Goal: Task Accomplishment & Management: Use online tool/utility

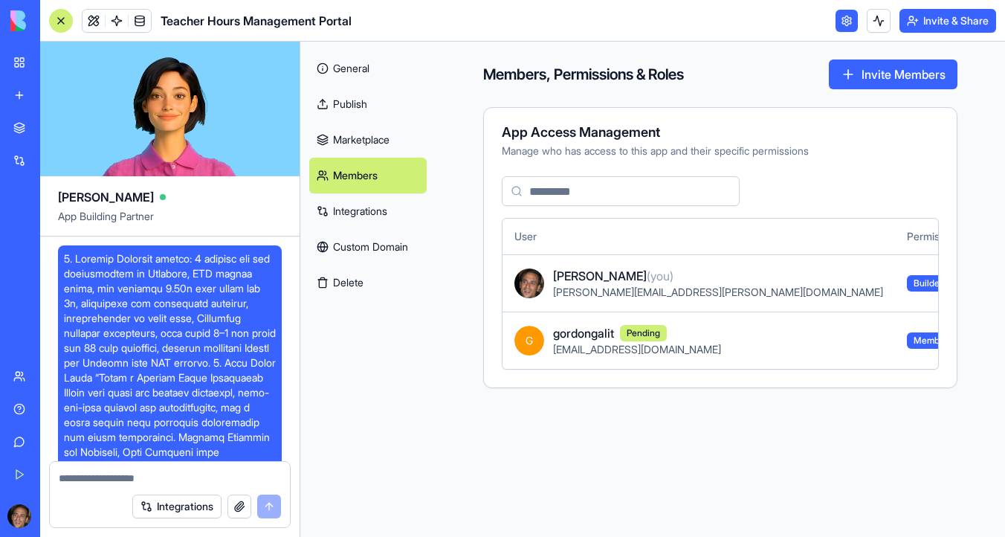
scroll to position [14929, 0]
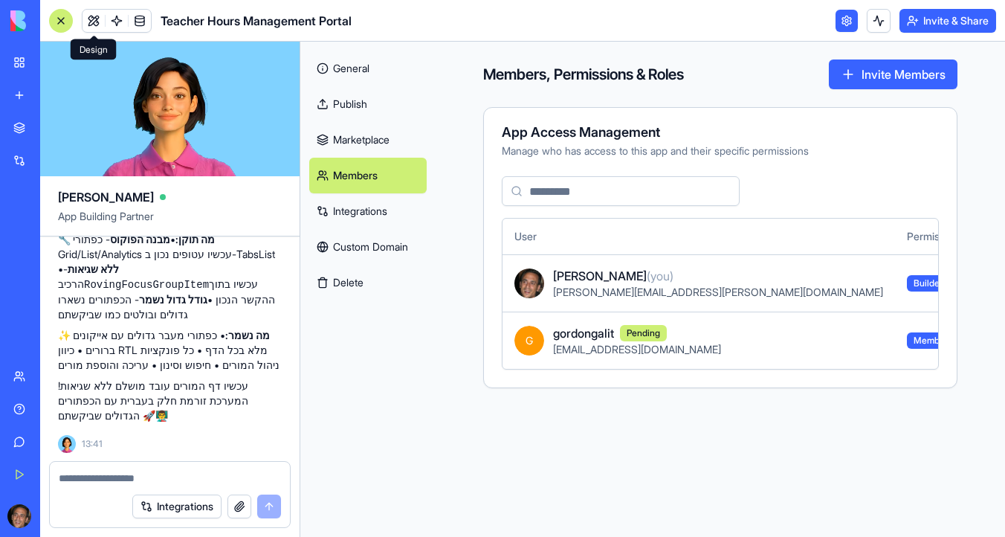
click at [94, 18] on link at bounding box center [93, 21] width 22 height 22
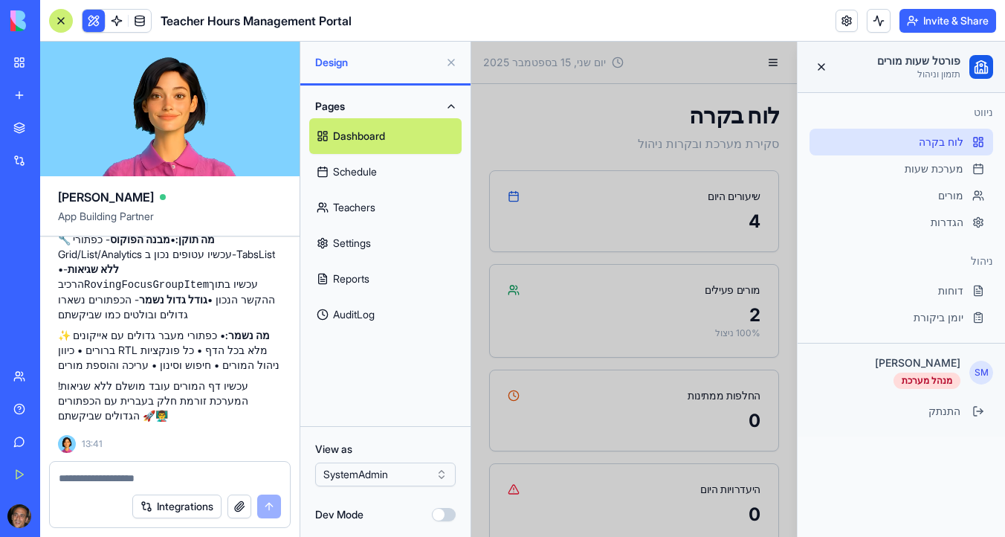
click at [451, 65] on button at bounding box center [451, 63] width 24 height 24
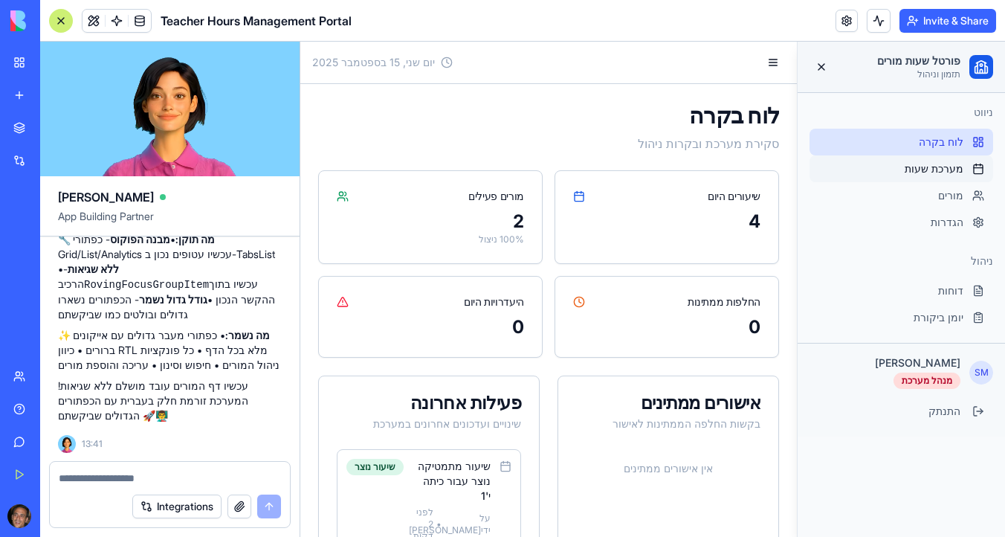
click at [947, 169] on span "מערכת שעות" at bounding box center [933, 168] width 59 height 15
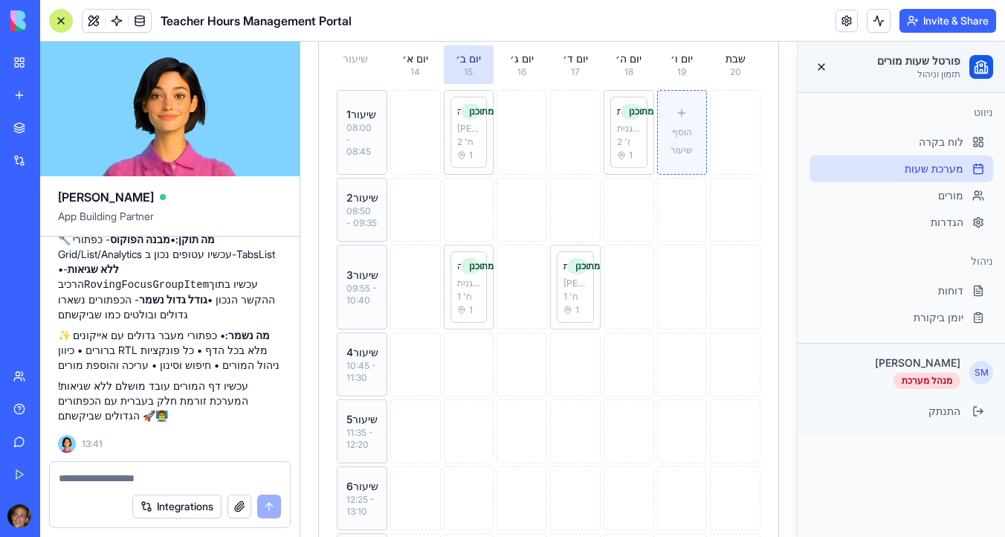
scroll to position [320, 0]
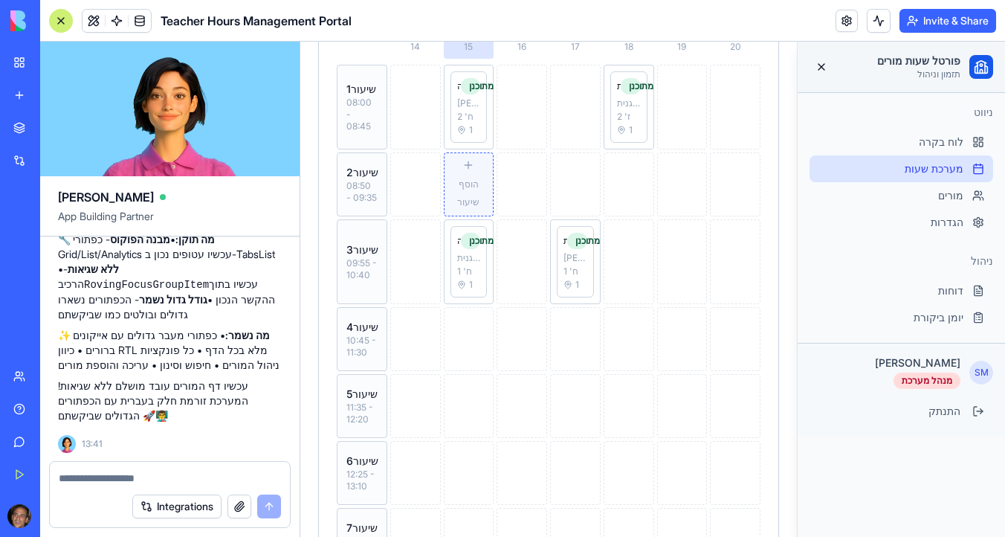
click at [461, 193] on span "הוסף שיעור" at bounding box center [468, 192] width 22 height 29
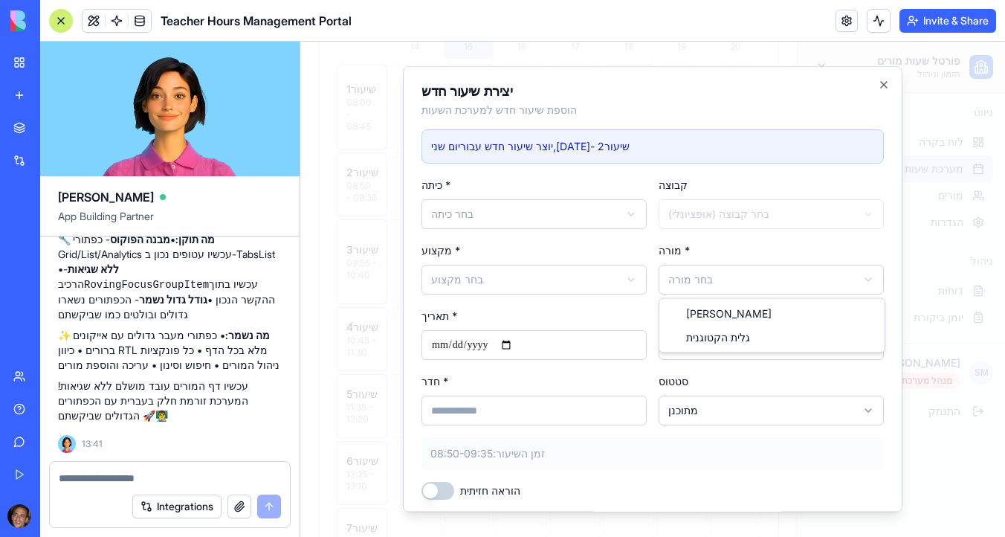
click at [788, 274] on body "פורטל שעות מורים תזמון וניהול ניווט לוח בקרה מערכת שעות מורים הגדרות ניהול דוחו…" at bounding box center [652, 220] width 704 height 998
click at [886, 81] on icon "button" at bounding box center [884, 85] width 12 height 12
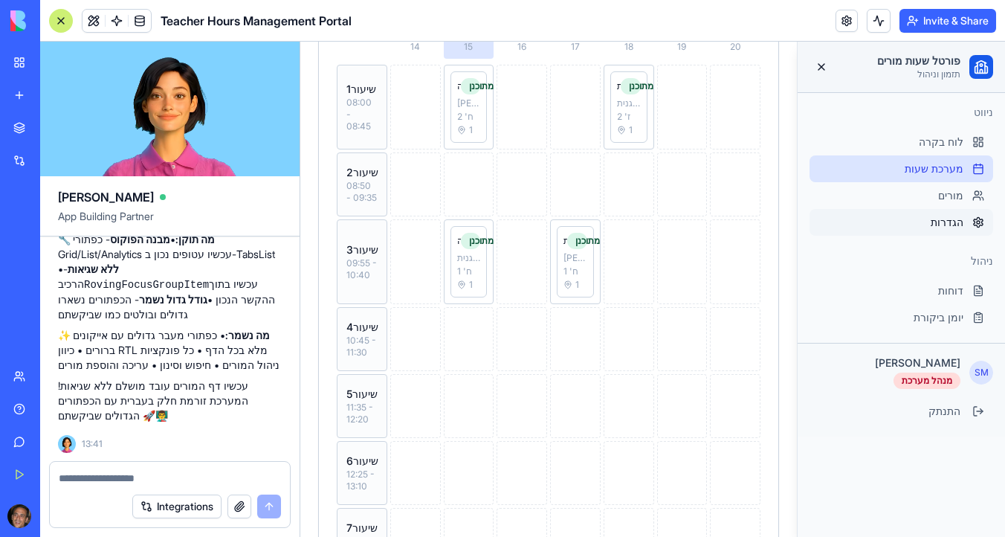
click at [898, 209] on div "הגדרות" at bounding box center [901, 222] width 184 height 27
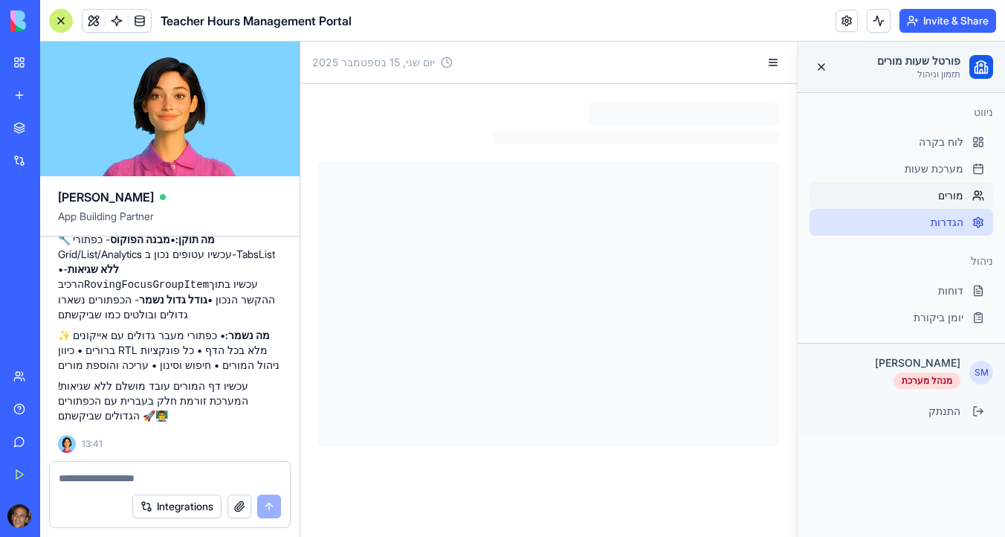
click at [891, 195] on div "מורים" at bounding box center [901, 195] width 184 height 27
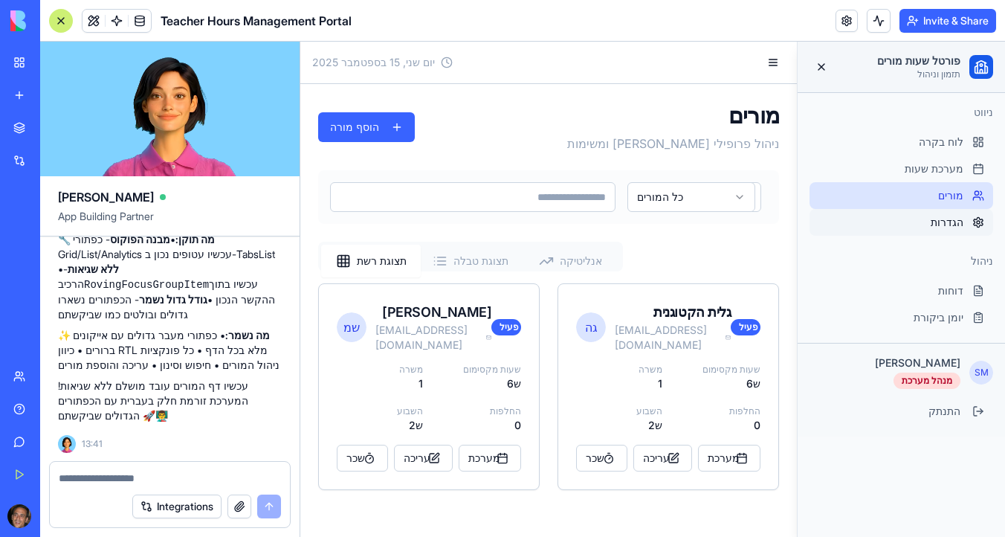
click at [915, 218] on div "הגדרות" at bounding box center [901, 222] width 184 height 27
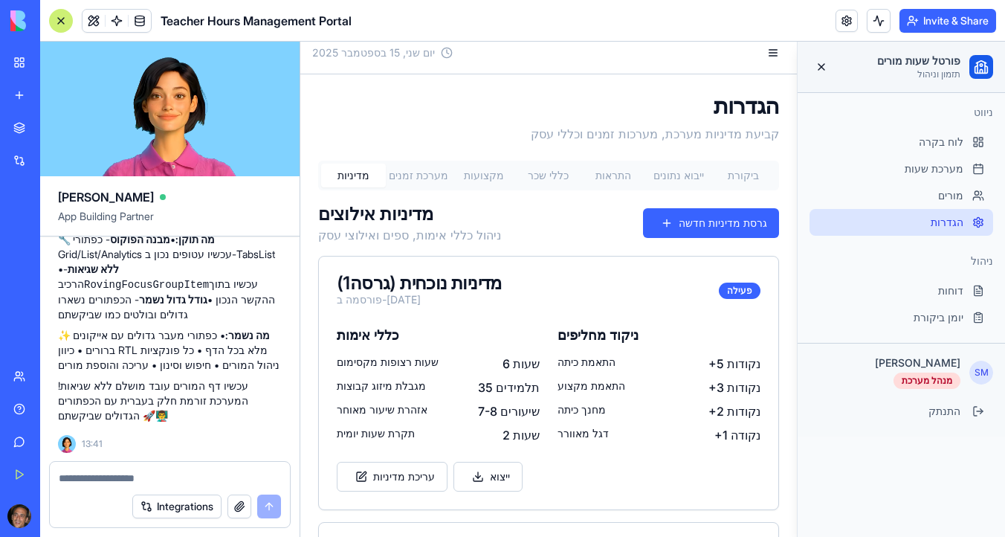
scroll to position [8, 0]
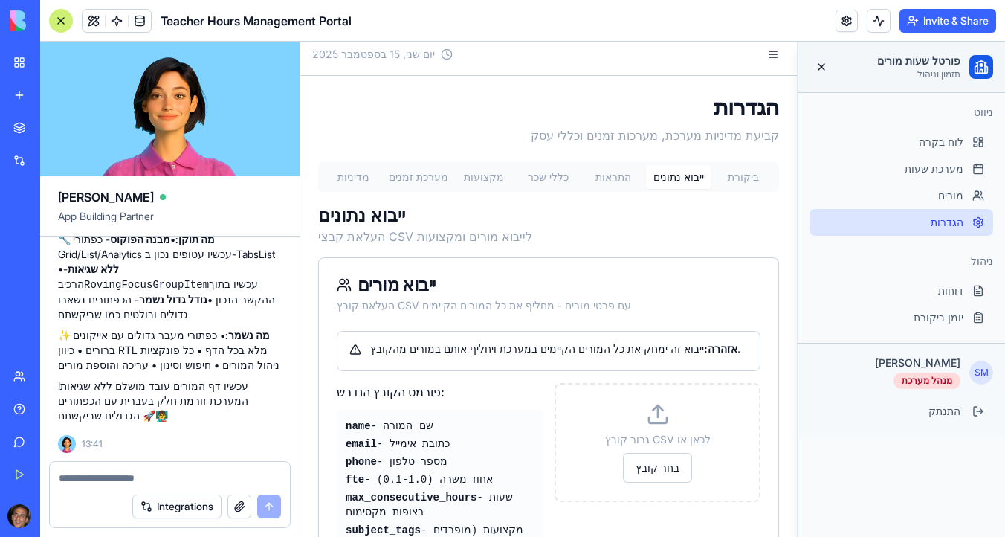
click at [684, 174] on button "ייבוא נתונים" at bounding box center [678, 177] width 65 height 24
click at [607, 174] on button "התראות" at bounding box center [613, 177] width 65 height 24
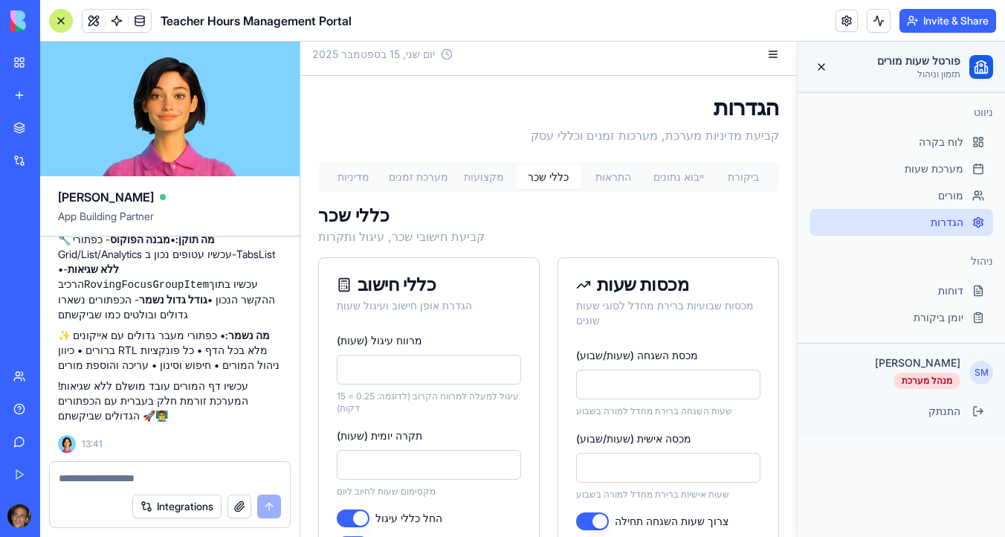
click at [551, 174] on button "כללי שכר" at bounding box center [548, 177] width 65 height 24
click at [488, 181] on button "מקצועות" at bounding box center [483, 177] width 65 height 24
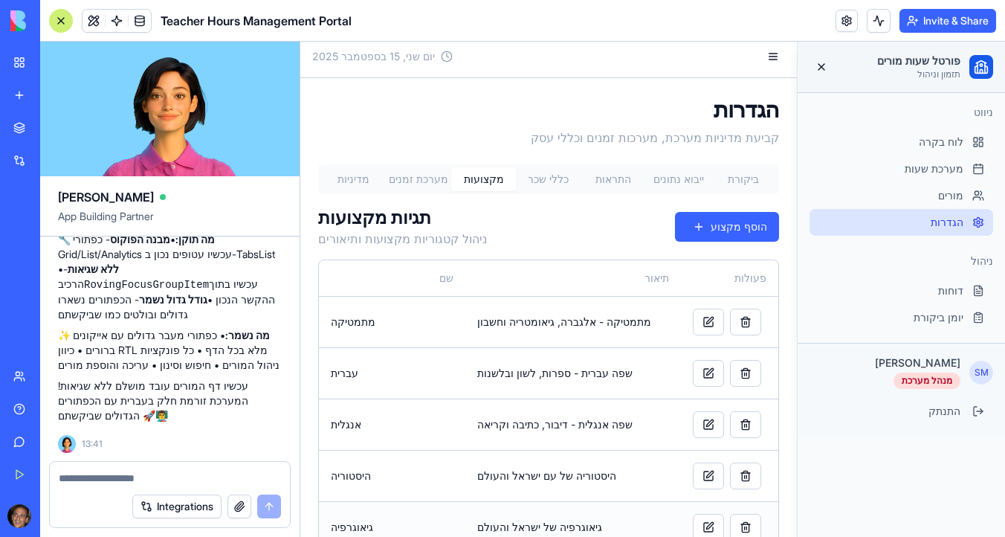
scroll to position [0, 0]
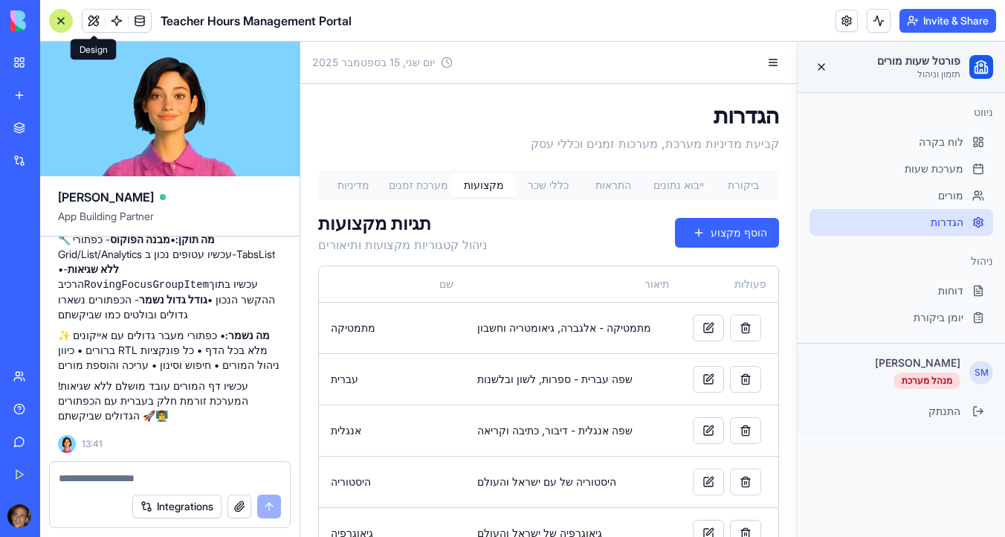
click at [152, 478] on textarea at bounding box center [170, 477] width 222 height 15
type textarea "*"
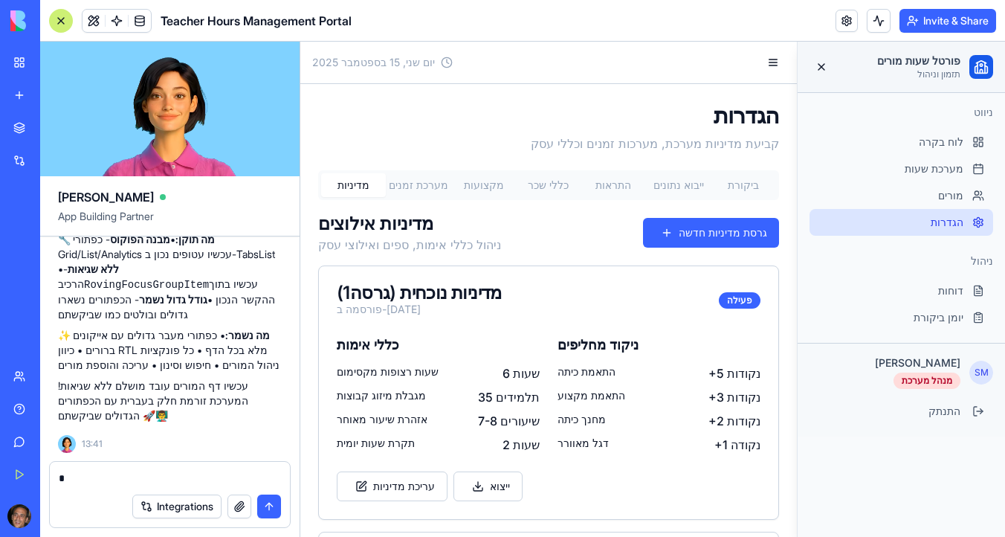
click at [351, 181] on button "מדיניות" at bounding box center [353, 185] width 65 height 24
click at [179, 479] on textarea "*" at bounding box center [170, 477] width 222 height 15
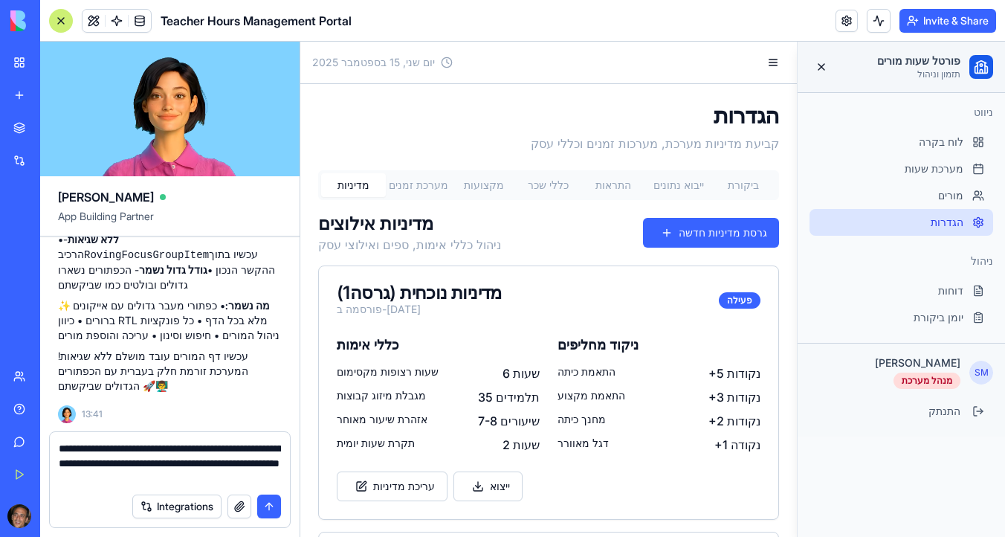
type textarea "**********"
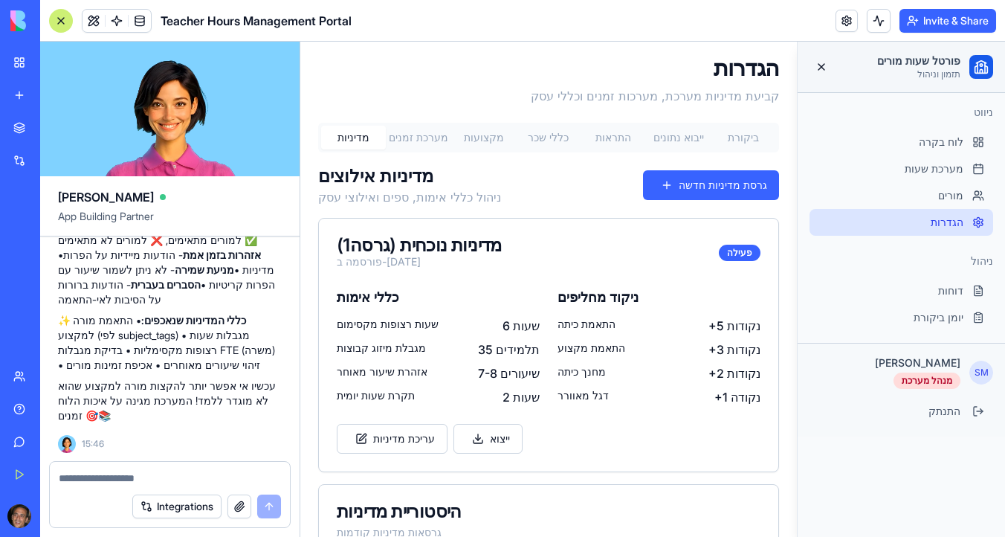
scroll to position [59, 0]
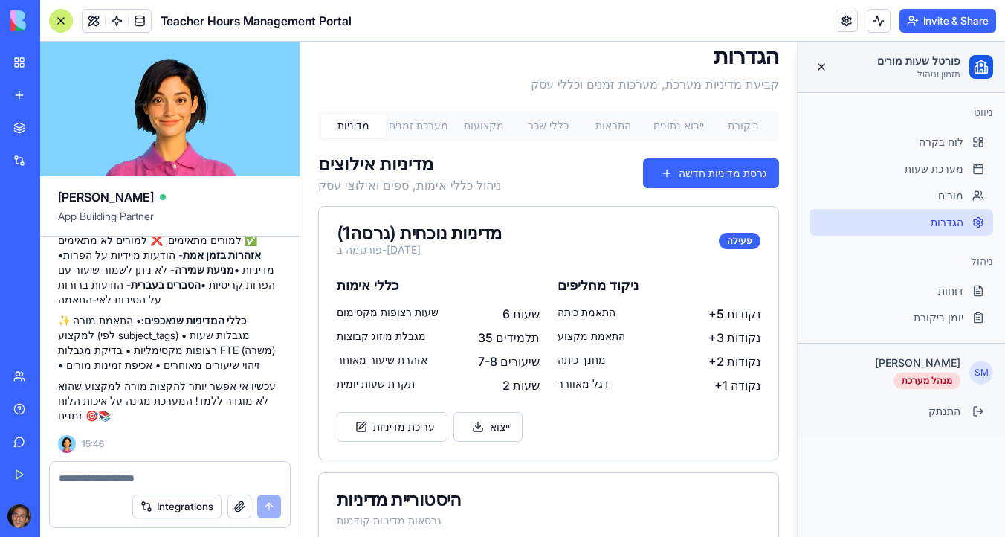
click at [942, 12] on button "Invite & Share" at bounding box center [947, 21] width 97 height 24
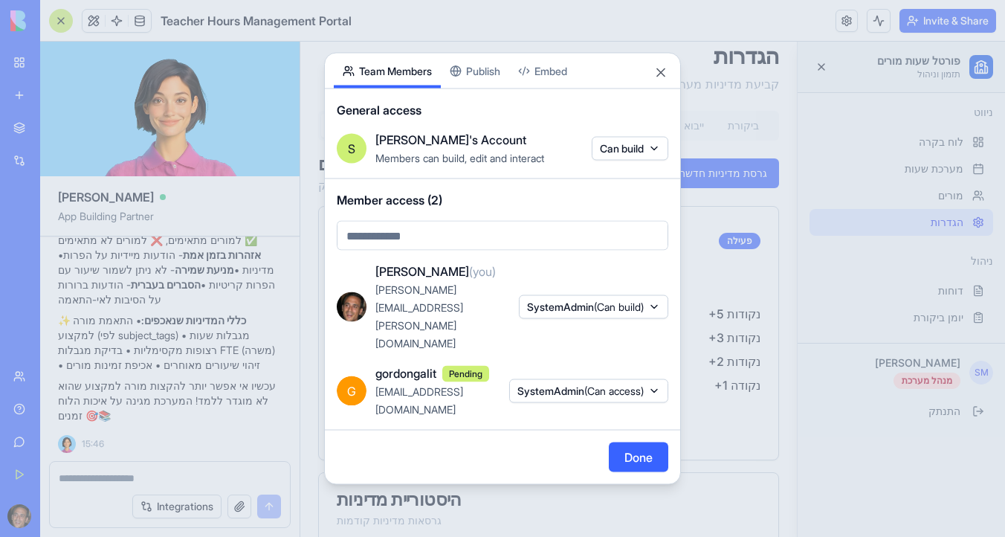
click at [488, 112] on body "BETA My Workspace New app Marketplace Integrations Recent Personal Email to Goo…" at bounding box center [502, 268] width 1005 height 537
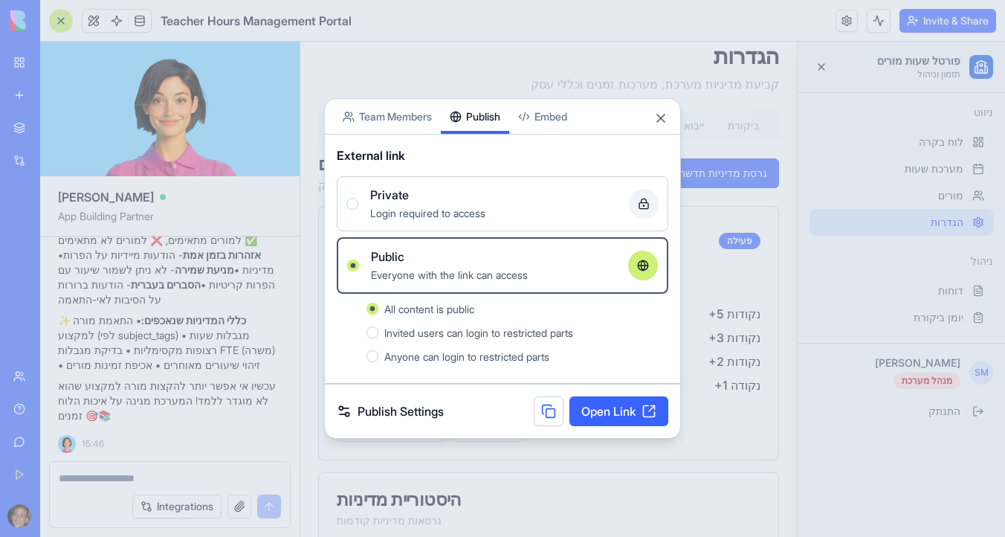
click at [610, 410] on link "Open Link" at bounding box center [618, 411] width 99 height 30
click at [661, 117] on button "Close" at bounding box center [660, 118] width 15 height 15
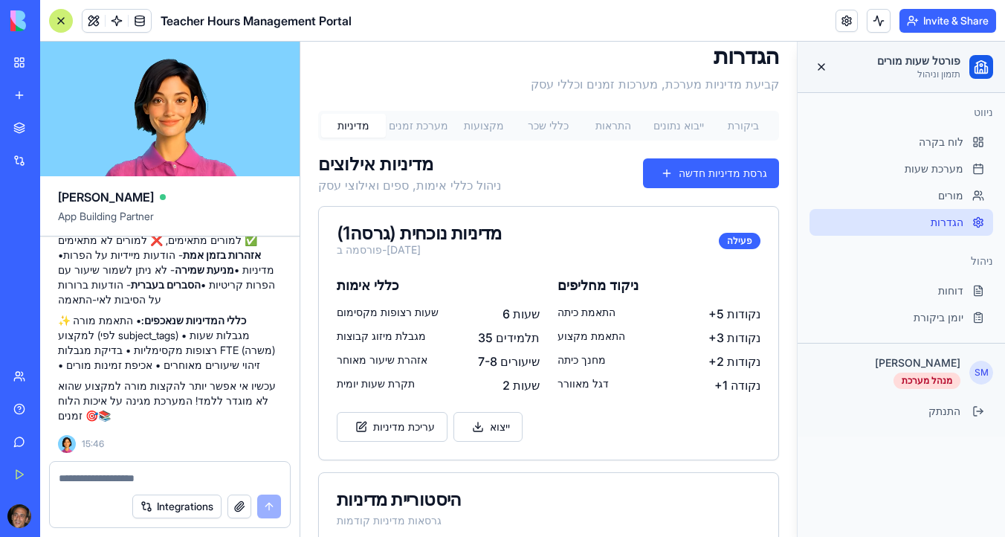
scroll to position [15293, 0]
click at [425, 124] on button "מערכת זמנים" at bounding box center [418, 126] width 65 height 24
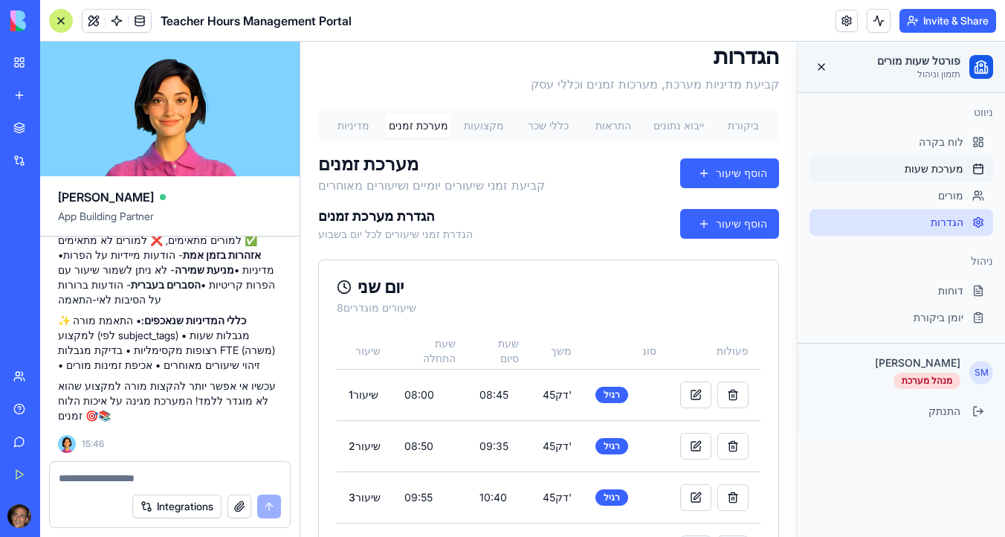
click at [936, 171] on span "מערכת שעות" at bounding box center [933, 168] width 59 height 15
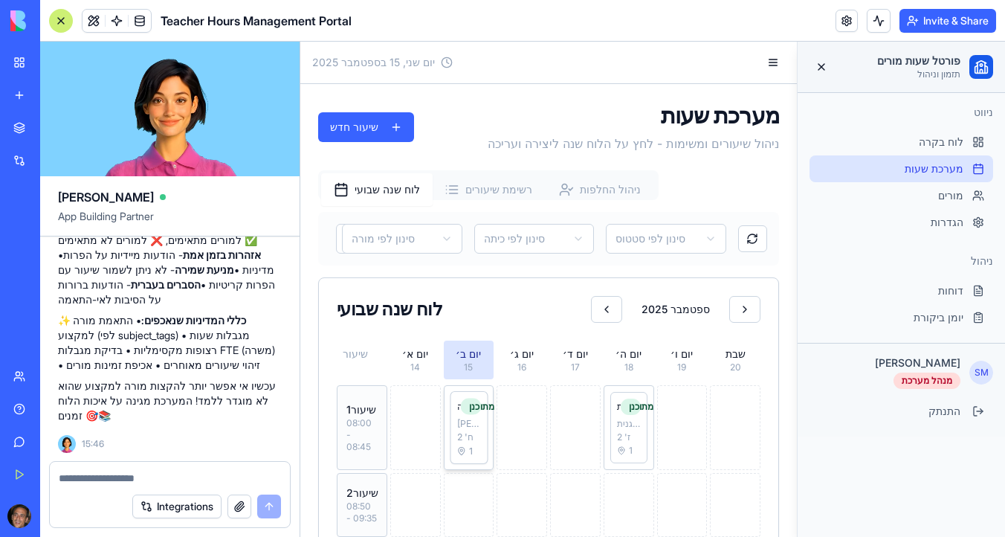
click at [459, 431] on div "ח' 2" at bounding box center [468, 437] width 24 height 12
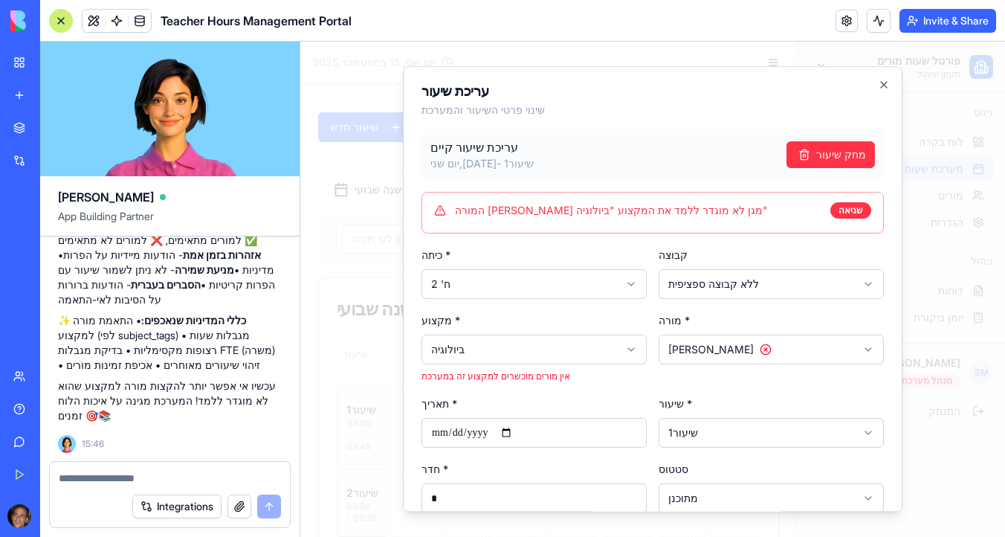
click at [459, 431] on input "**********" at bounding box center [533, 433] width 225 height 30
click at [513, 347] on body "פורטל שעות מורים תזמון וניהול ניווט לוח בקרה מערכת שעות מורים הגדרות ניהול דוחו…" at bounding box center [652, 541] width 704 height 998
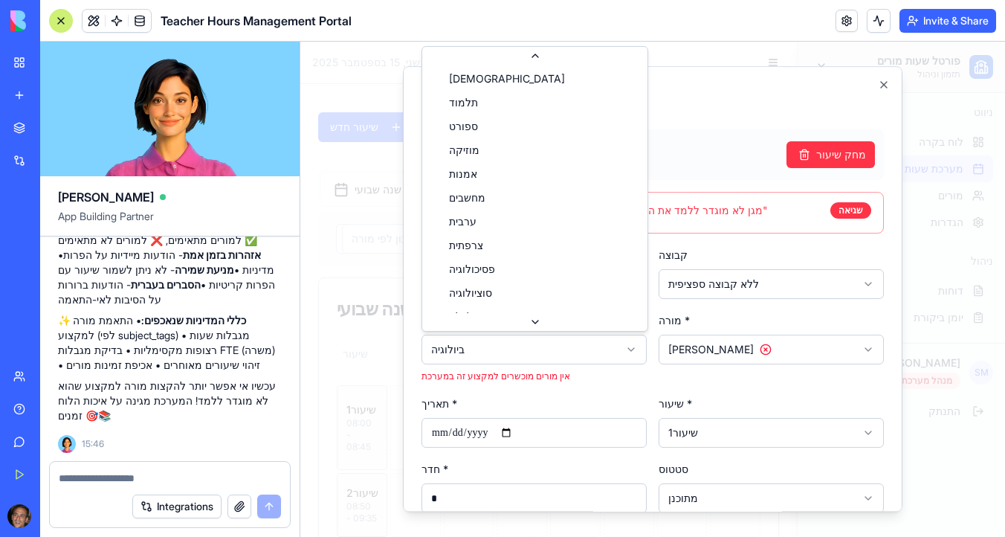
scroll to position [215, 0]
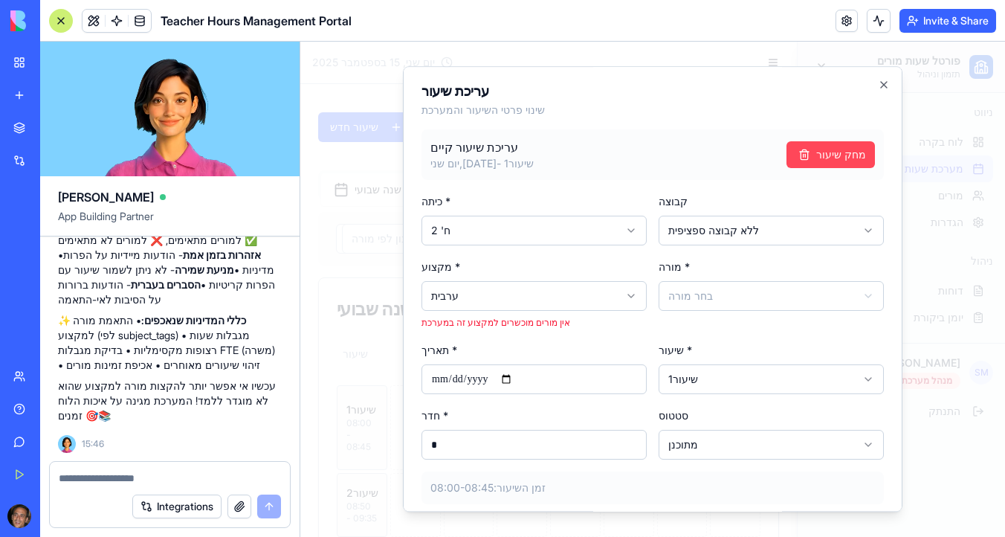
click at [839, 152] on button "מחק שיעור" at bounding box center [830, 154] width 88 height 27
click at [831, 155] on button "מחק שיעור" at bounding box center [830, 154] width 88 height 27
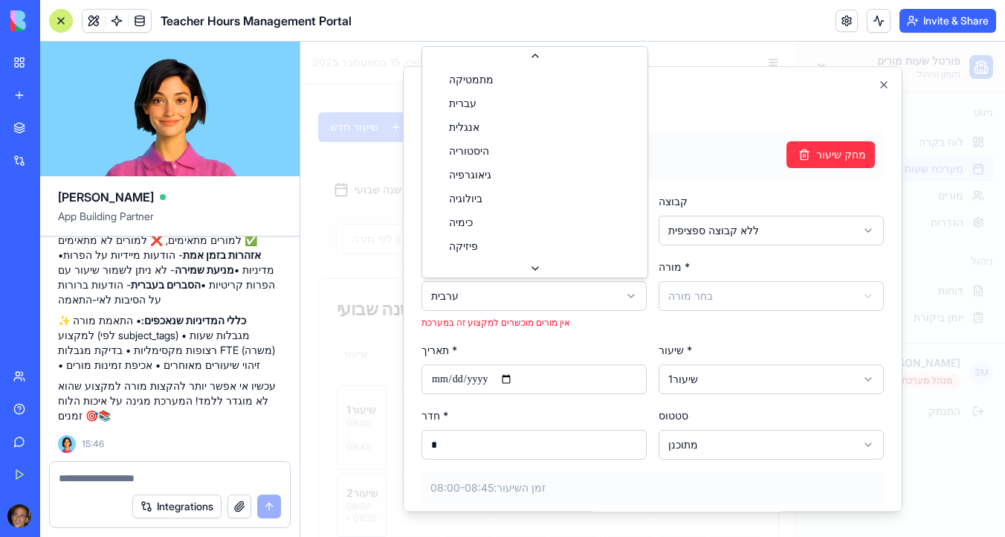
click at [516, 297] on body "פורטל שעות מורים תזמון וניהול ניווט לוח בקרה מערכת שעות מורים הגדרות ניהול דוחו…" at bounding box center [652, 541] width 704 height 998
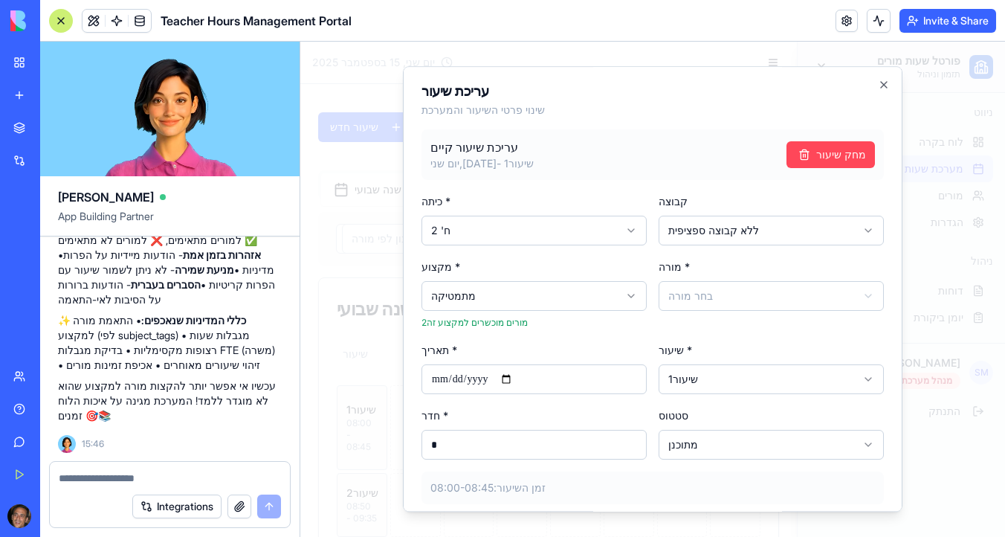
click at [832, 157] on button "מחק שיעור" at bounding box center [830, 154] width 88 height 27
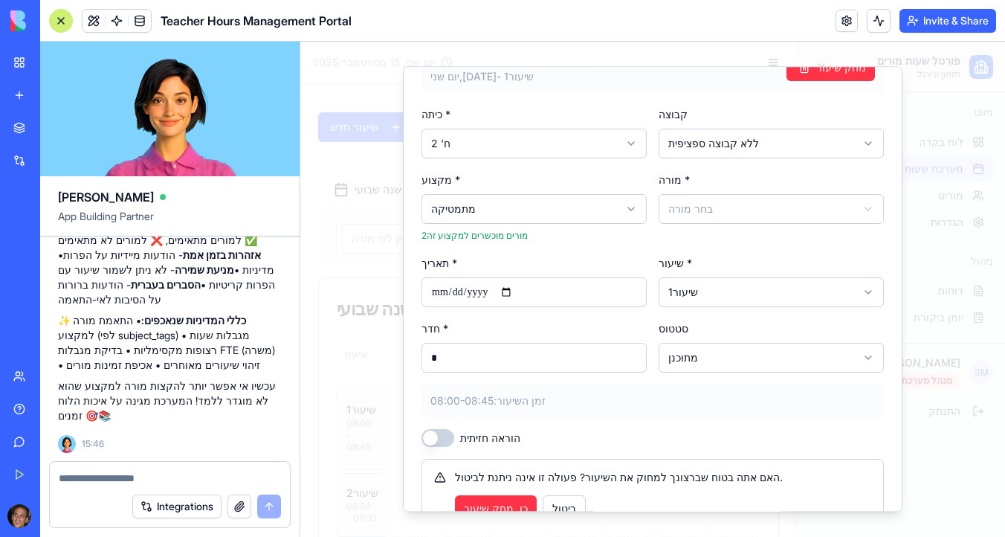
scroll to position [172, 0]
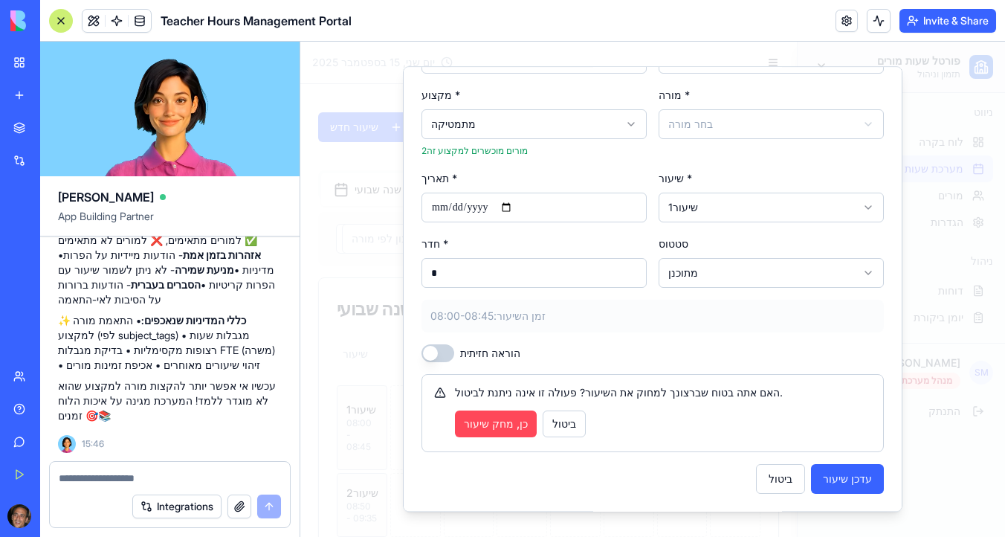
click at [496, 424] on button "כן, מחק שיעור" at bounding box center [496, 423] width 82 height 27
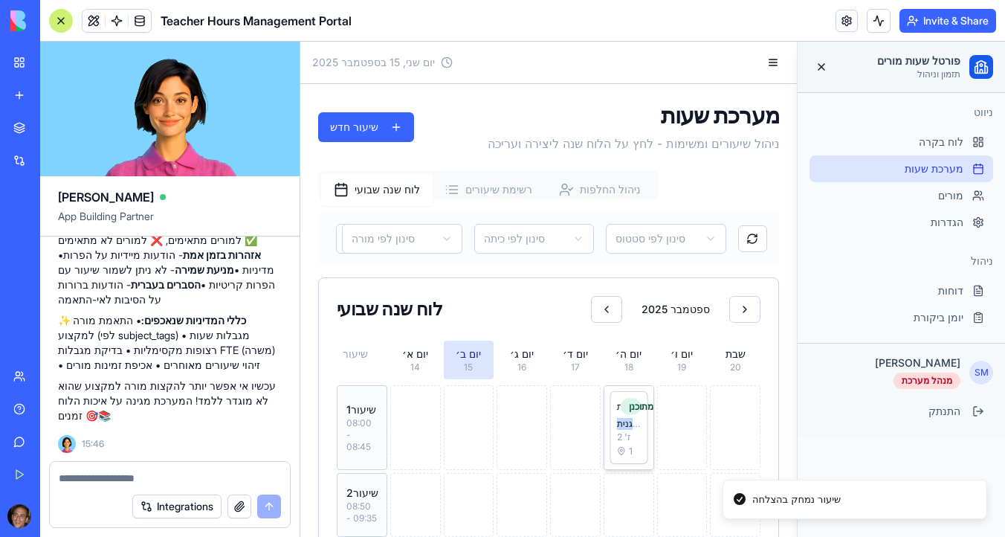
drag, startPoint x: 634, startPoint y: 421, endPoint x: 617, endPoint y: 422, distance: 17.2
click at [617, 422] on div "גלית הקטוגנית" at bounding box center [628, 424] width 24 height 12
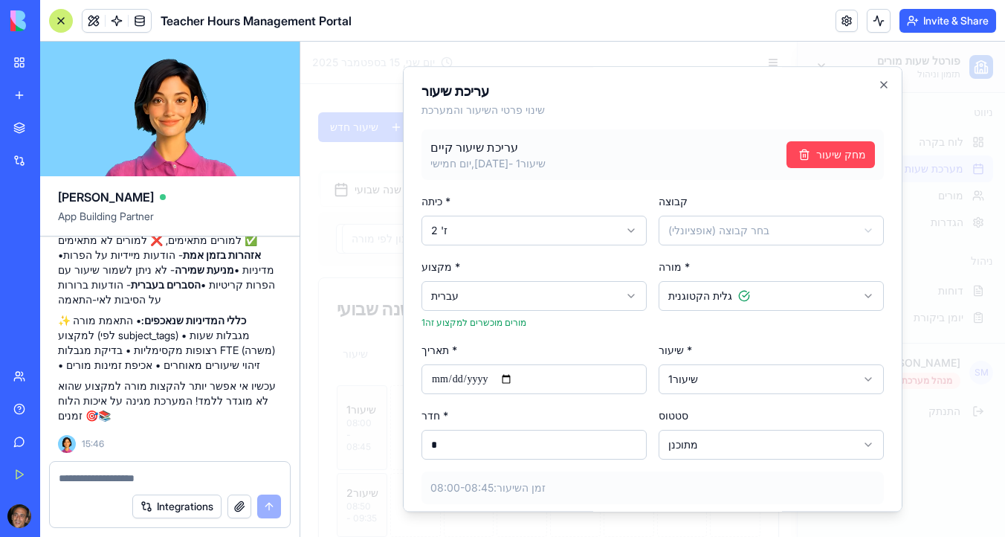
click at [834, 158] on button "מחק שיעור" at bounding box center [830, 154] width 88 height 27
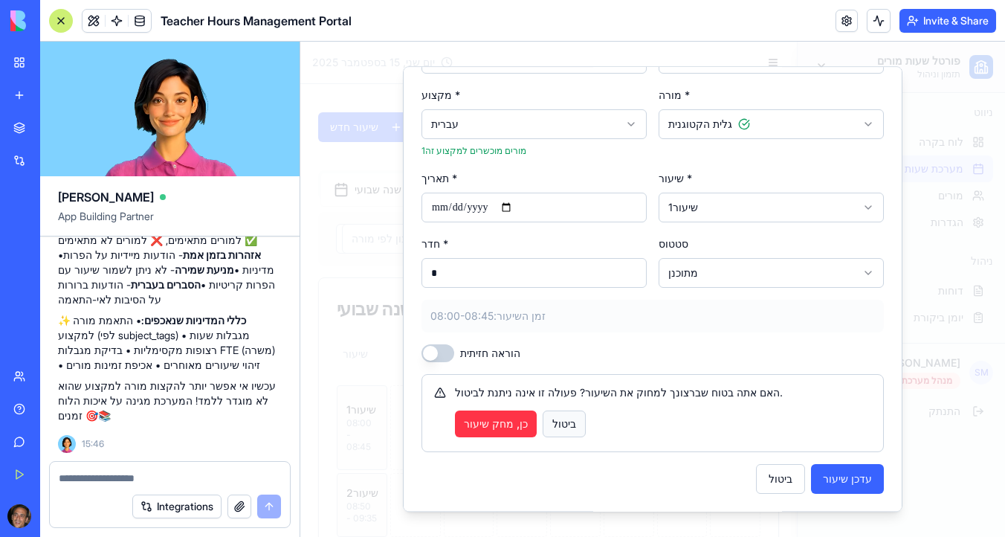
click at [572, 423] on button "ביטול" at bounding box center [563, 423] width 43 height 27
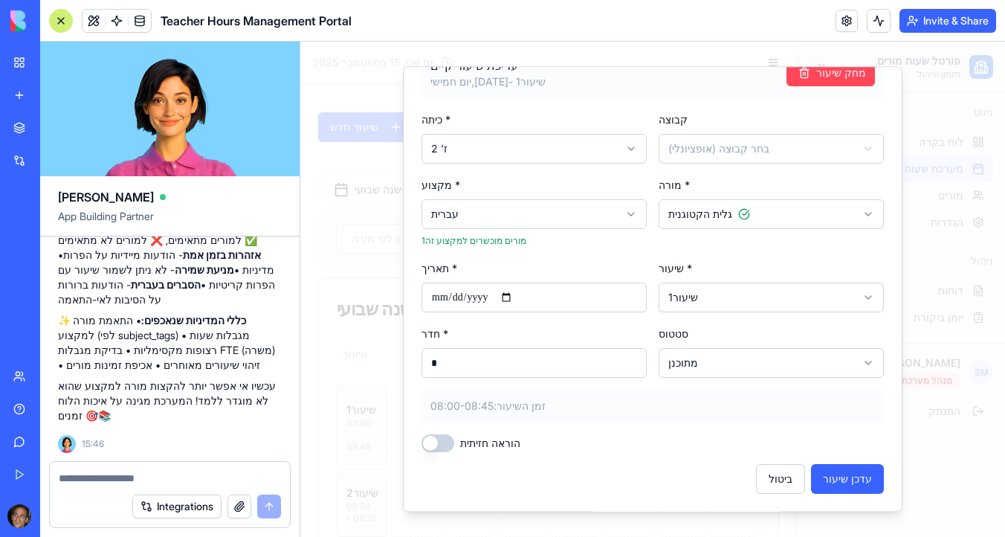
click at [812, 78] on button "מחק שיעור" at bounding box center [830, 72] width 88 height 27
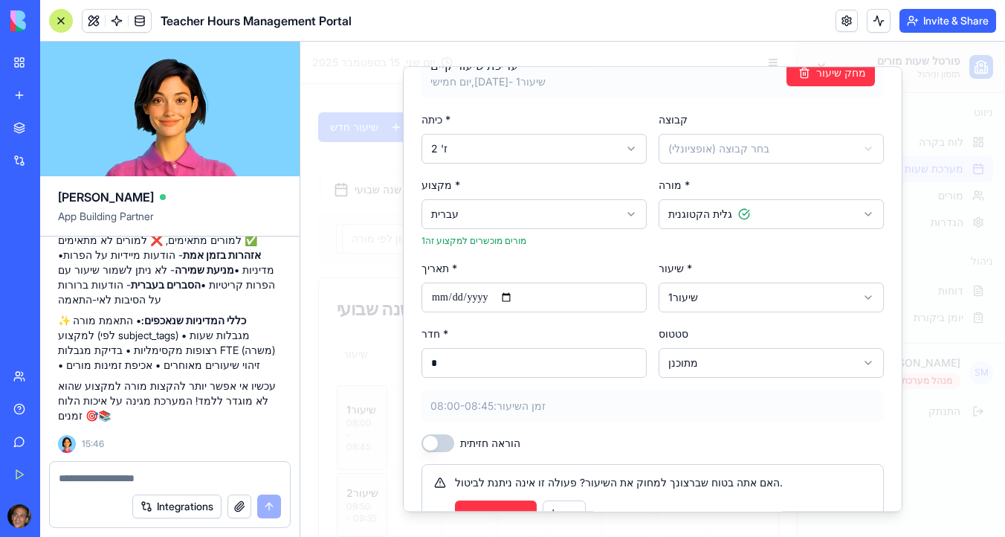
scroll to position [172, 0]
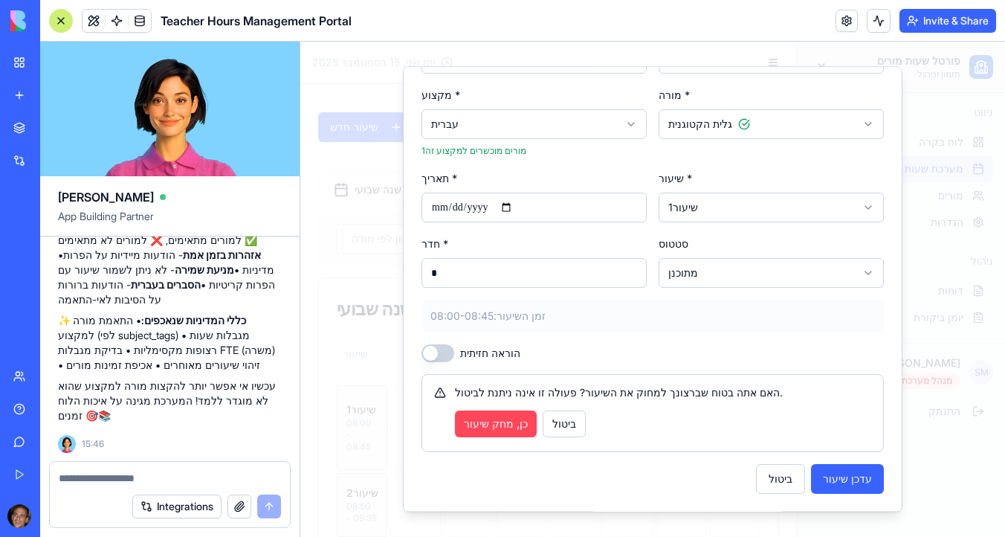
click at [488, 426] on button "כן, מחק שיעור" at bounding box center [496, 423] width 82 height 27
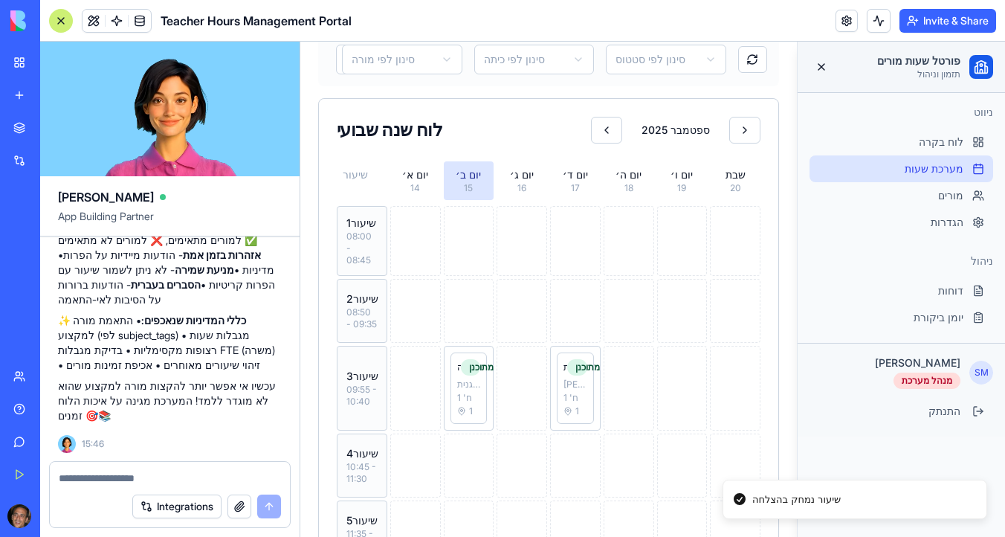
scroll to position [191, 0]
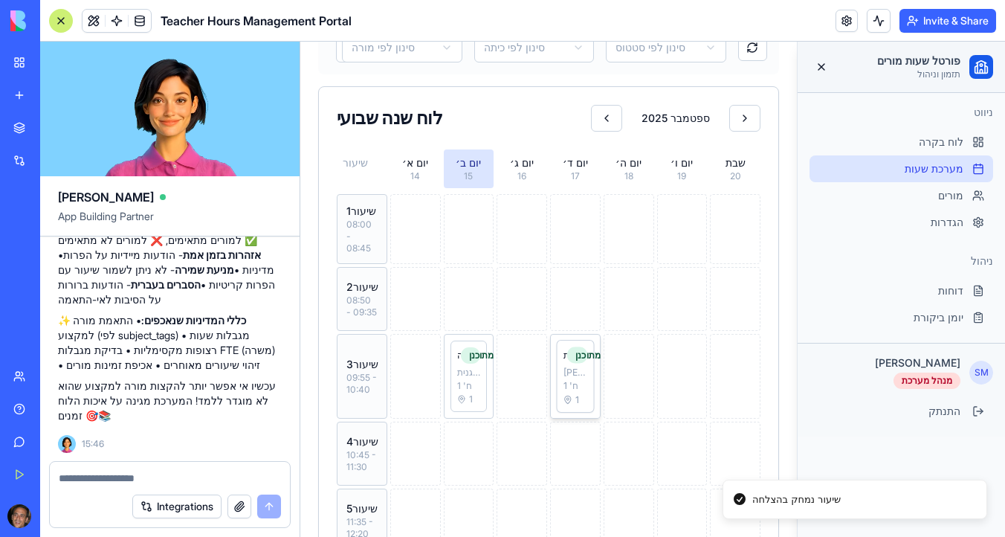
click at [577, 378] on div "שרון מגן" at bounding box center [575, 372] width 24 height 12
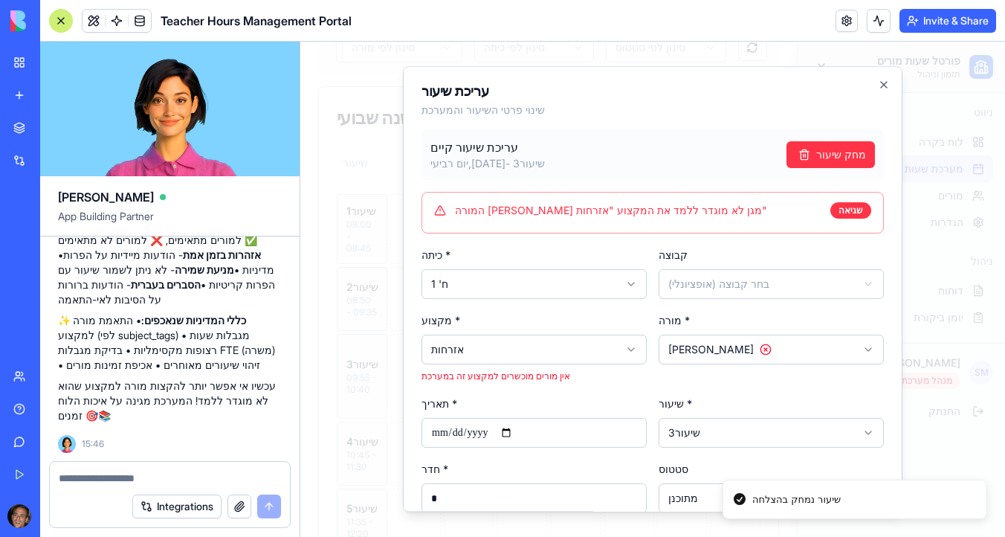
click at [513, 349] on body "פורטל שעות מורים תזמון וניהול ניווט לוח בקרה מערכת שעות מורים הגדרות ניהול דוחו…" at bounding box center [652, 342] width 704 height 983
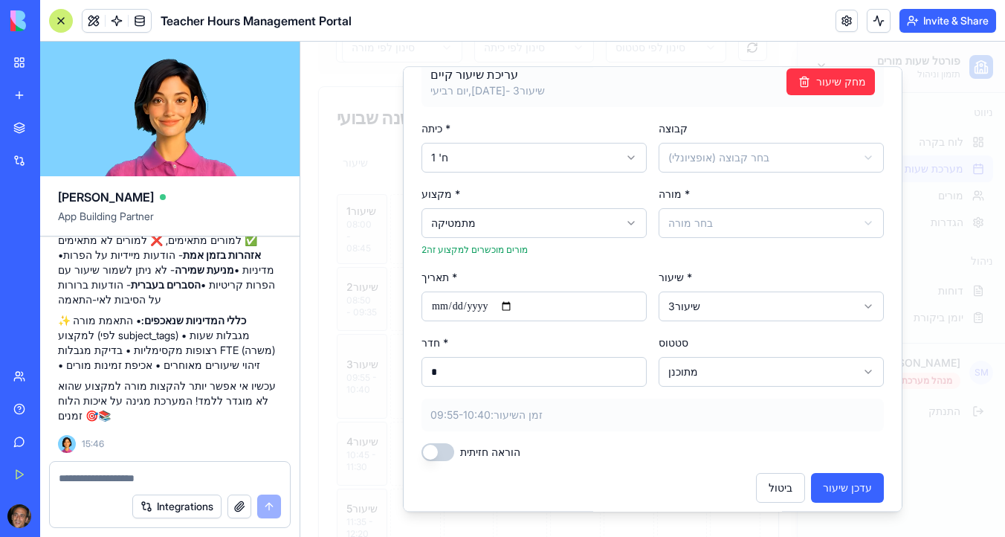
scroll to position [82, 0]
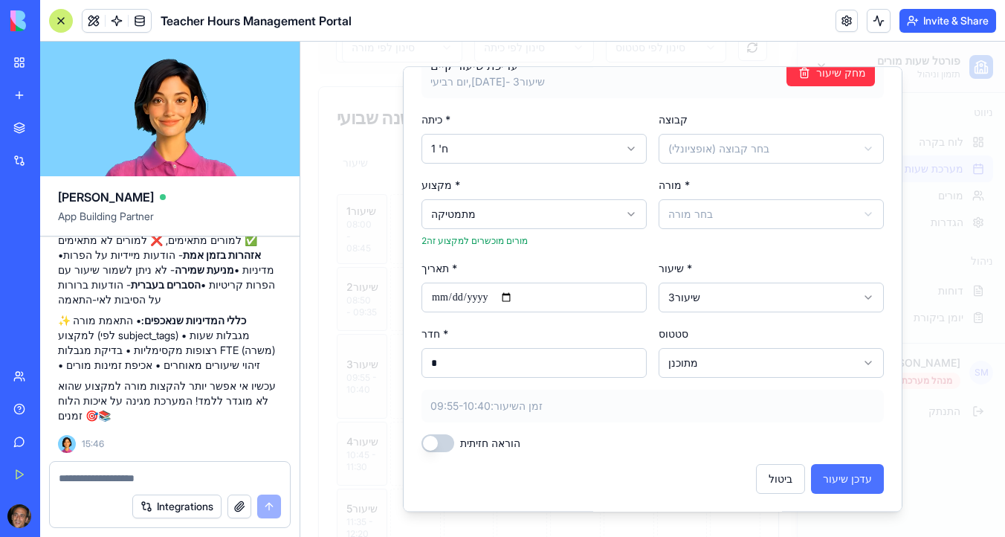
click at [829, 481] on button "עדכן שיעור" at bounding box center [847, 479] width 73 height 30
click at [762, 218] on body "פורטל שעות מורים תזמון וניהול ניווט לוח בקרה מערכת שעות מורים הגדרות ניהול דוחו…" at bounding box center [652, 342] width 704 height 983
click at [845, 481] on button "עדכן שיעור" at bounding box center [847, 482] width 73 height 30
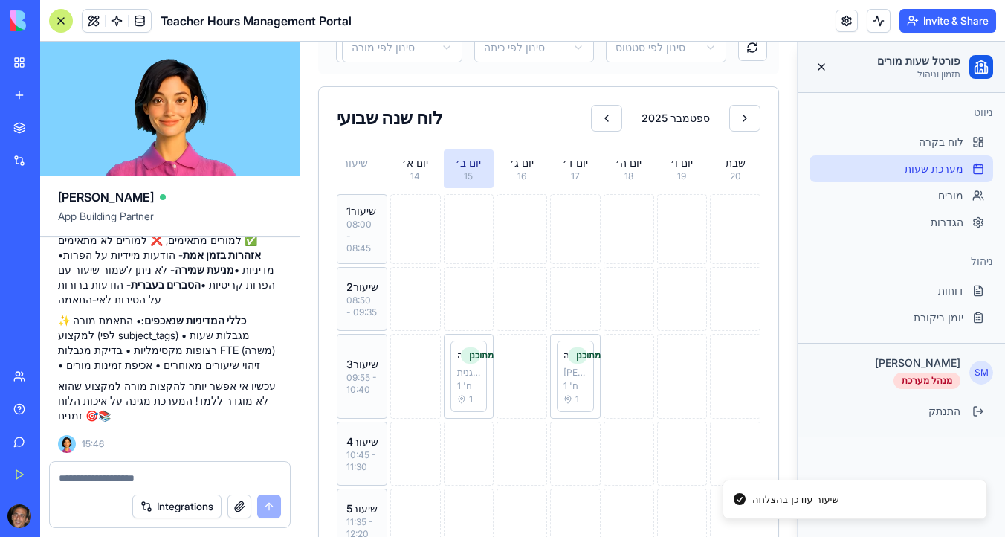
scroll to position [15560, 0]
click at [91, 486] on div "Integrations" at bounding box center [170, 506] width 240 height 42
click at [88, 475] on textarea at bounding box center [170, 477] width 222 height 15
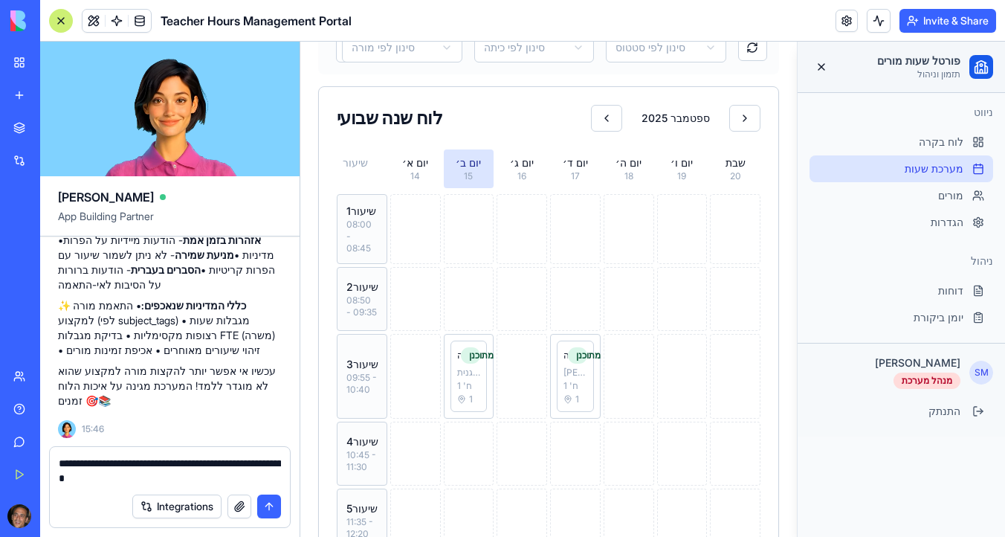
type textarea "**********"
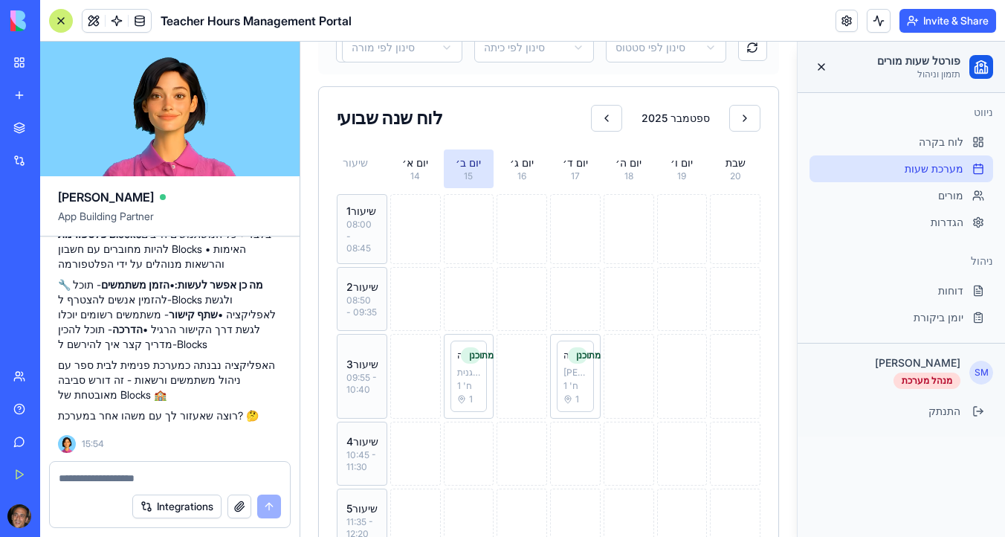
scroll to position [15967, 0]
click at [109, 476] on textarea at bounding box center [170, 477] width 222 height 15
type textarea "*******"
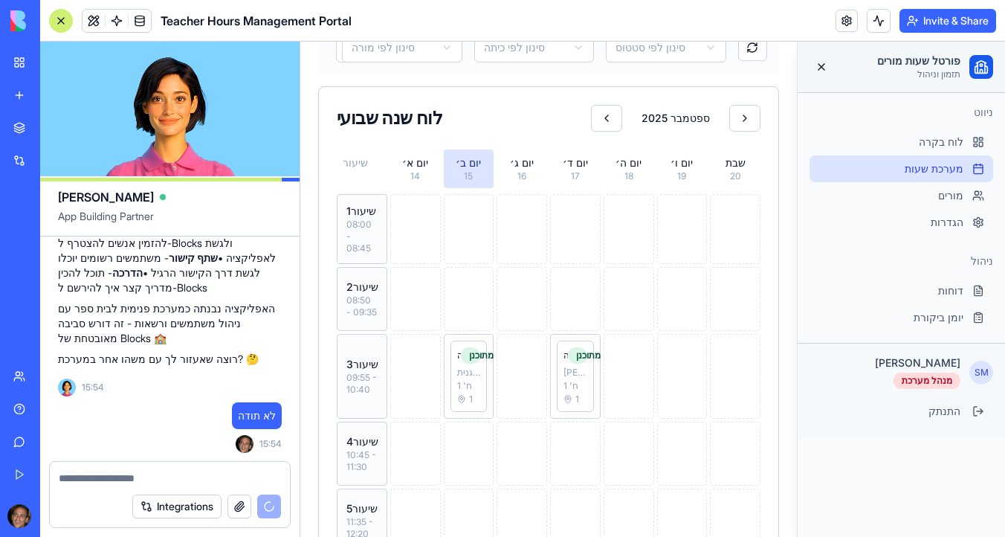
click at [111, 484] on textarea at bounding box center [170, 477] width 222 height 15
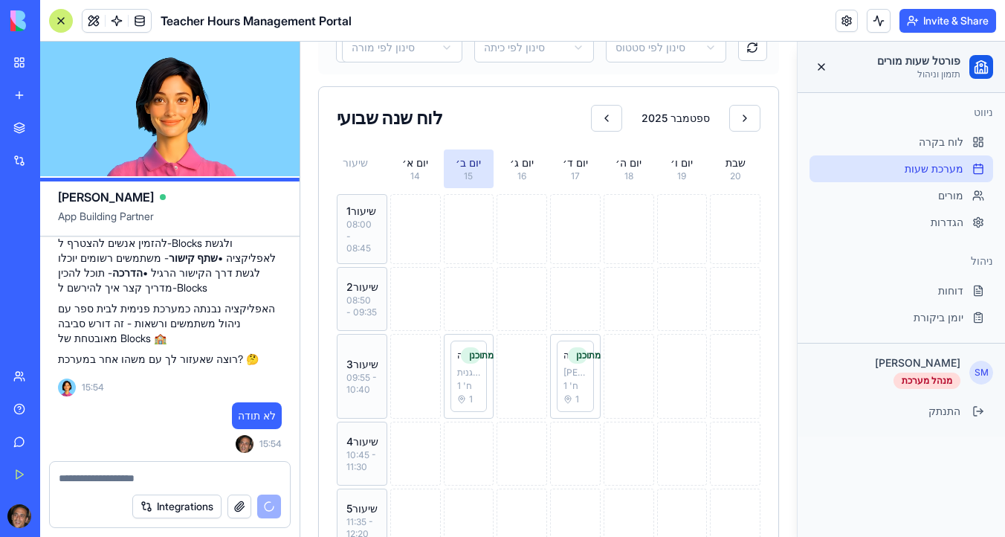
scroll to position [16157, 0]
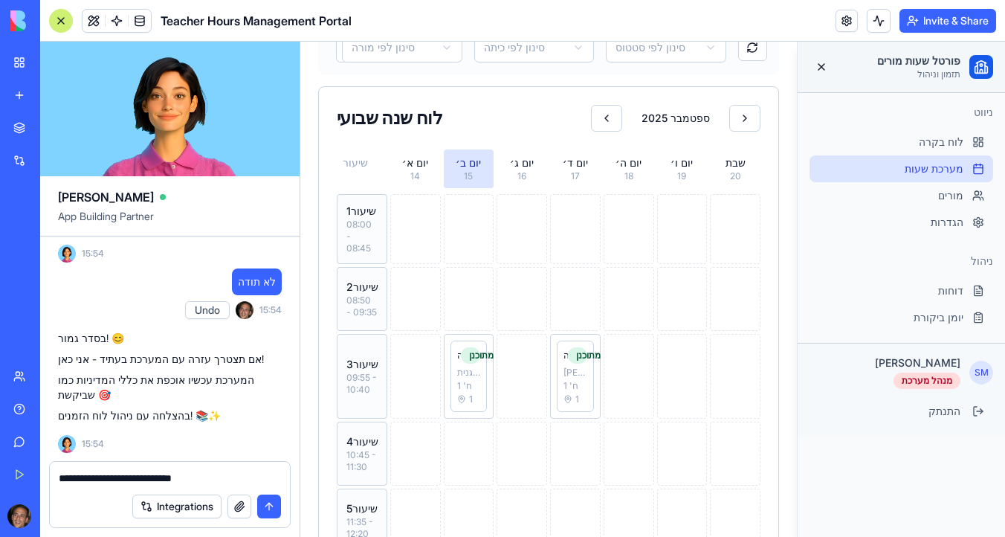
type textarea "**********"
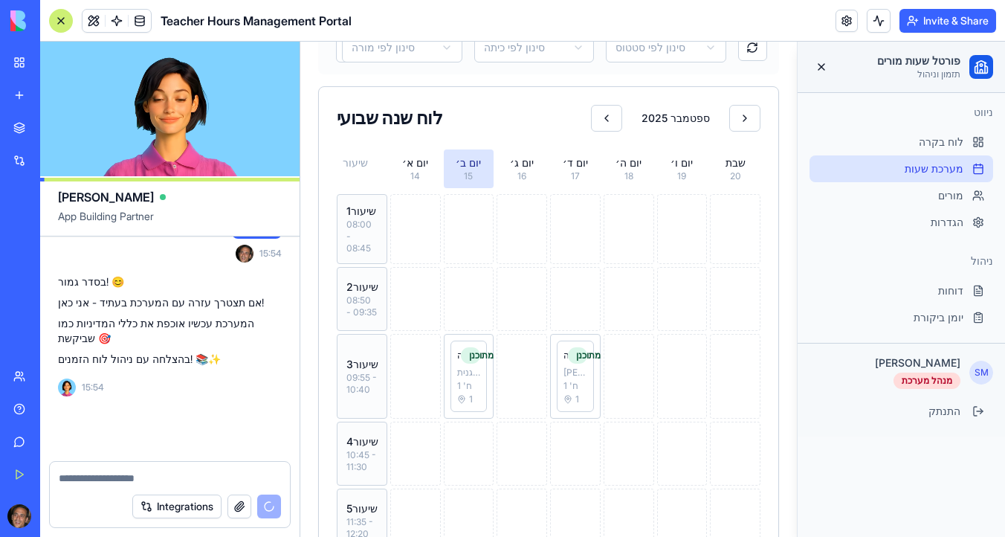
scroll to position [16213, 0]
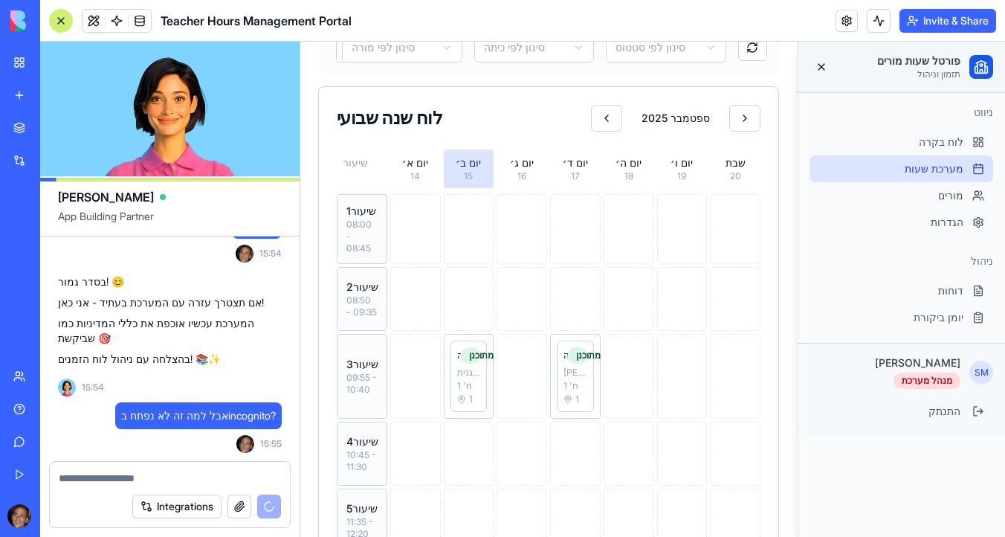
click at [946, 17] on button "Invite & Share" at bounding box center [947, 21] width 97 height 24
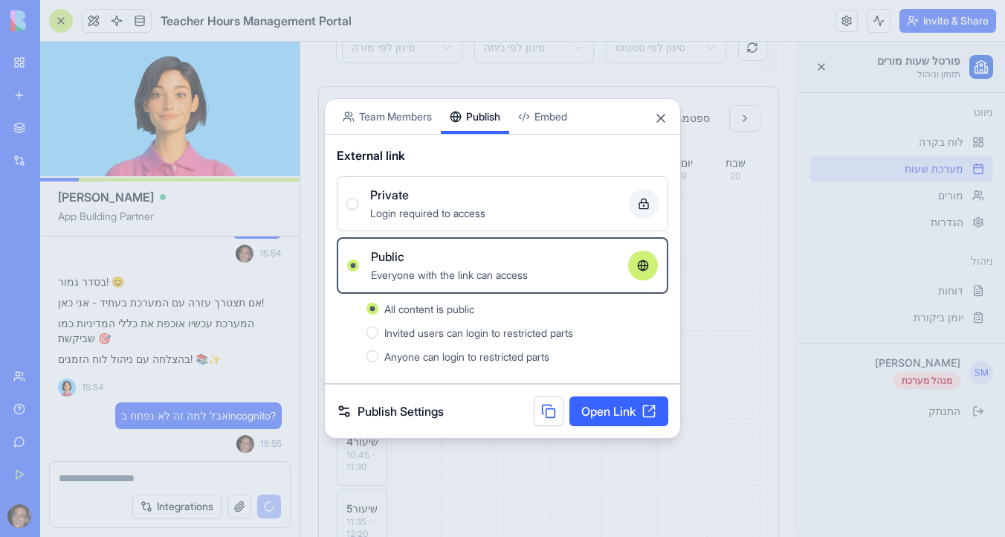
click at [551, 404] on button at bounding box center [549, 411] width 30 height 30
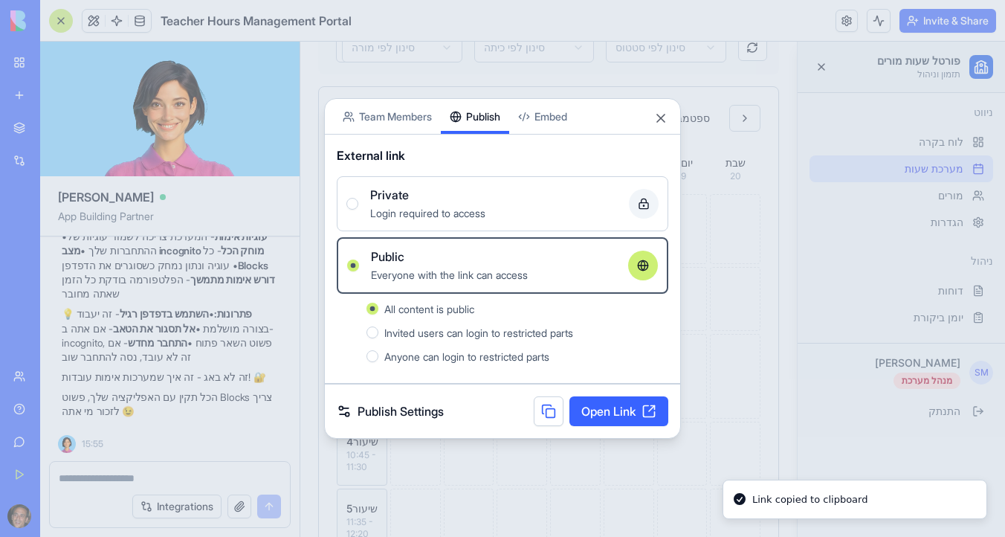
scroll to position [16493, 0]
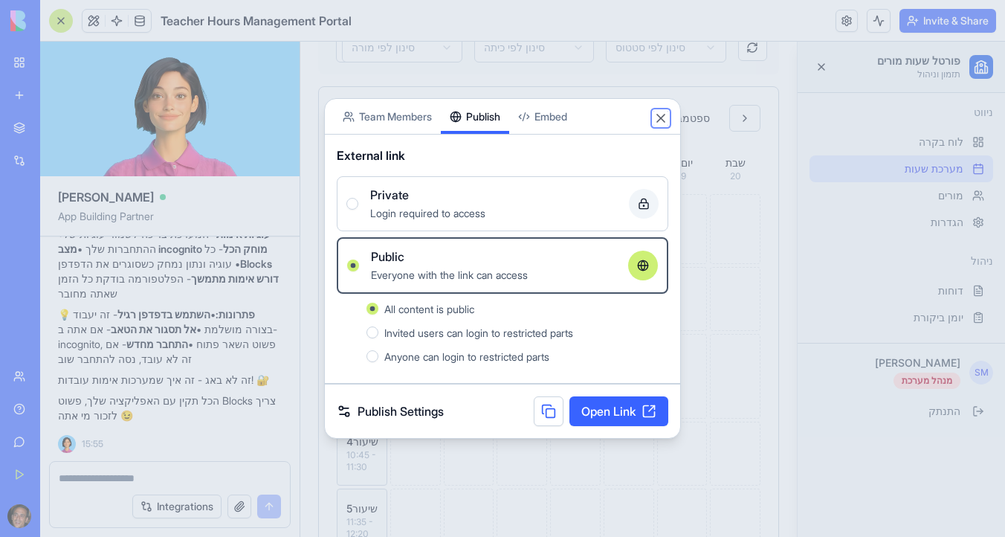
click at [664, 114] on button "Close" at bounding box center [660, 118] width 15 height 15
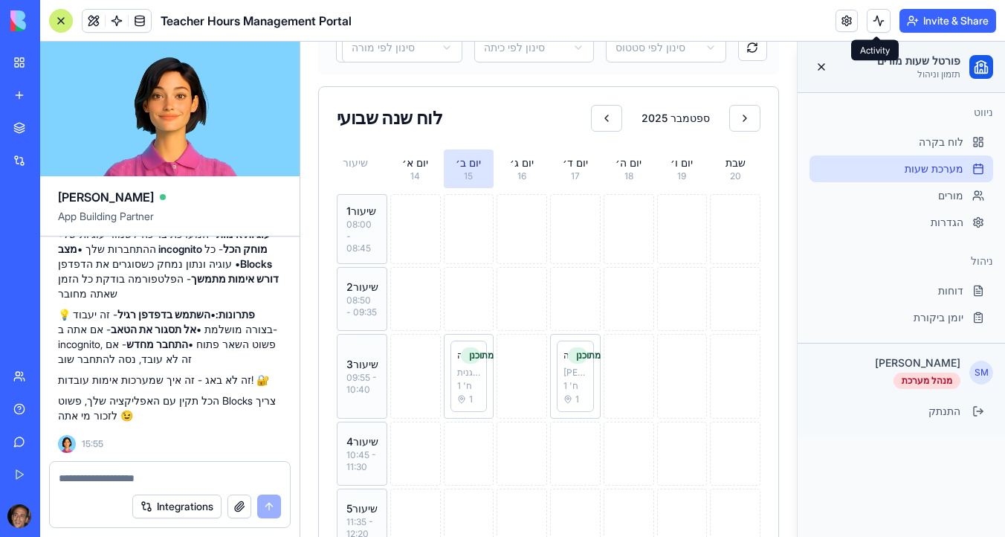
click at [836, 24] on link at bounding box center [846, 21] width 22 height 22
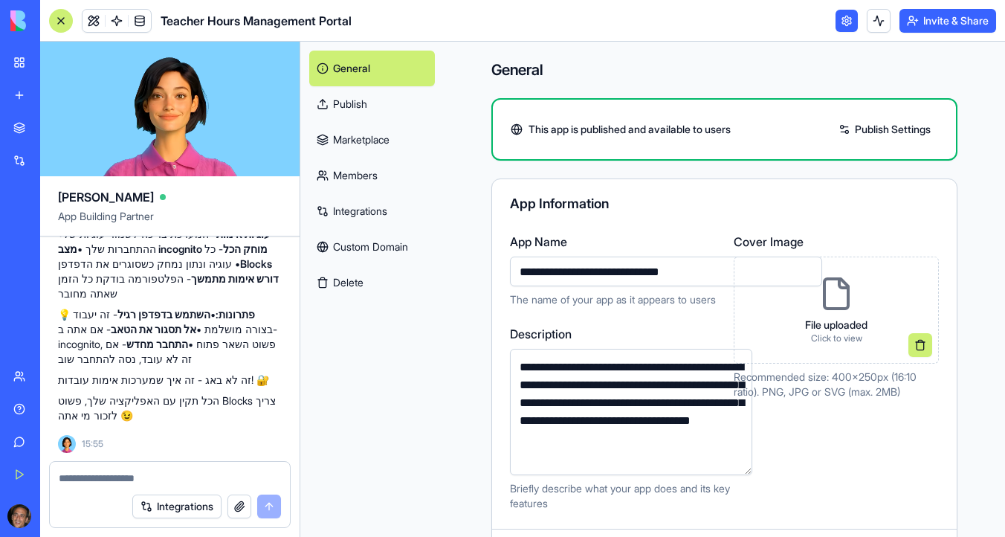
click at [845, 27] on link at bounding box center [846, 21] width 22 height 22
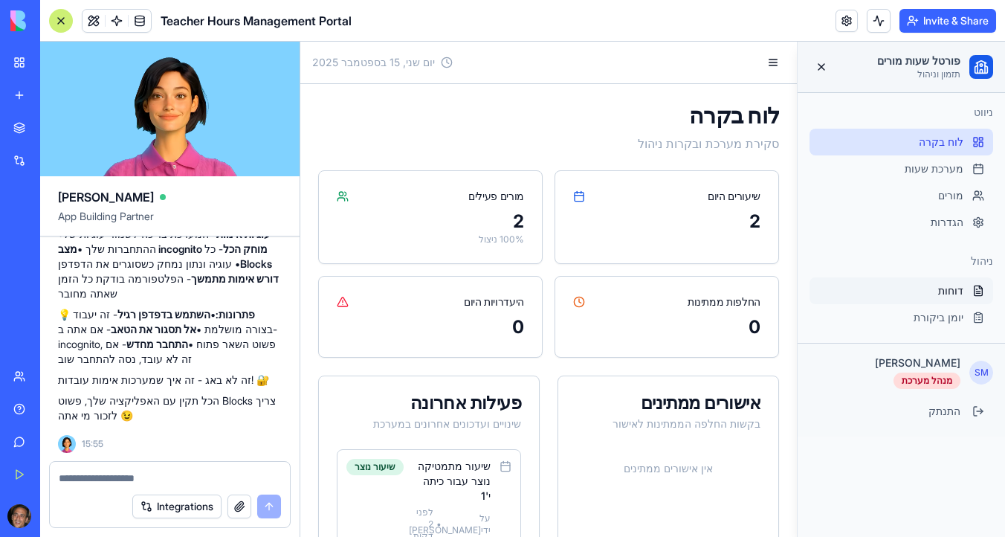
click at [922, 287] on div "דוחות" at bounding box center [901, 290] width 184 height 27
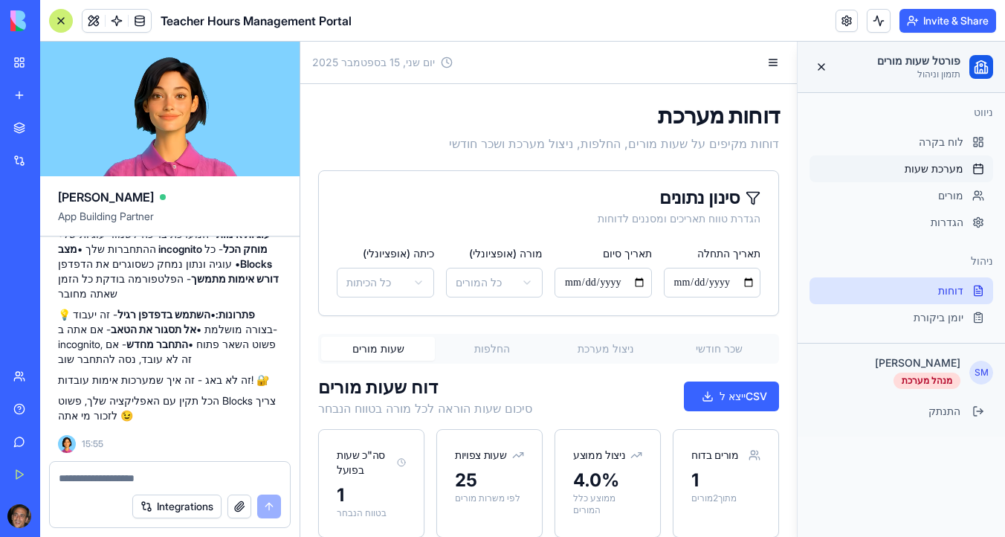
click at [910, 173] on span "מערכת שעות" at bounding box center [933, 168] width 59 height 15
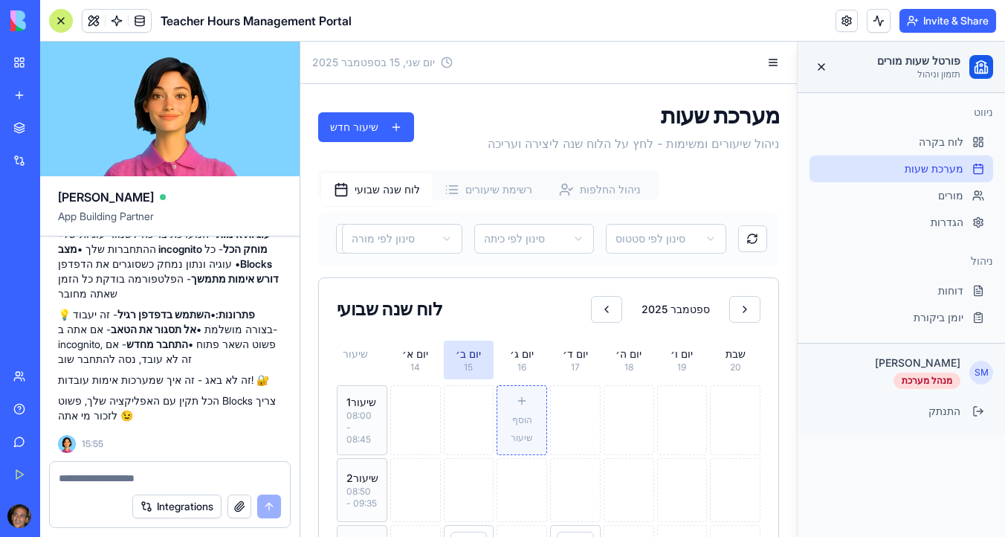
click at [527, 443] on span "הוסף שיעור" at bounding box center [522, 428] width 22 height 29
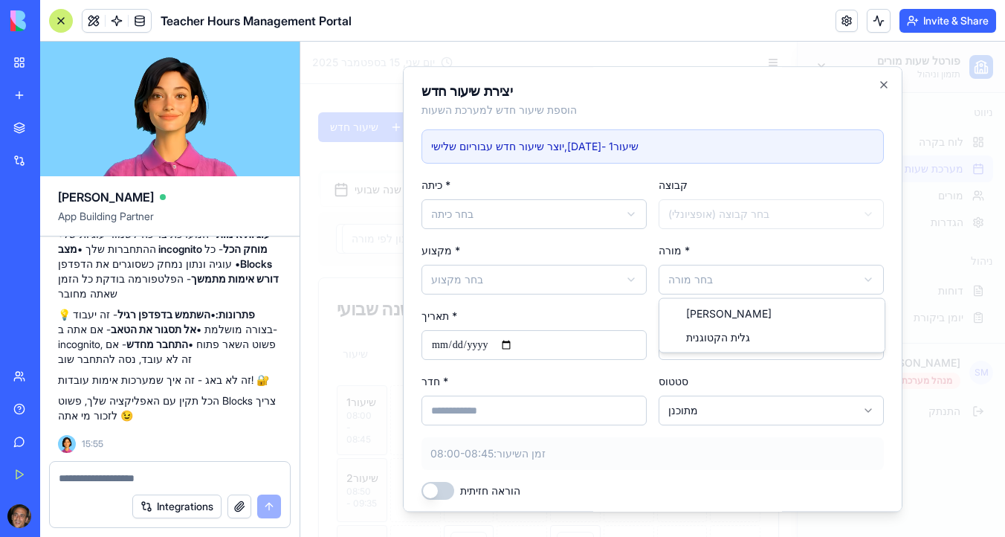
click at [719, 290] on body "פורטל שעות מורים תזמון וניהול ניווט לוח בקרה מערכת שעות מורים הגדרות ניהול דוחו…" at bounding box center [652, 533] width 704 height 983
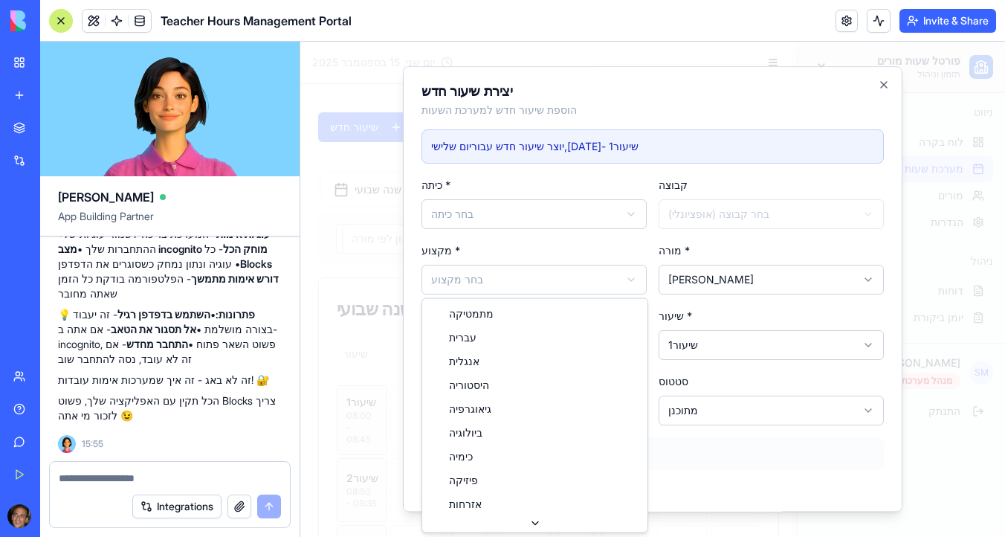
click at [610, 285] on body "פורטל שעות מורים תזמון וניהול ניווט לוח בקרה מערכת שעות מורים הגדרות ניהול דוחו…" at bounding box center [652, 533] width 704 height 983
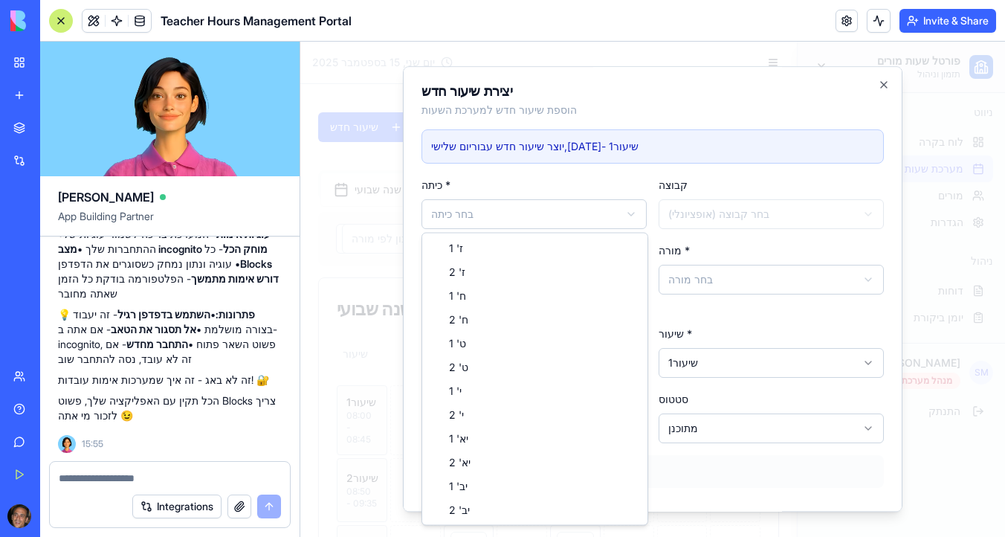
click at [609, 214] on body "פורטל שעות מורים תזמון וניהול ניווט לוח בקרה מערכת שעות מורים הגדרות ניהול דוחו…" at bounding box center [652, 533] width 704 height 983
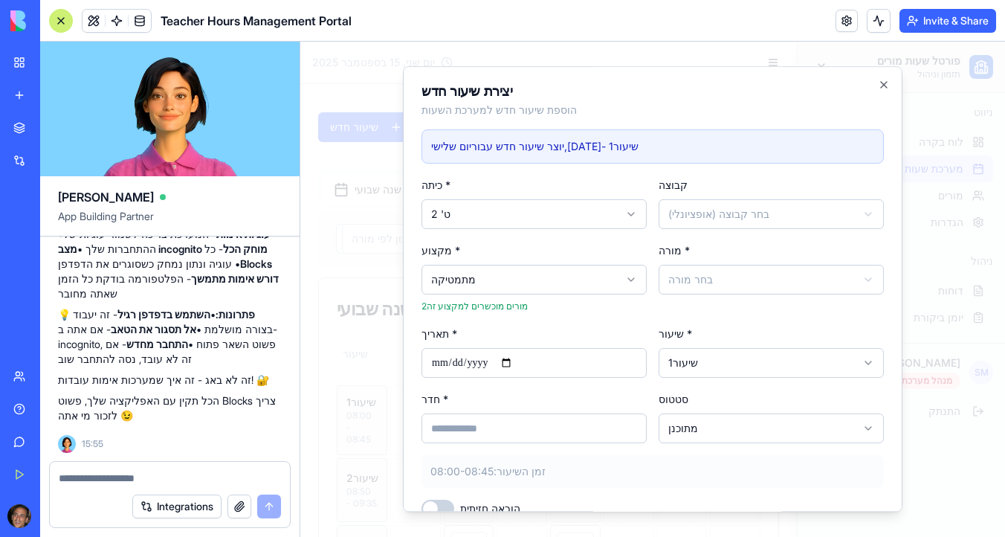
scroll to position [65, 0]
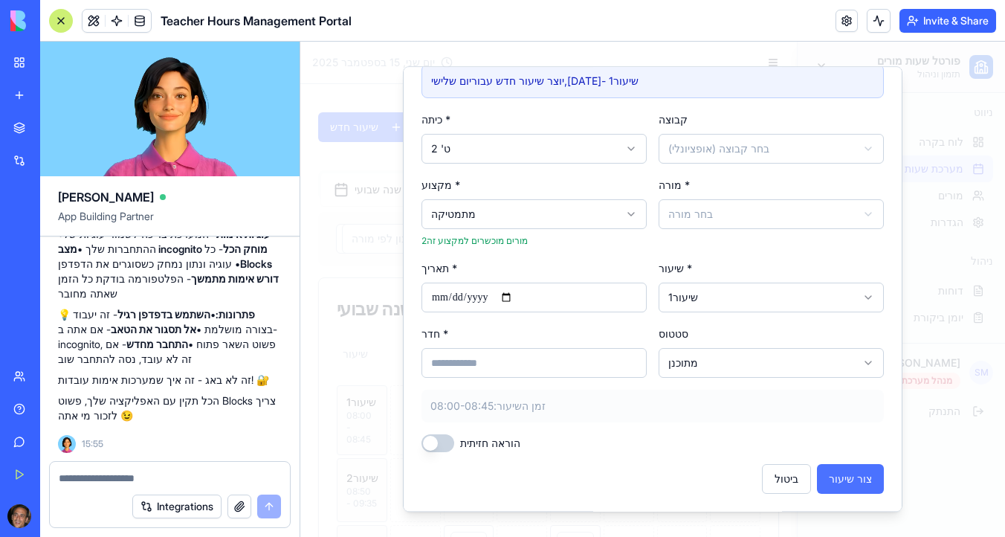
click at [839, 478] on button "צור שיעור" at bounding box center [850, 479] width 67 height 30
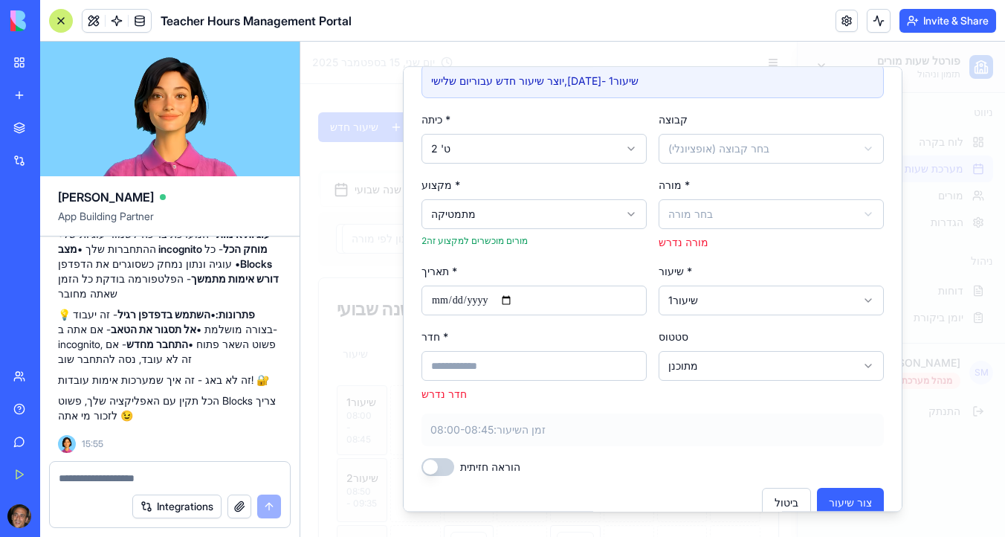
click at [597, 373] on input "חדר *" at bounding box center [533, 366] width 225 height 30
type input "*"
click at [851, 496] on button "צור שיעור" at bounding box center [850, 502] width 67 height 30
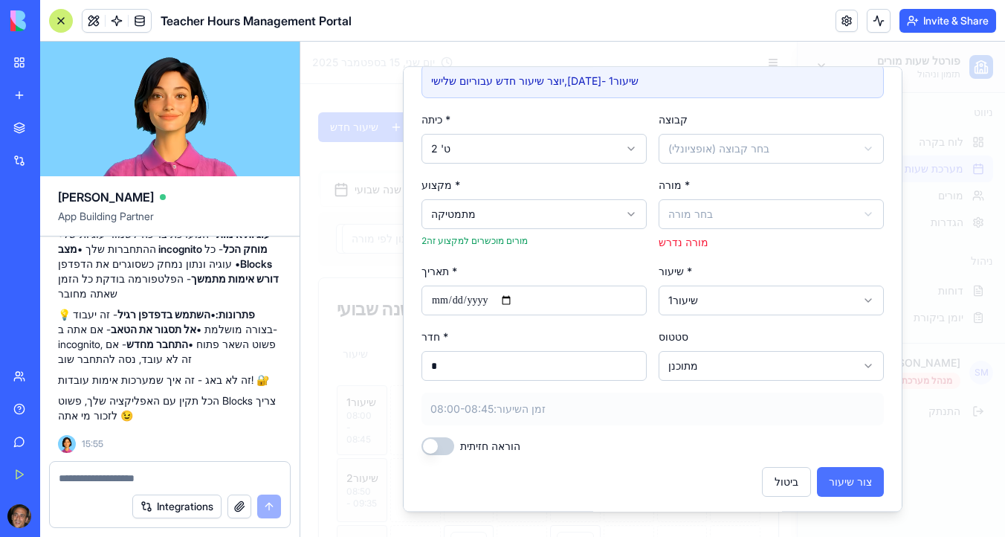
click at [855, 487] on button "צור שיעור" at bounding box center [850, 482] width 67 height 30
click at [775, 220] on body "פורטל שעות מורים תזמון וניהול ניווט לוח בקרה מערכת שעות מורים הגדרות ניהול דוחו…" at bounding box center [652, 533] width 704 height 983
click at [848, 488] on button "צור שיעור" at bounding box center [850, 482] width 67 height 30
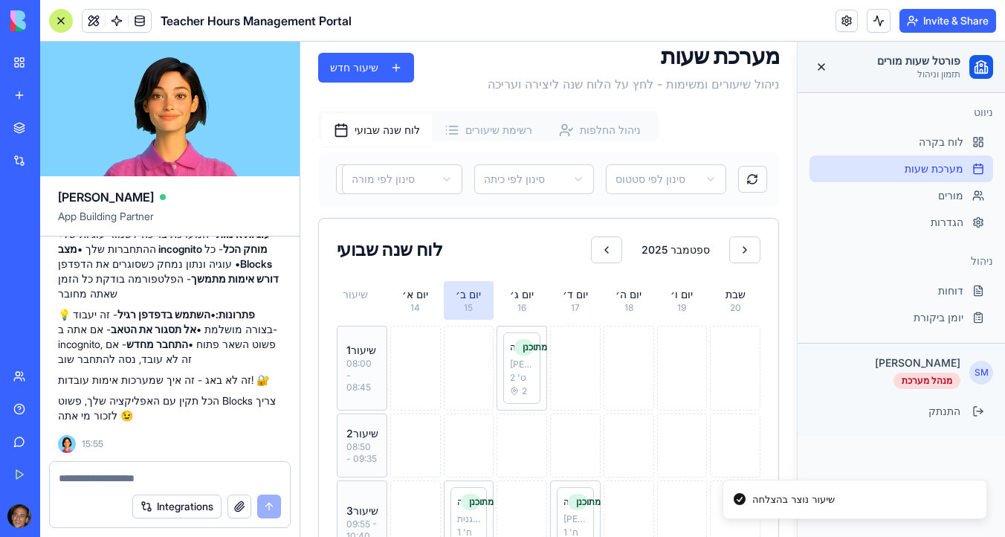
scroll to position [71, 0]
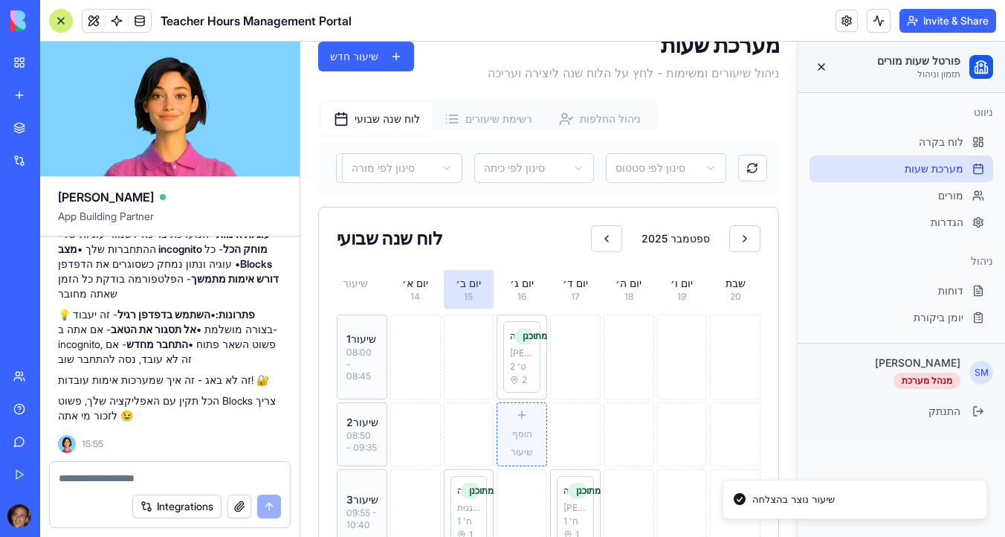
click at [534, 419] on div "הוסף שיעור" at bounding box center [521, 434] width 37 height 51
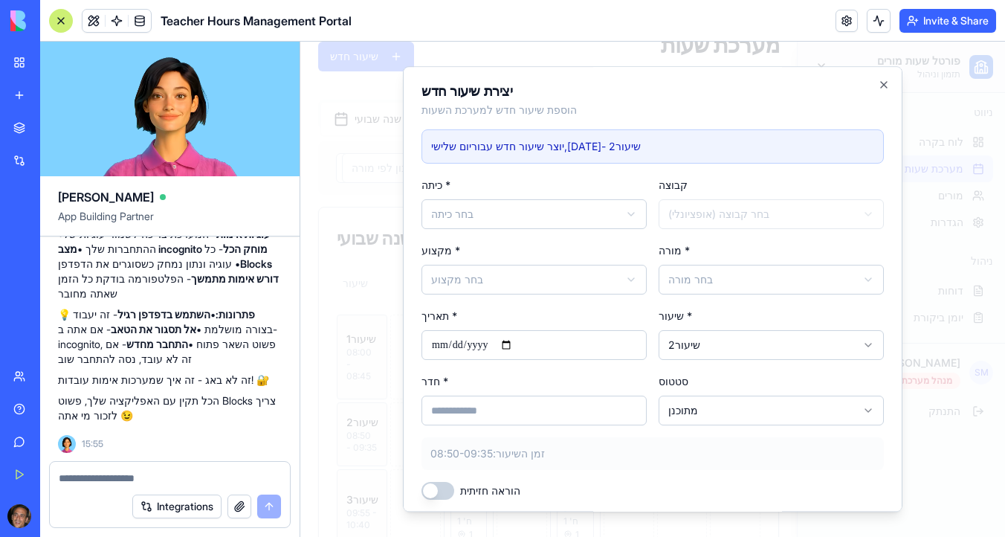
click at [540, 343] on input "**********" at bounding box center [533, 345] width 225 height 30
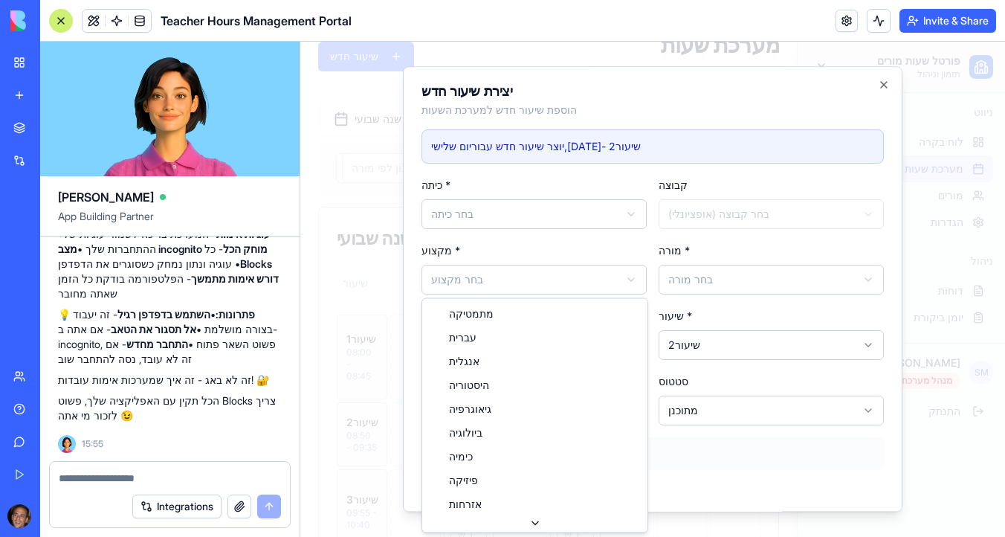
click at [541, 279] on body "פורטל שעות מורים תזמון וניהול ניווט לוח בקרה מערכת שעות מורים הגדרות ניהול דוחו…" at bounding box center [652, 470] width 704 height 998
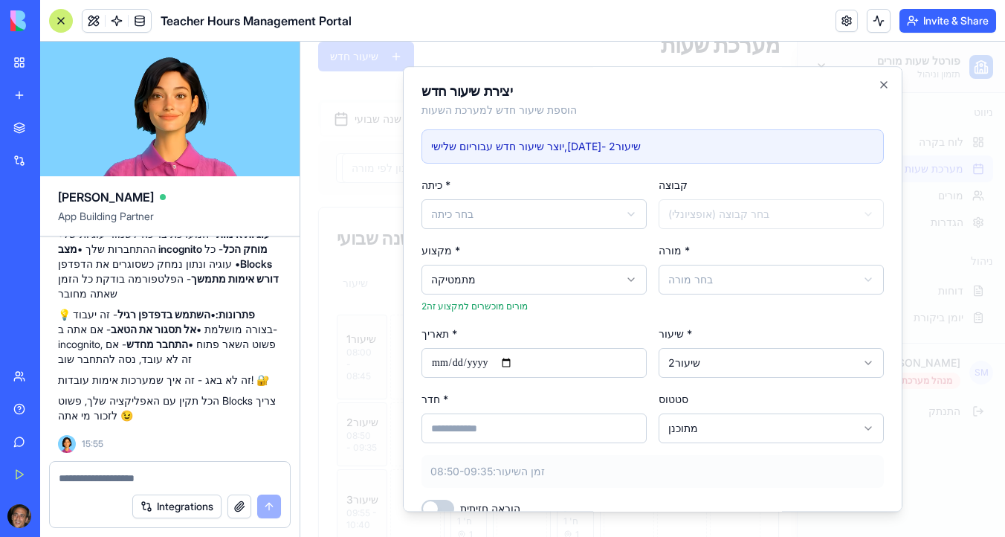
click at [748, 282] on body "פורטל שעות מורים תזמון וניהול ניווט לוח בקרה מערכת שעות מורים הגדרות ניהול דוחו…" at bounding box center [652, 470] width 704 height 998
click at [489, 432] on input "חדר *" at bounding box center [533, 428] width 225 height 30
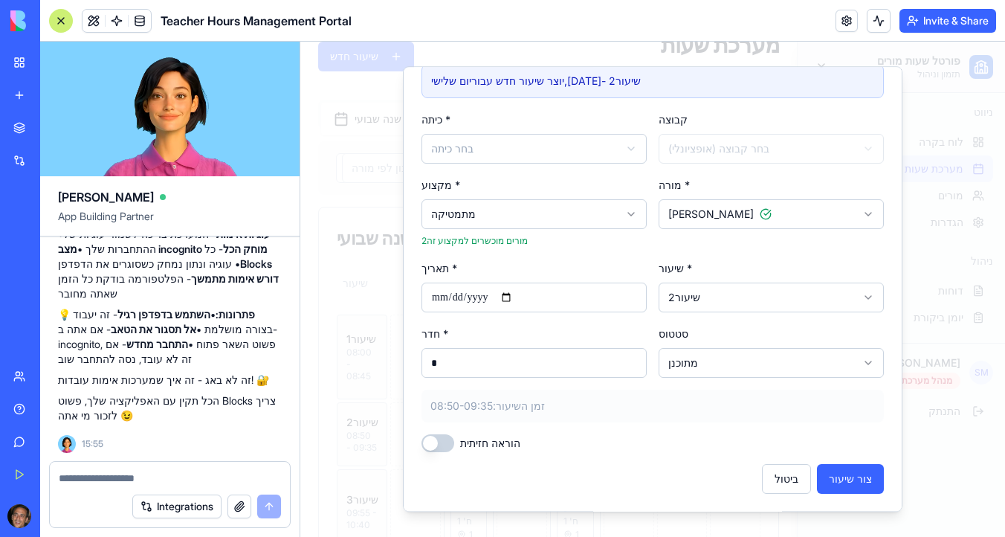
scroll to position [65, 0]
type input "*"
click at [842, 479] on button "צור שיעור" at bounding box center [850, 479] width 67 height 30
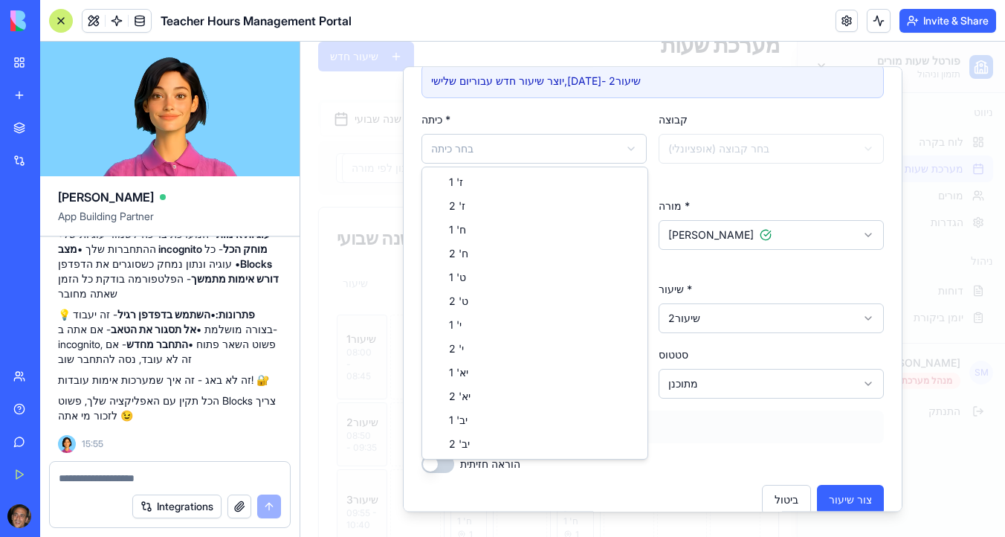
click at [553, 157] on body "פורטל שעות מורים תזמון וניהול ניווט לוח בקרה מערכת שעות מורים הגדרות ניהול דוחו…" at bounding box center [652, 470] width 704 height 998
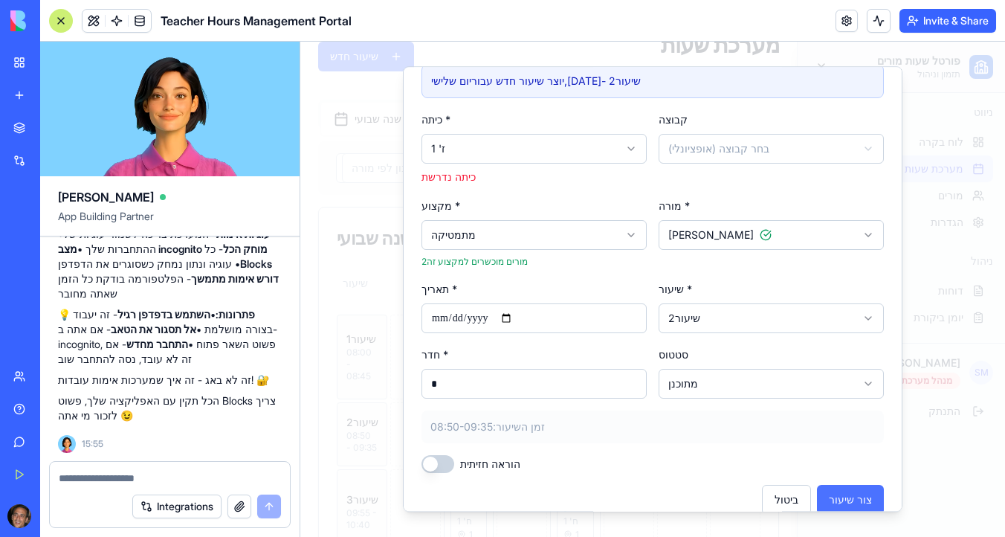
click at [855, 498] on button "צור שיעור" at bounding box center [850, 500] width 67 height 30
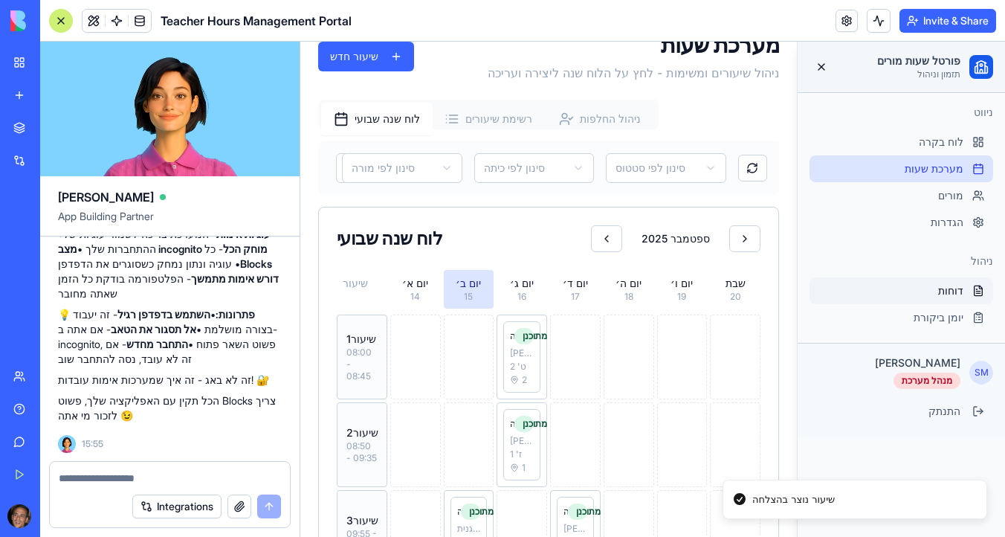
click at [939, 293] on span "דוחות" at bounding box center [950, 290] width 25 height 15
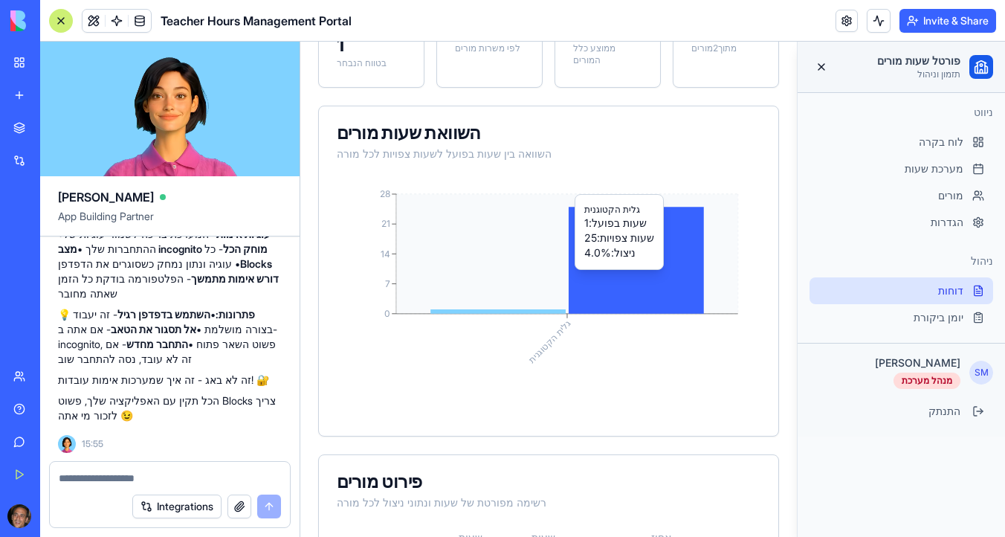
scroll to position [312, 0]
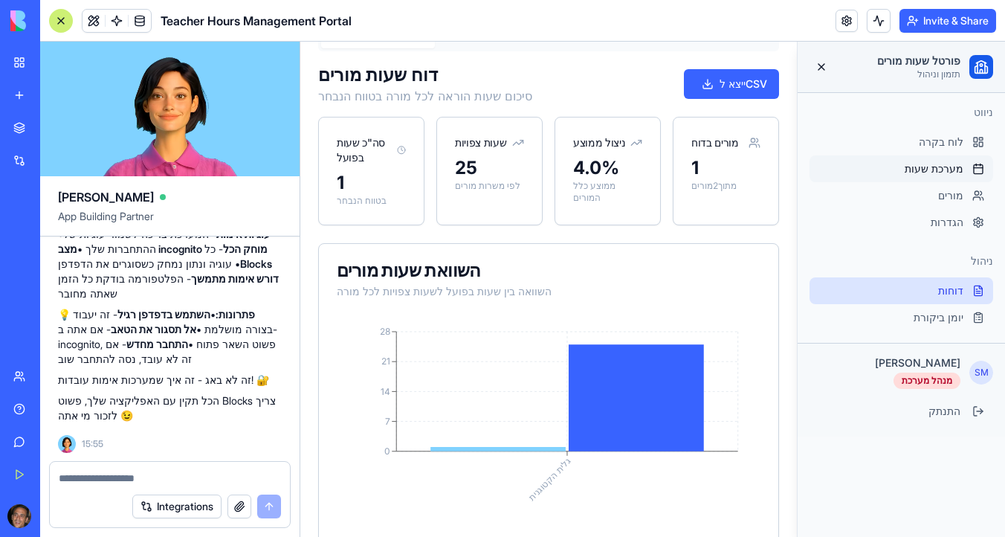
click at [924, 161] on span "מערכת שעות" at bounding box center [933, 168] width 59 height 15
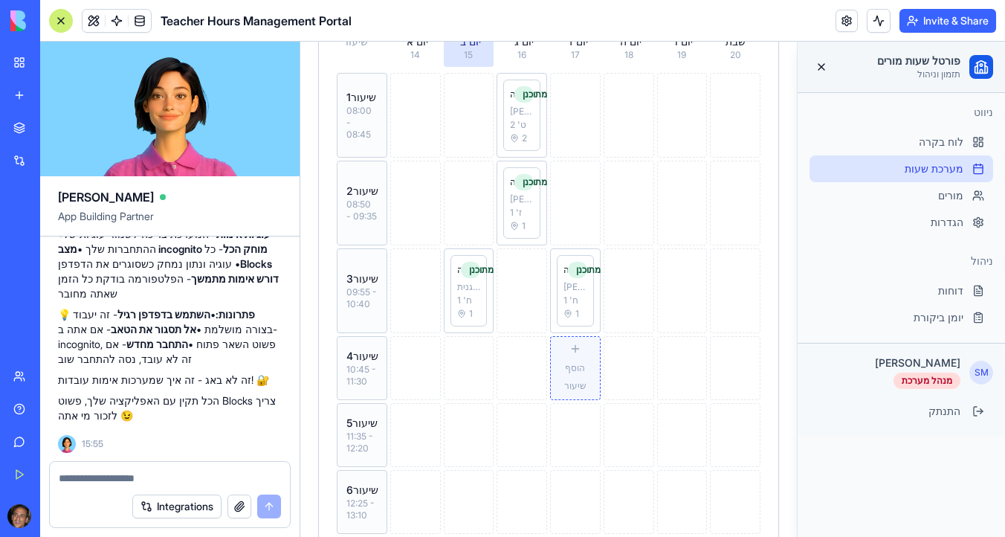
click at [568, 369] on span "הוסף שיעור" at bounding box center [575, 376] width 22 height 29
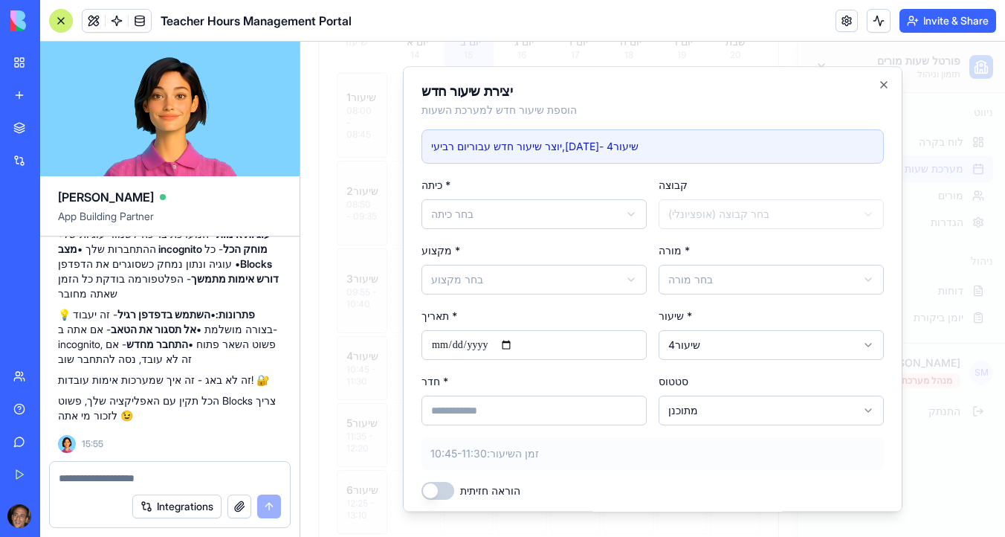
click at [728, 283] on body "פורטל שעות מורים תזמון וניהול ניווט לוח בקרה מערכת שעות מורים הגדרות ניהול דוחו…" at bounding box center [652, 239] width 704 height 1019
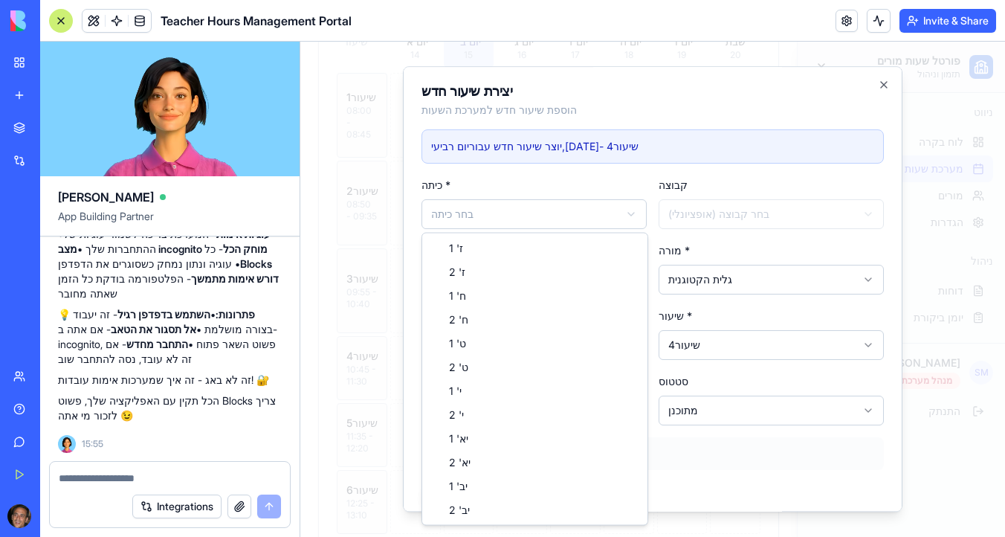
click at [580, 218] on body "פורטל שעות מורים תזמון וניהול ניווט לוח בקרה מערכת שעות מורים הגדרות ניהול דוחו…" at bounding box center [652, 239] width 704 height 1019
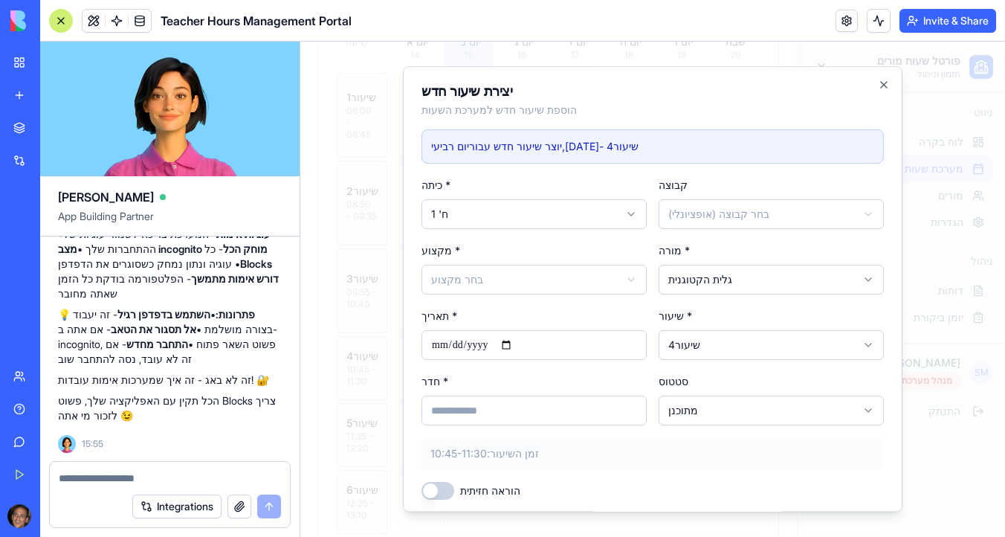
click at [574, 282] on body "פורטל שעות מורים תזמון וניהול ניווט לוח בקרה מערכת שעות מורים הגדרות ניהול דוחו…" at bounding box center [652, 239] width 704 height 1019
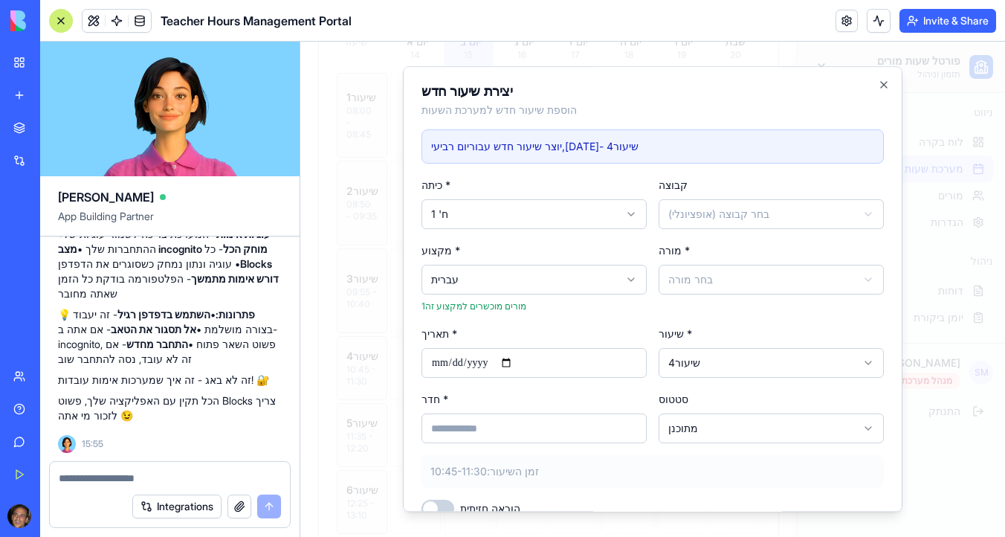
scroll to position [65, 0]
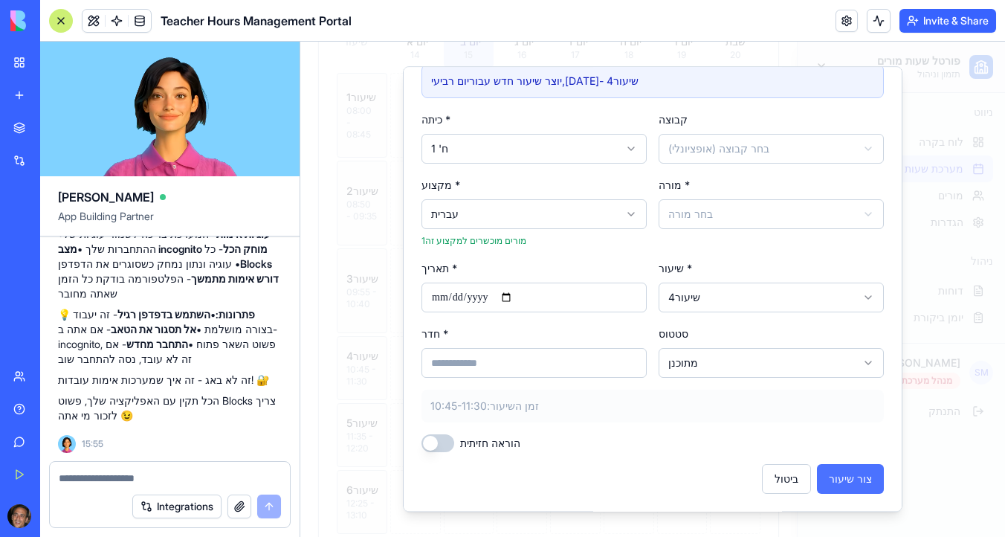
click at [867, 479] on button "צור שיעור" at bounding box center [850, 479] width 67 height 30
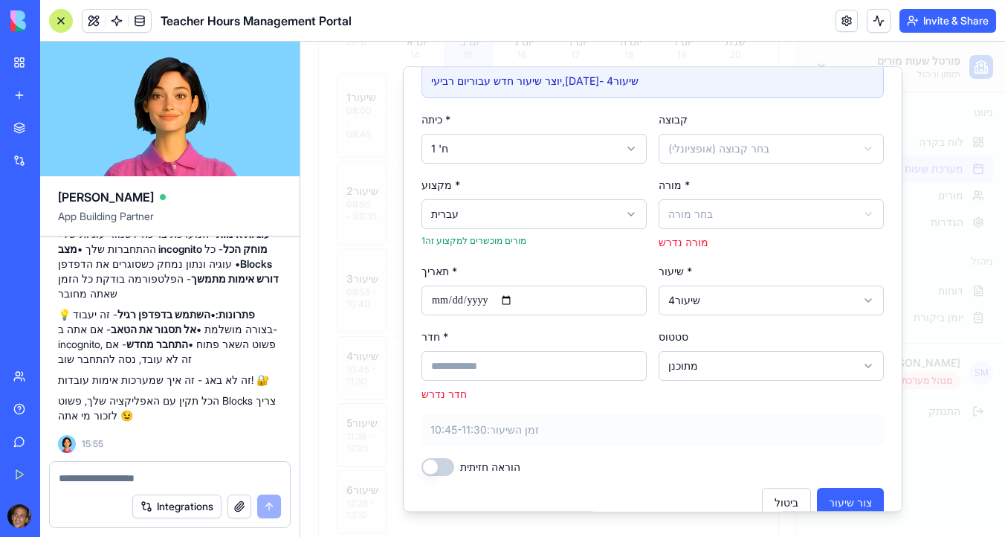
click at [722, 223] on body "פורטל שעות מורים תזמון וניהול ניווט לוח בקרה מערכת שעות מורים הגדרות ניהול דוחו…" at bounding box center [652, 239] width 704 height 1019
click at [853, 501] on button "צור שיעור" at bounding box center [850, 502] width 67 height 30
click at [547, 351] on input "חדר *" at bounding box center [533, 363] width 225 height 30
type input "*"
click at [857, 499] on button "צור שיעור" at bounding box center [850, 500] width 67 height 30
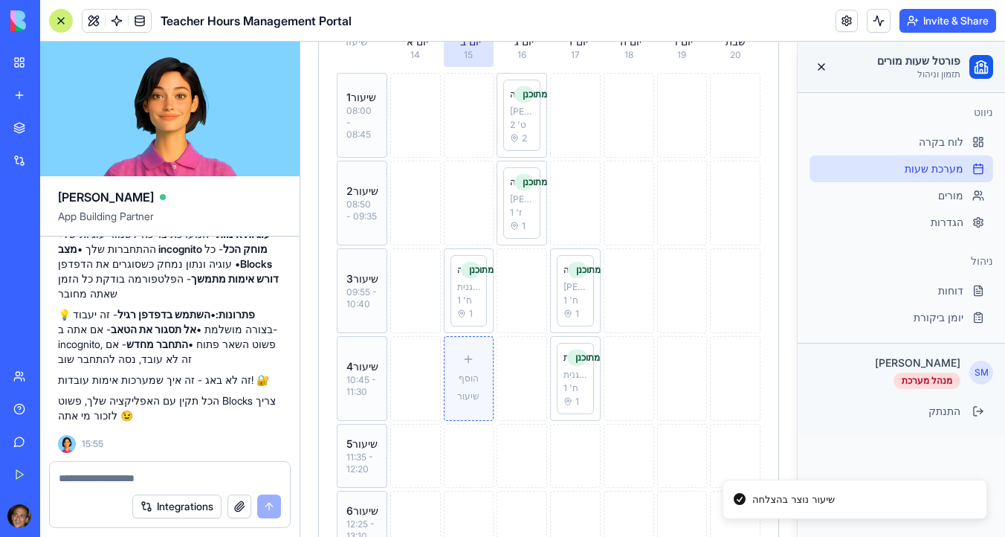
click at [459, 367] on div "הוסף שיעור" at bounding box center [468, 378] width 37 height 51
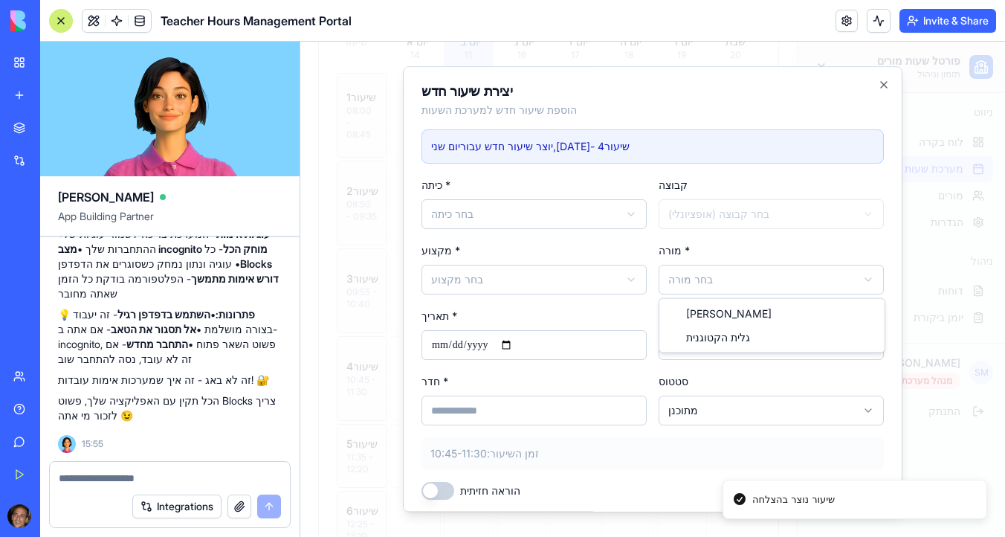
click at [724, 285] on body "פורטל שעות מורים תזמון וניהול ניווט לוח בקרה מערכת שעות מורים הגדרות ניהול דוחו…" at bounding box center [652, 250] width 704 height 1040
click at [552, 278] on body "פורטל שעות מורים תזמון וניהול ניווט לוח בקרה מערכת שעות מורים הגדרות ניהול דוחו…" at bounding box center [652, 250] width 704 height 1040
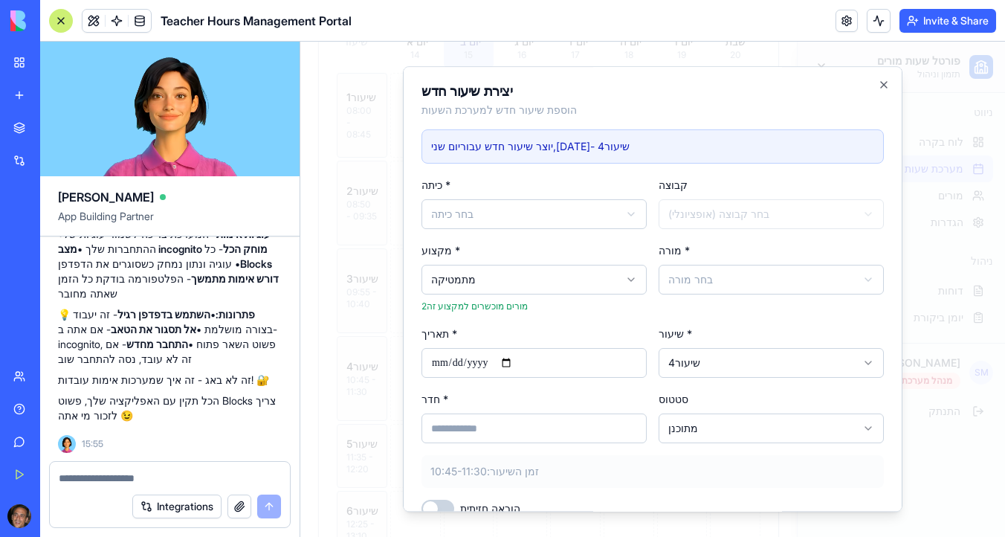
click at [543, 279] on body "פורטל שעות מורים תזמון וניהול ניווט לוח בקרה מערכת שעות מורים הגדרות ניהול דוחו…" at bounding box center [652, 250] width 704 height 1040
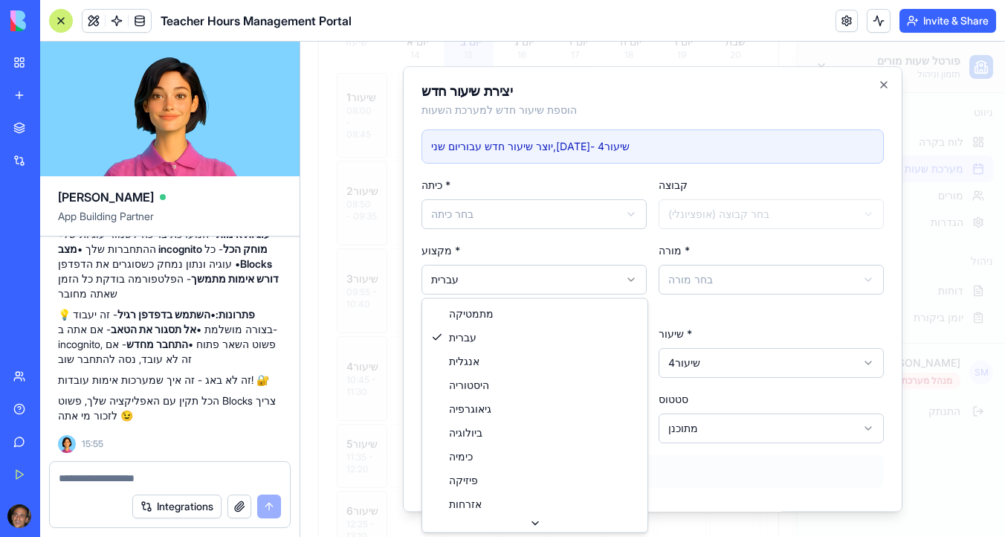
click at [537, 279] on body "פורטל שעות מורים תזמון וניהול ניווט לוח בקרה מערכת שעות מורים הגדרות ניהול דוחו…" at bounding box center [652, 250] width 704 height 1040
click at [542, 288] on body "פורטל שעות מורים תזמון וניהול ניווט לוח בקרה מערכת שעות מורים הגדרות ניהול דוחו…" at bounding box center [652, 250] width 704 height 1040
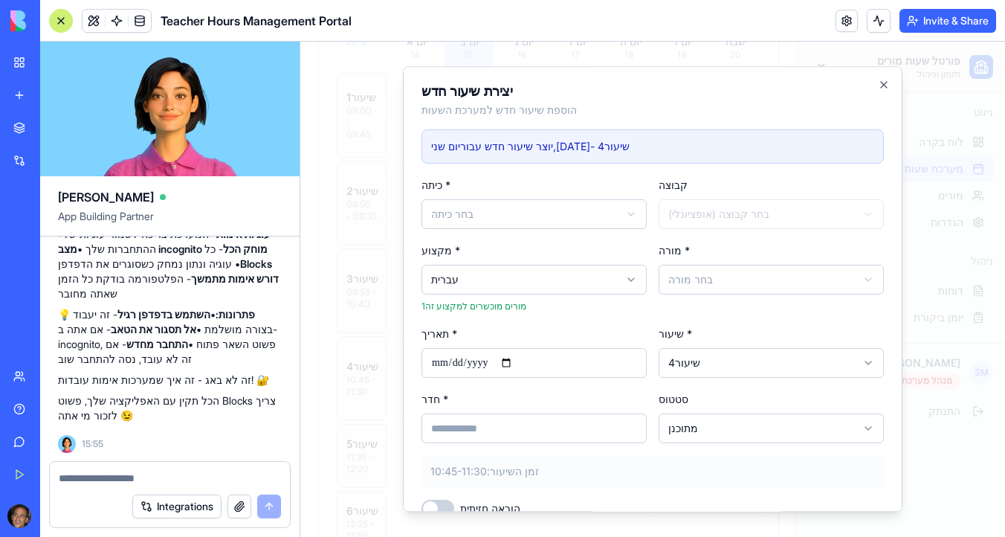
click at [549, 280] on body "פורטל שעות מורים תזמון וניהול ניווט לוח בקרה מערכת שעות מורים הגדרות ניהול דוחו…" at bounding box center [652, 250] width 704 height 1040
click at [765, 285] on body "פורטל שעות מורים תזמון וניהול ניווט לוח בקרה מערכת שעות מורים הגדרות ניהול דוחו…" at bounding box center [652, 250] width 704 height 1040
click at [572, 214] on body "פורטל שעות מורים תזמון וניהול ניווט לוח בקרה מערכת שעות מורים הגדרות ניהול דוחו…" at bounding box center [652, 250] width 704 height 1040
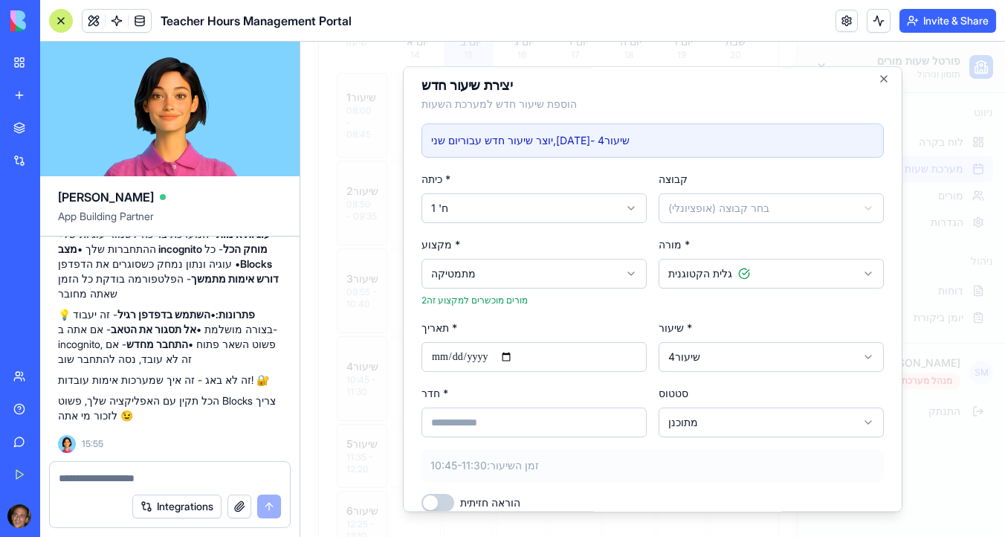
click at [594, 425] on input "חדר *" at bounding box center [533, 422] width 225 height 30
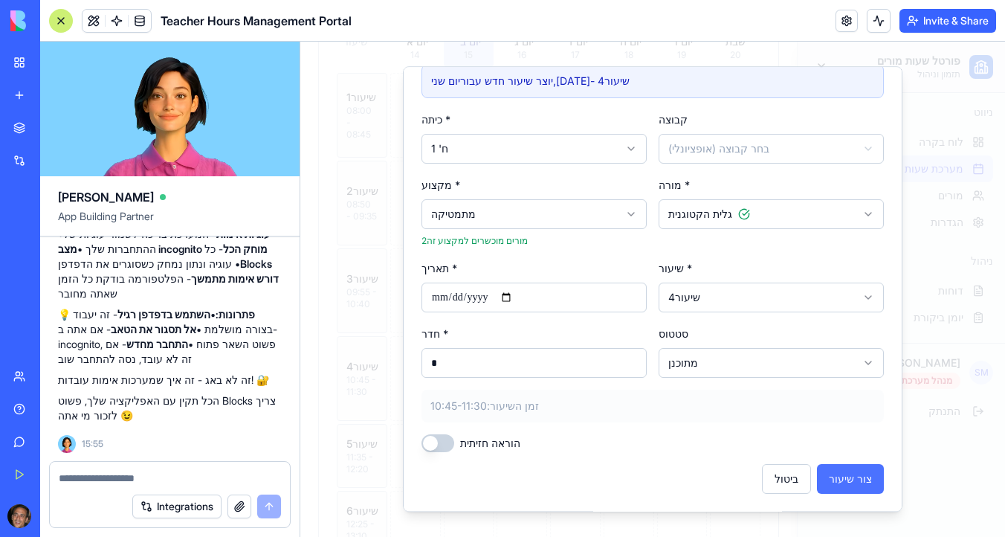
type input "*"
click at [843, 476] on button "צור שיעור" at bounding box center [850, 479] width 67 height 30
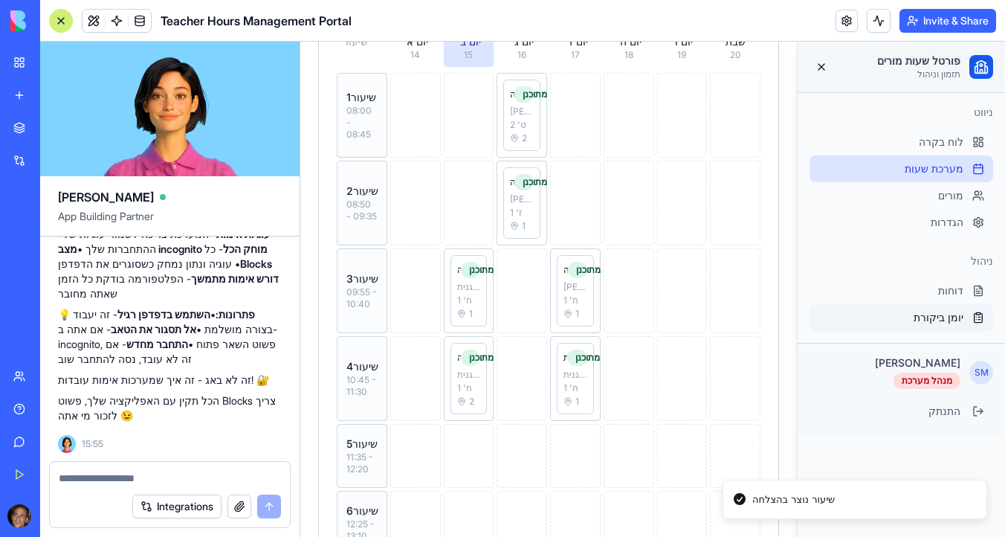
click at [945, 315] on span "יומן ביקורת" at bounding box center [938, 317] width 50 height 15
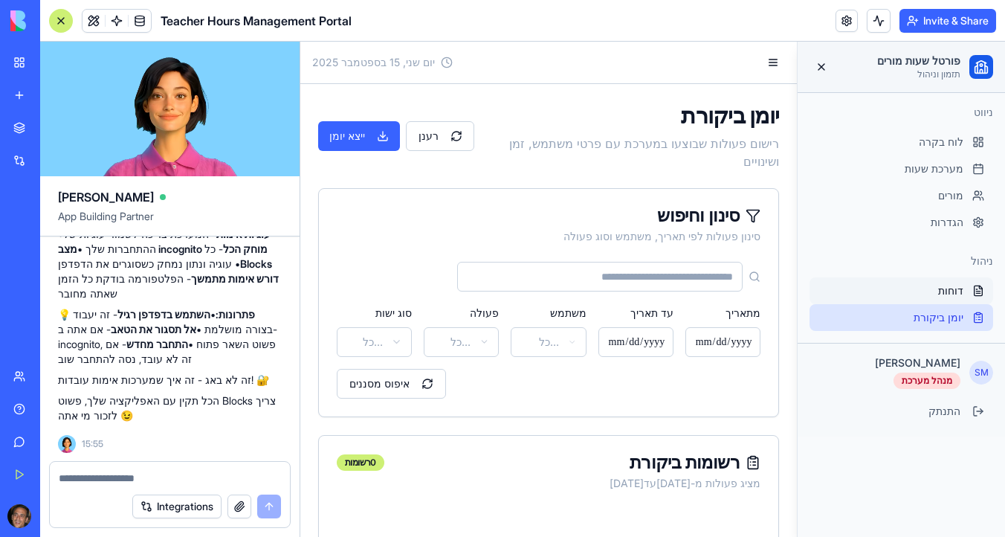
click at [955, 293] on span "דוחות" at bounding box center [950, 290] width 25 height 15
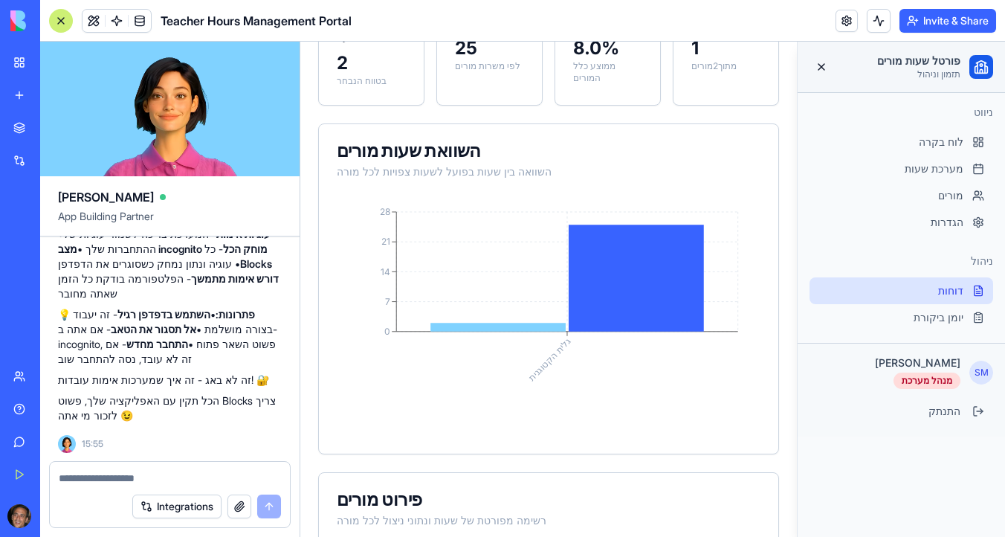
scroll to position [431, 0]
click at [153, 468] on div at bounding box center [170, 473] width 240 height 24
click at [149, 475] on textarea at bounding box center [170, 477] width 222 height 15
type textarea "*"
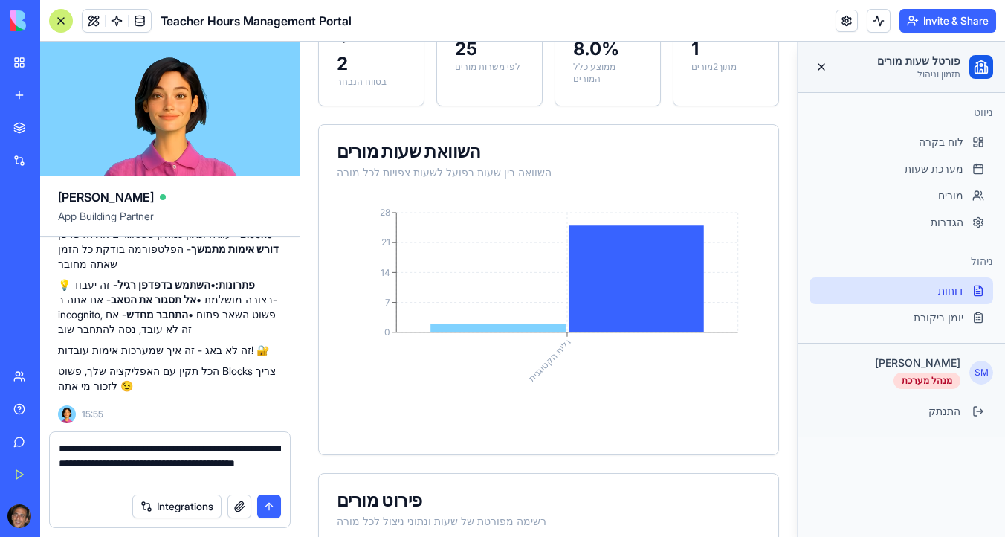
type textarea "**********"
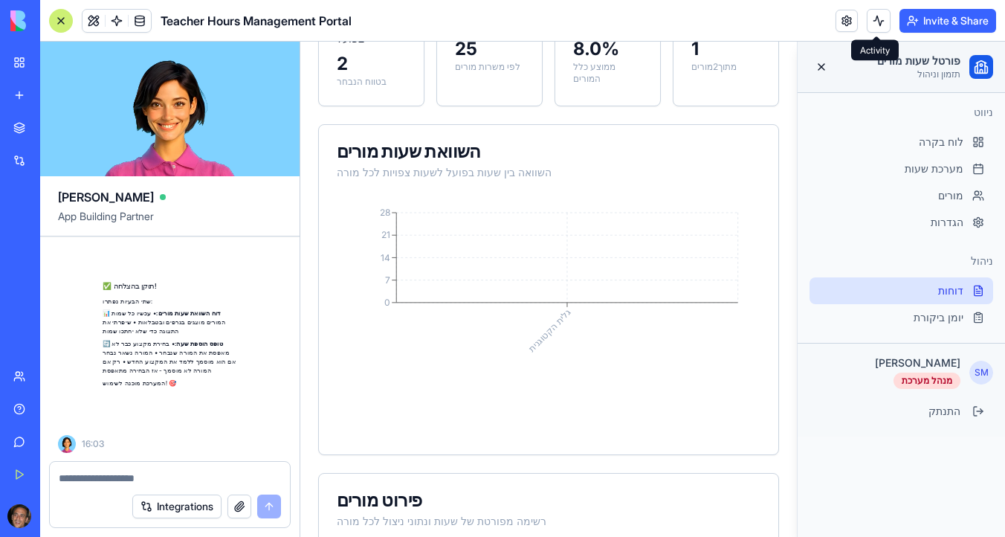
scroll to position [17016, 0]
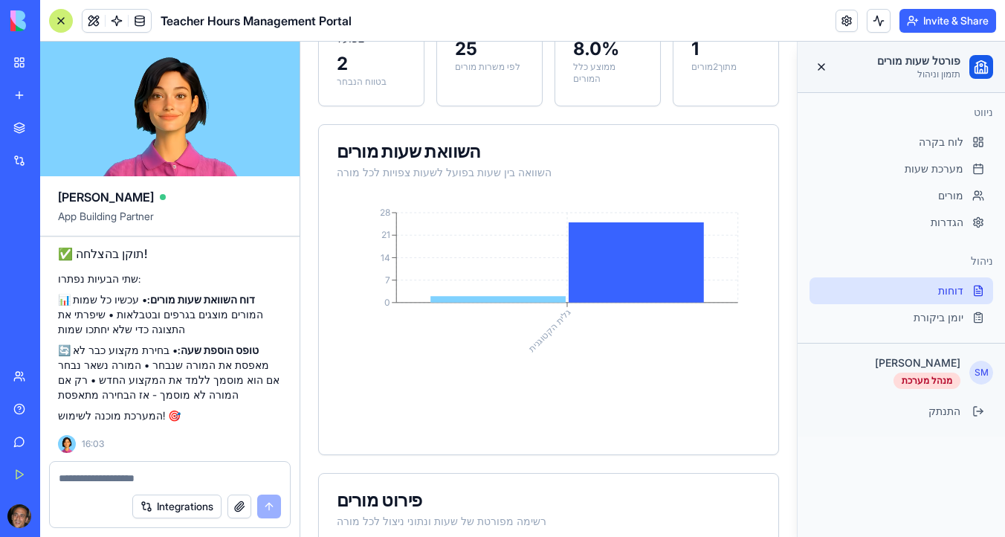
click at [149, 474] on textarea at bounding box center [170, 477] width 222 height 15
paste textarea "*"
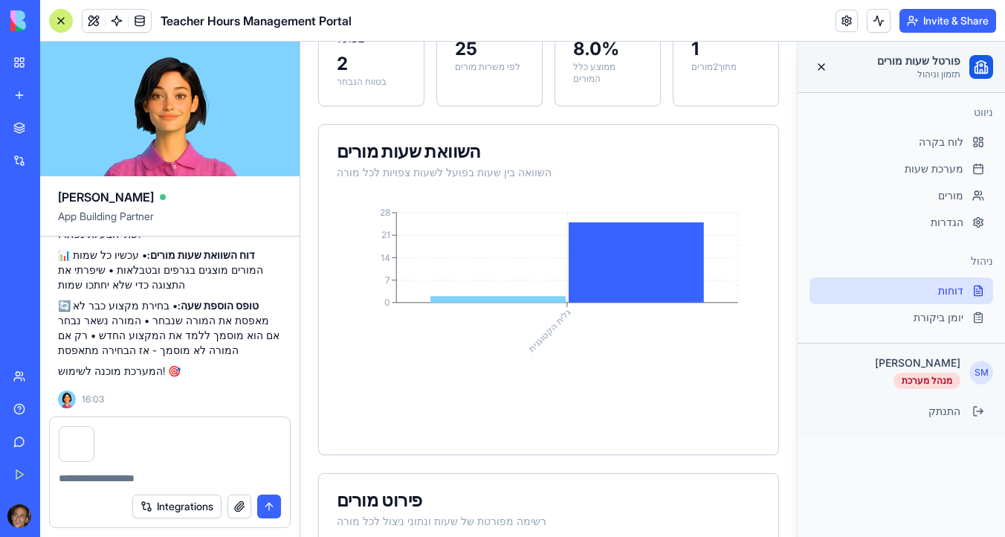
type textarea "*"
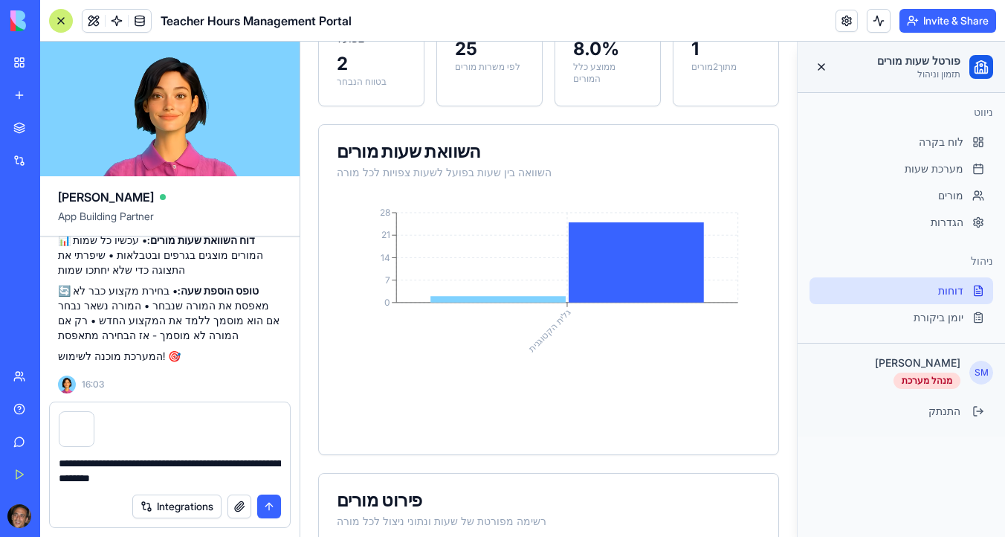
type textarea "**********"
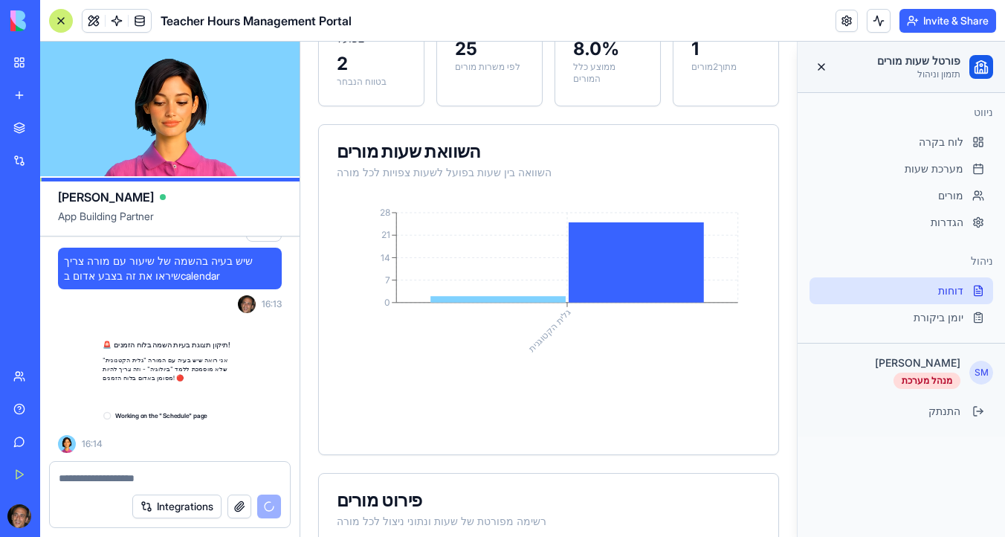
scroll to position [17287, 0]
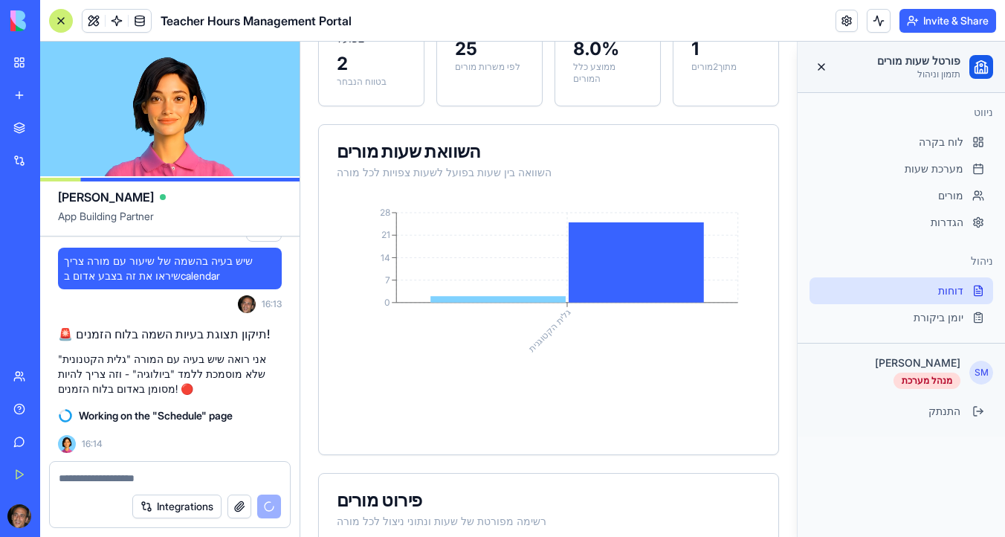
click at [141, 477] on textarea at bounding box center [170, 477] width 222 height 15
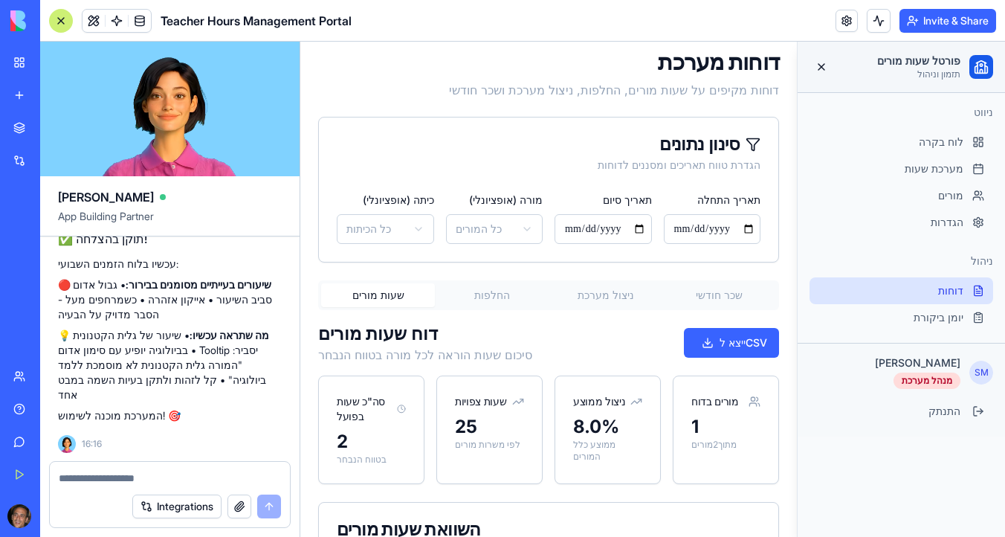
scroll to position [0, 0]
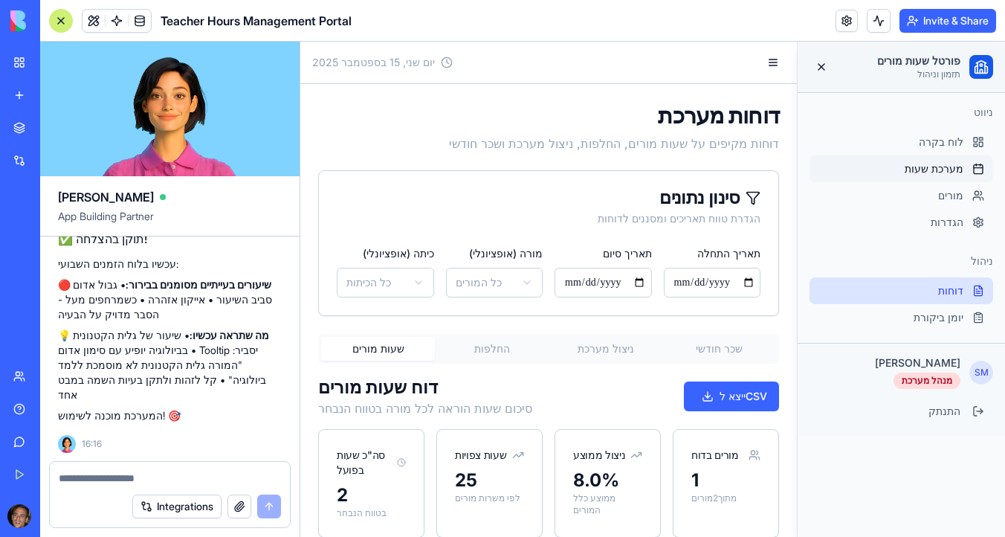
click at [930, 158] on div "מערכת שעות" at bounding box center [901, 168] width 184 height 27
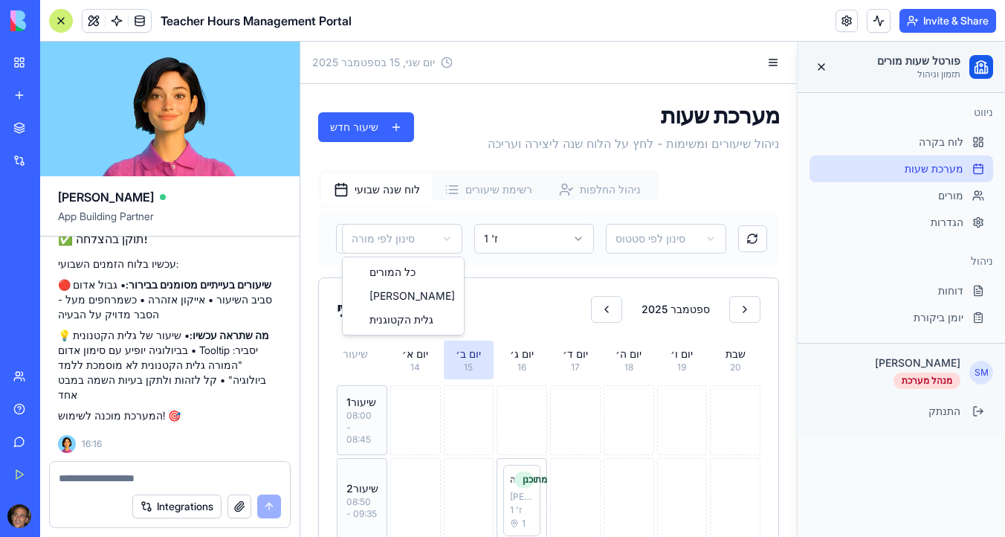
click at [441, 228] on html "פורטל שעות מורים תזמון וניהול ניווט לוח בקרה מערכת שעות מורים הגדרות ניהול דוחו…" at bounding box center [652, 541] width 704 height 998
click at [441, 235] on html "פורטל שעות מורים תזמון וניהול ניווט לוח בקרה מערכת שעות מורים הגדרות ניהול דוחו…" at bounding box center [652, 541] width 704 height 998
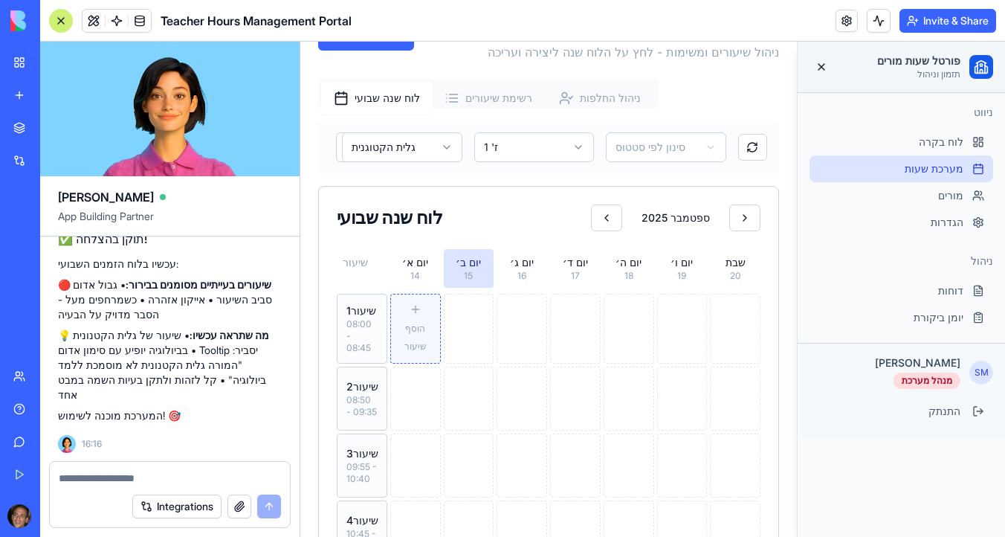
scroll to position [76, 0]
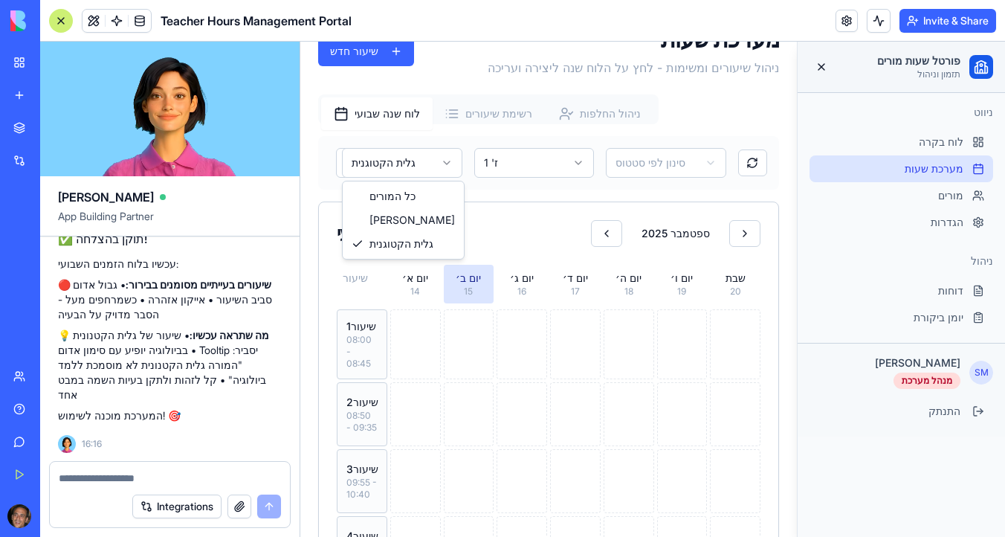
click at [411, 160] on html "פורטל שעות מורים תזמון וניהול ניווט לוח בקרה מערכת שעות מורים הגדרות ניהול דוחו…" at bounding box center [652, 454] width 704 height 977
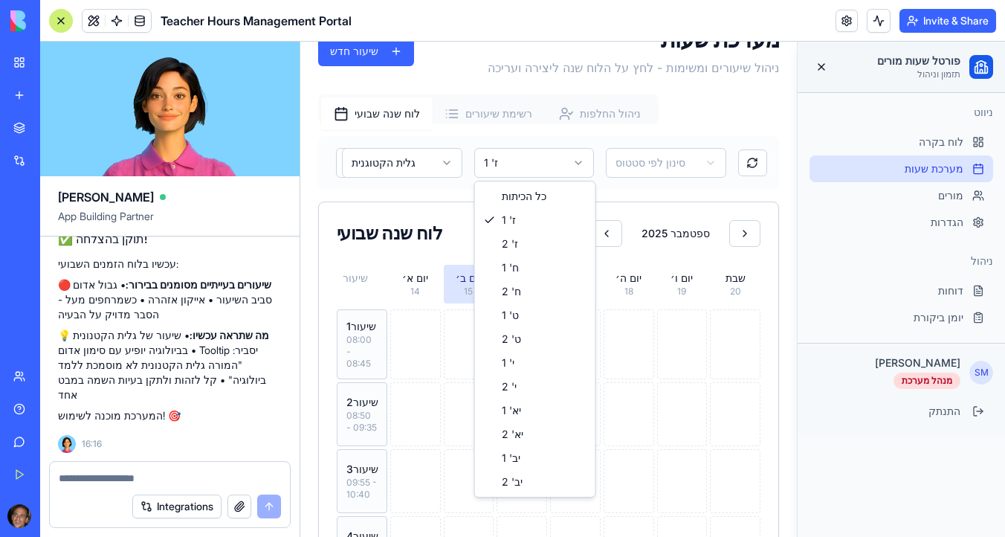
click at [499, 161] on html "פורטל שעות מורים תזמון וניהול ניווט לוח בקרה מערכת שעות מורים הגדרות ניהול דוחו…" at bounding box center [652, 454] width 704 height 977
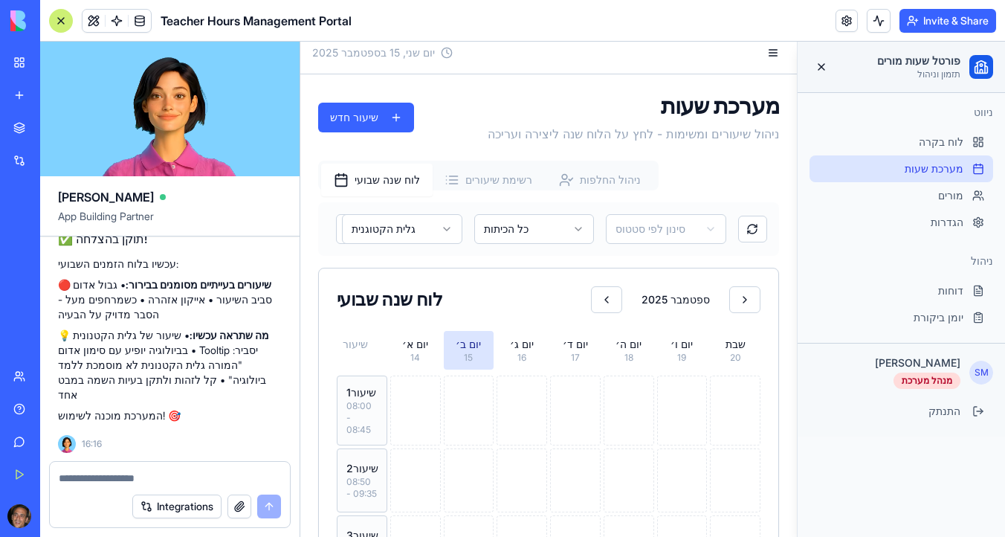
scroll to position [0, 0]
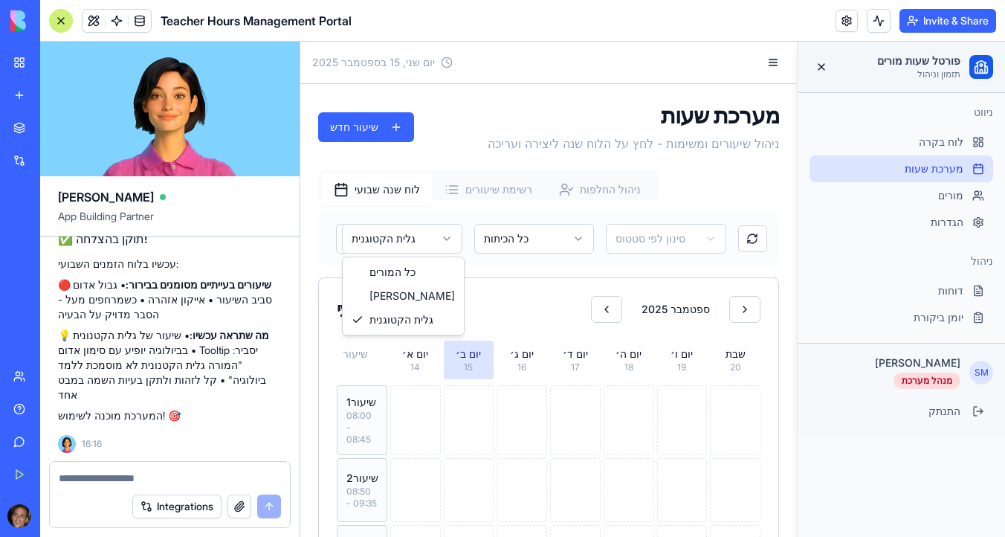
click at [408, 242] on html "פורטל שעות מורים תזמון וניהול ניווט לוח בקרה מערכת שעות מורים הגדרות ניהול דוחו…" at bounding box center [652, 530] width 704 height 977
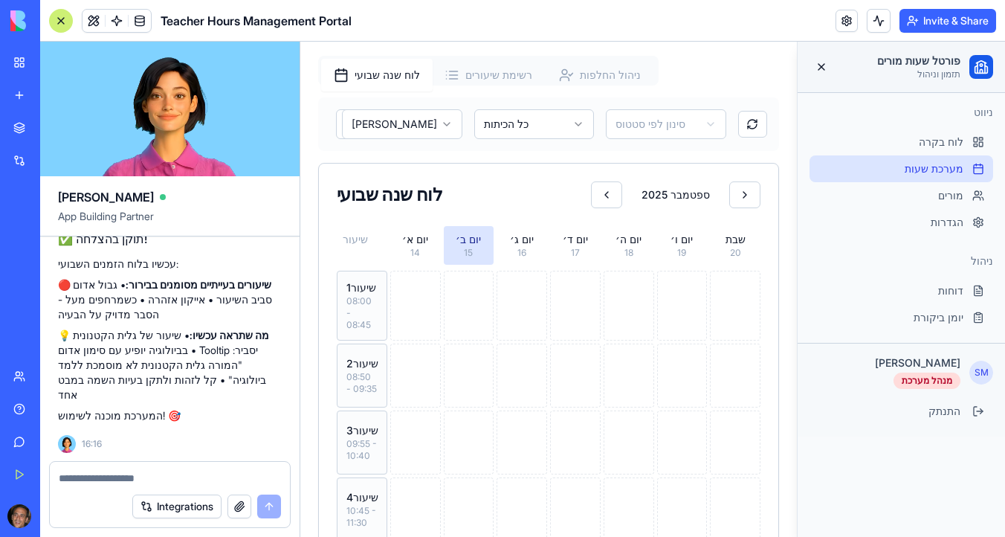
scroll to position [110, 0]
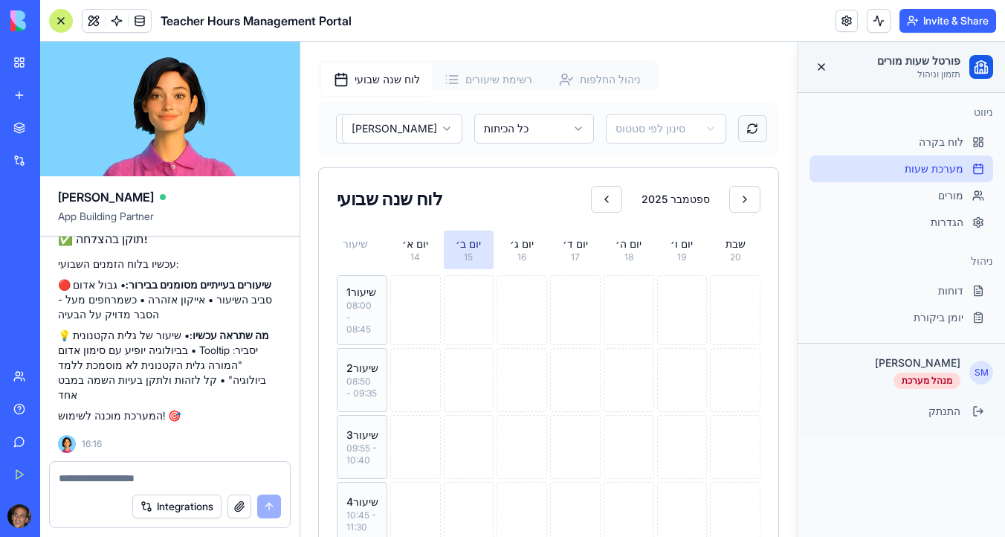
click at [753, 117] on button at bounding box center [752, 128] width 29 height 27
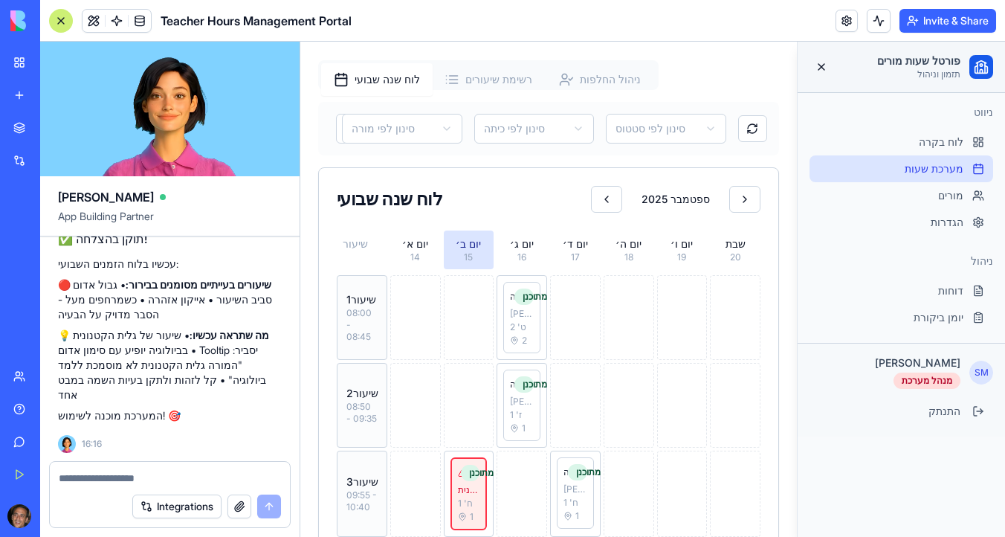
click at [132, 474] on textarea at bounding box center [170, 477] width 222 height 15
type textarea "*"
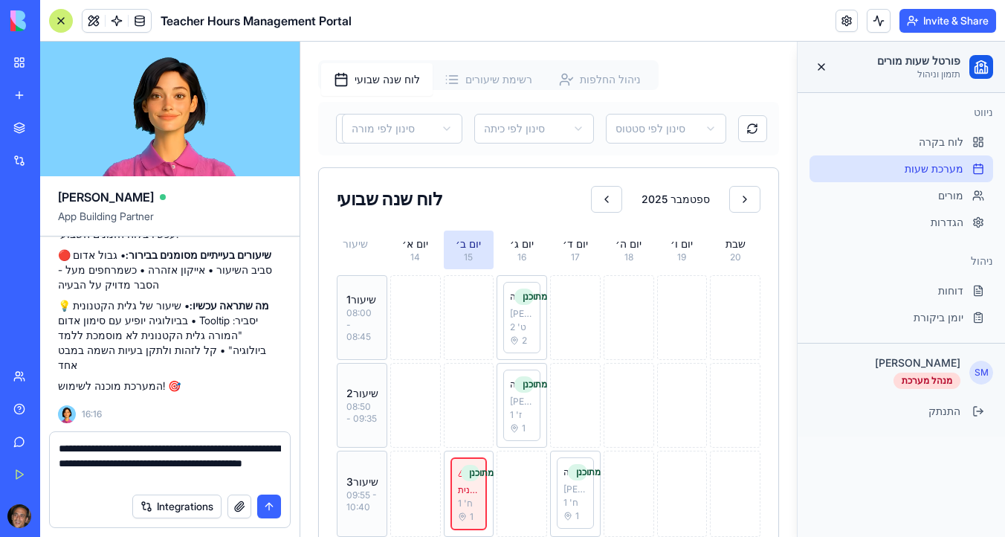
type textarea "**********"
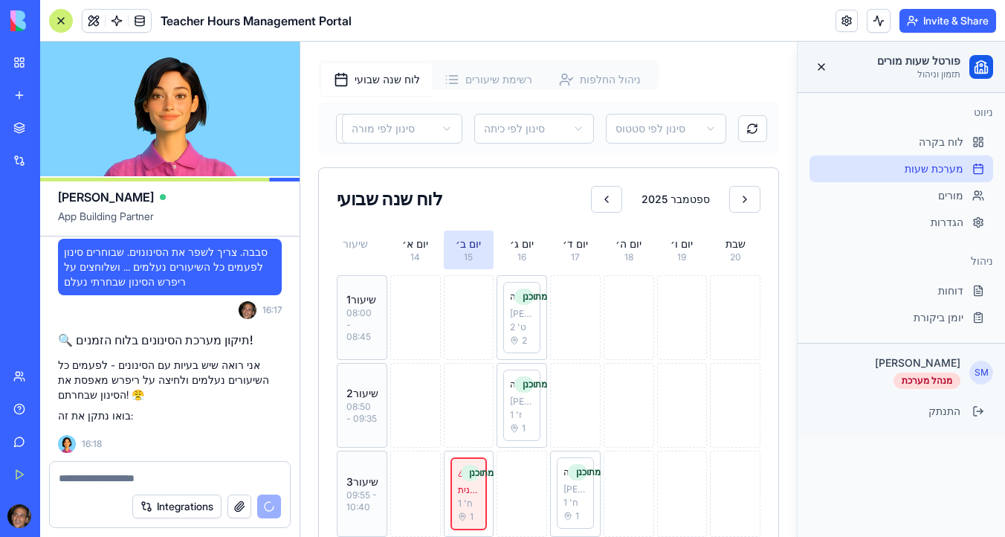
scroll to position [17765, 0]
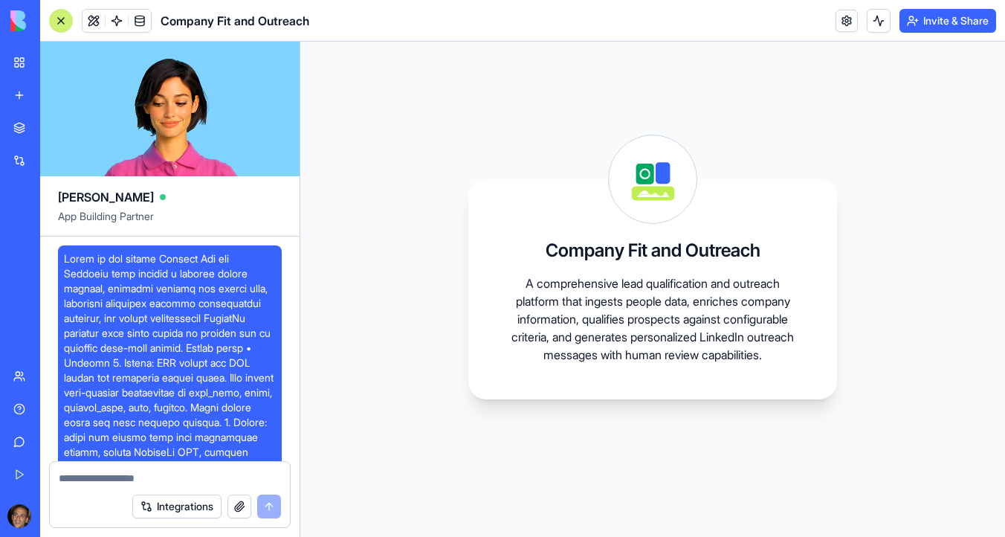
scroll to position [4103, 0]
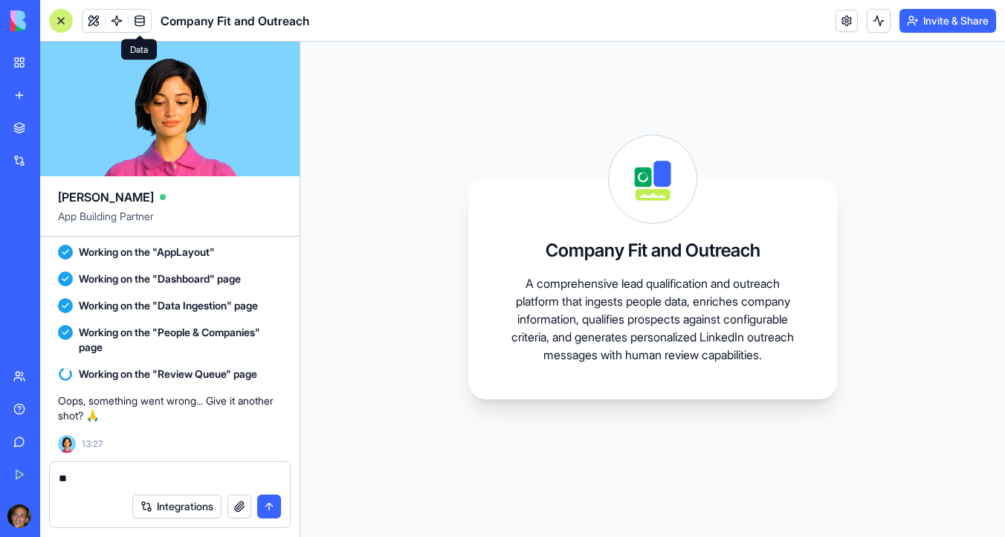
type textarea "***"
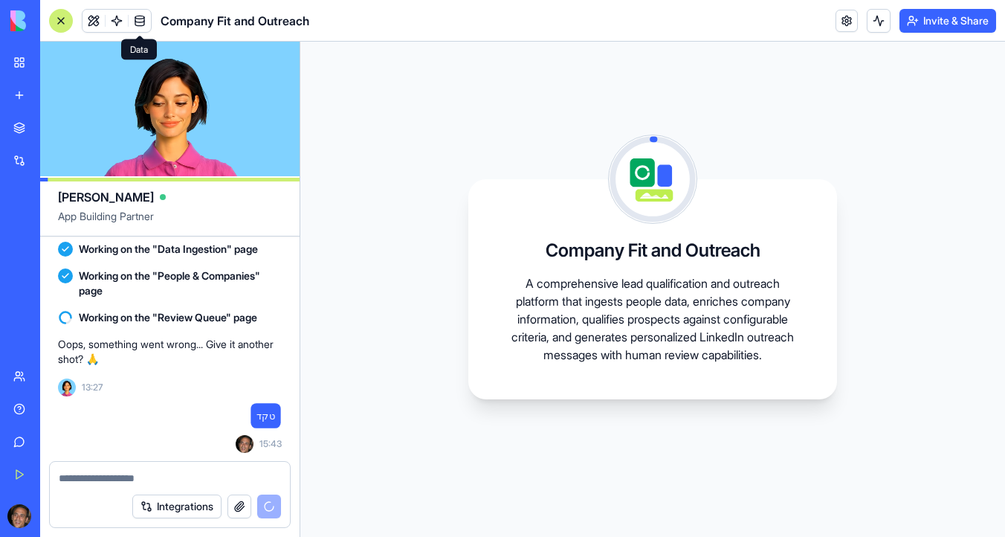
scroll to position [4159, 0]
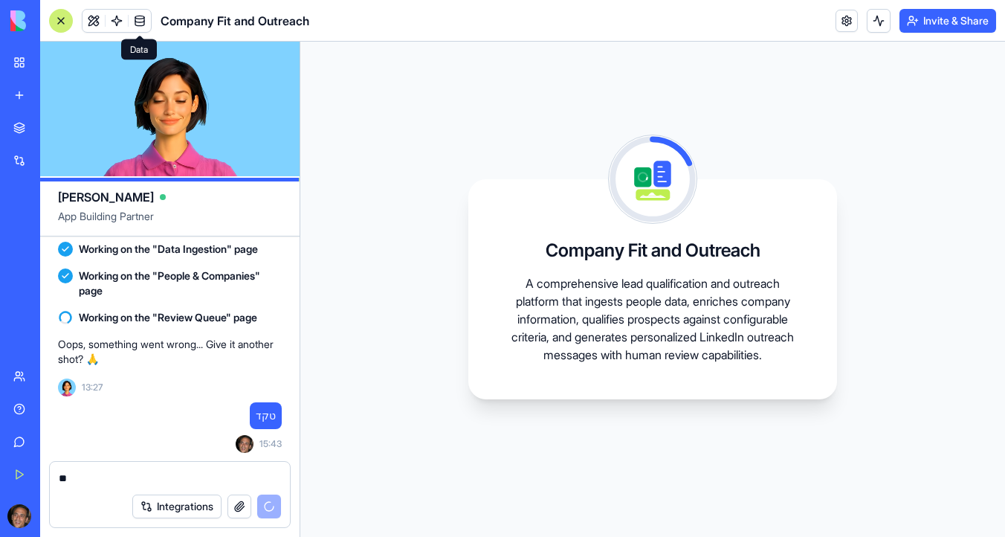
type textarea "*"
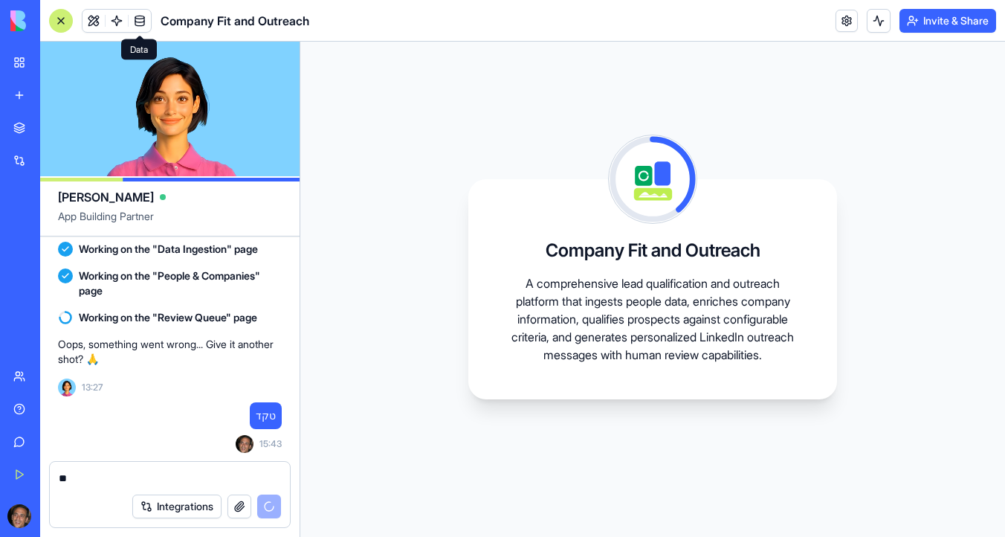
type textarea "*"
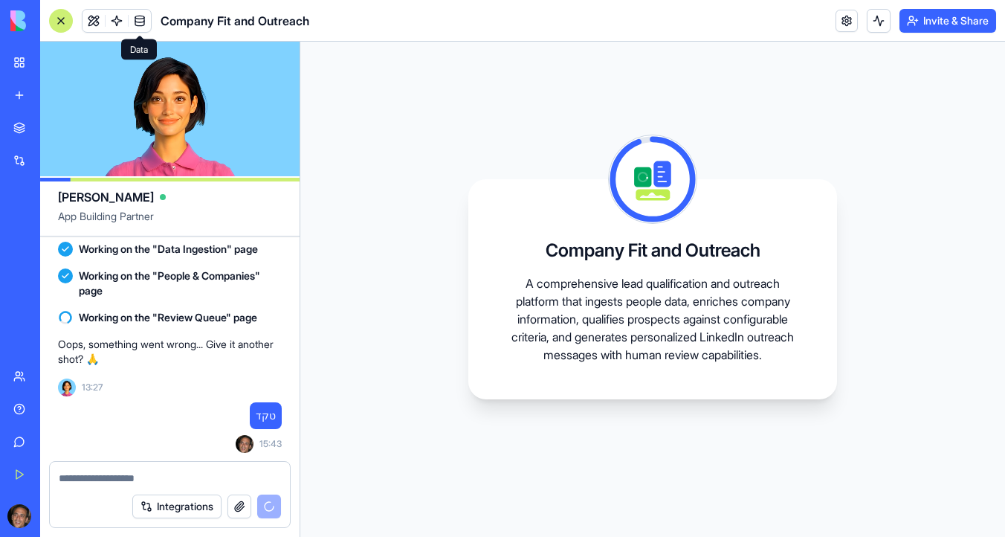
click at [114, 482] on textarea at bounding box center [170, 477] width 222 height 15
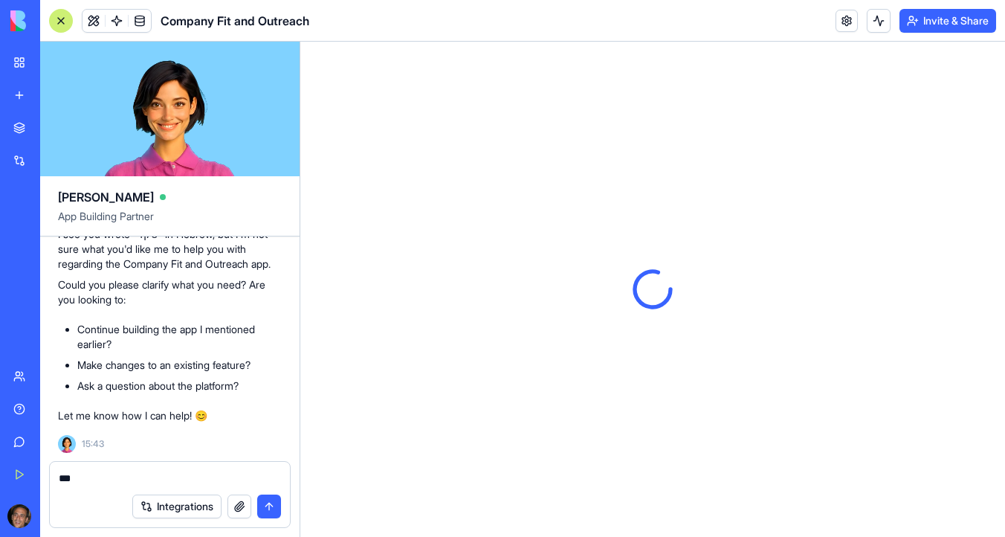
scroll to position [4462, 0]
type textarea "***"
click at [266, 503] on button "submit" at bounding box center [269, 506] width 24 height 24
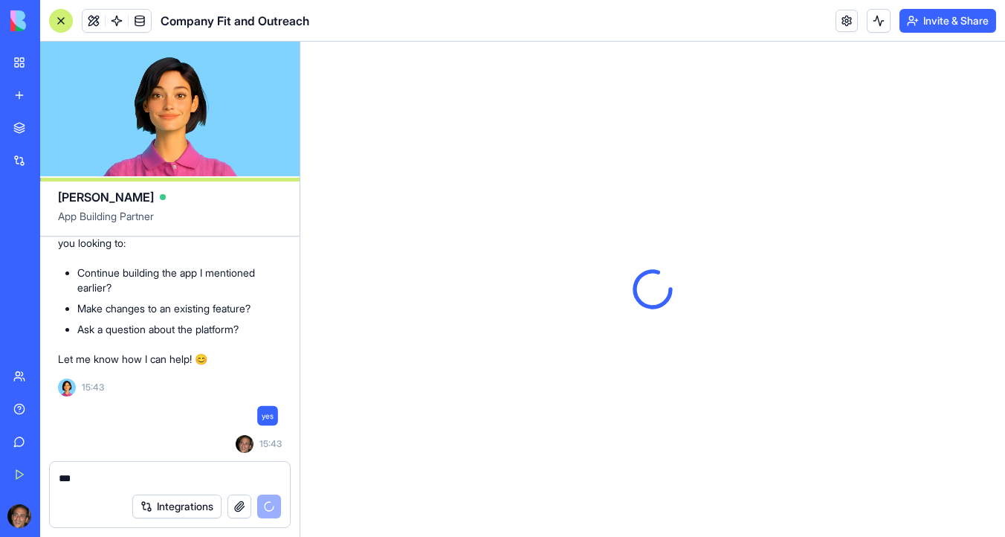
scroll to position [4724, 0]
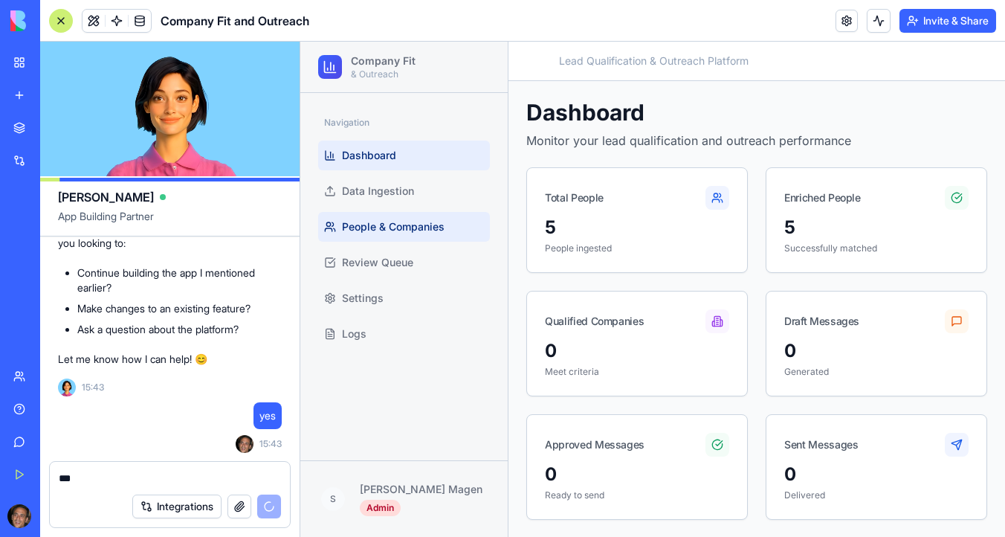
click at [412, 232] on span "People & Companies" at bounding box center [393, 226] width 103 height 15
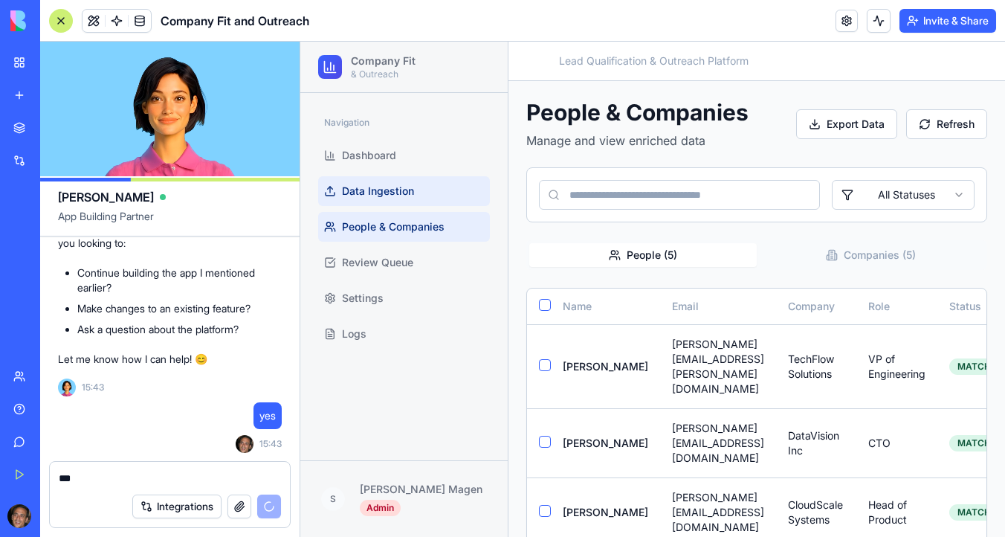
click at [409, 192] on span "Data Ingestion" at bounding box center [378, 191] width 72 height 15
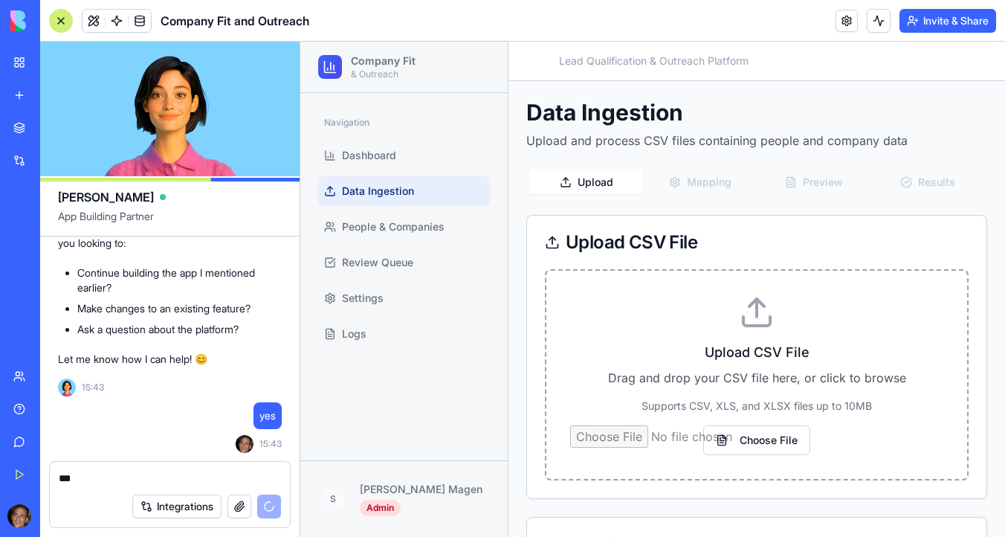
click at [751, 448] on input "Choose File" at bounding box center [756, 440] width 373 height 30
type input "**********"
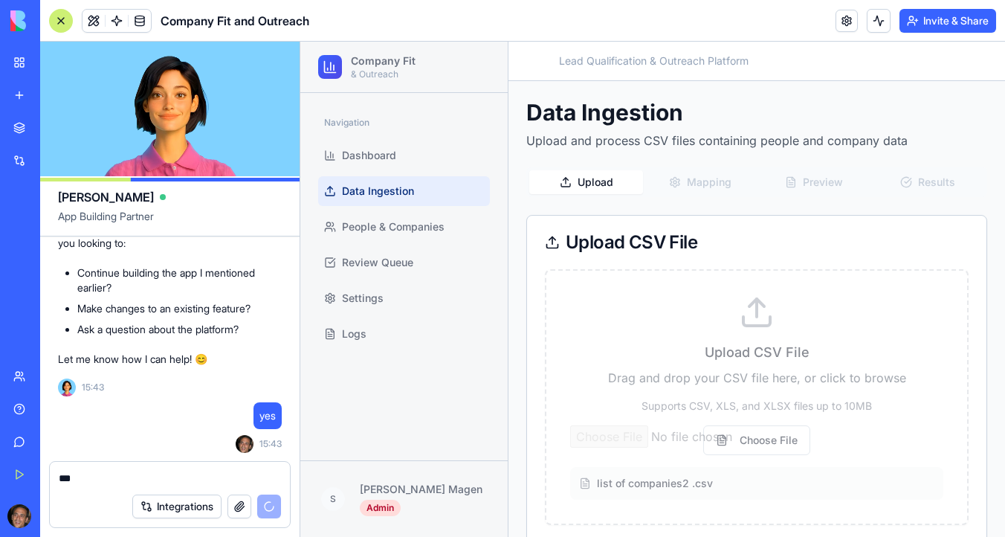
scroll to position [68, 0]
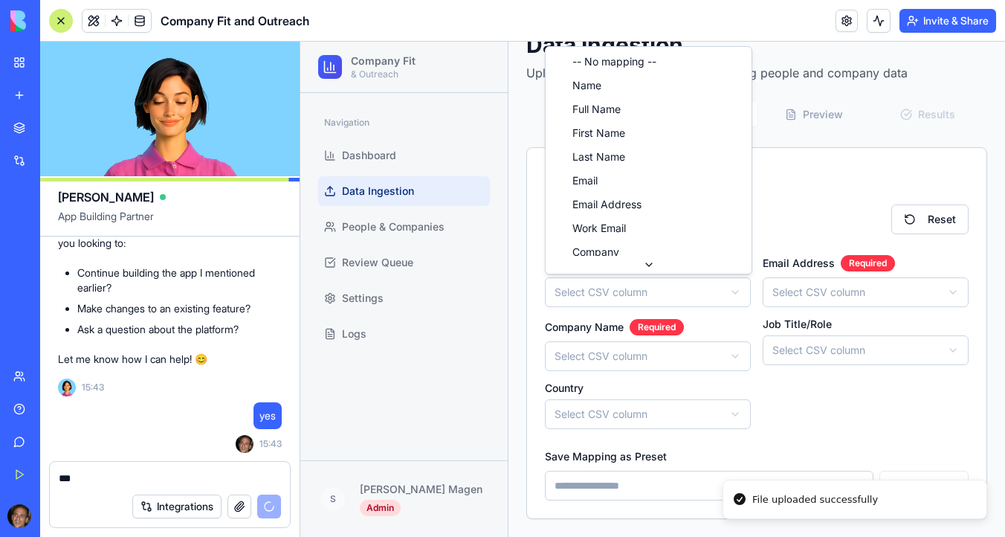
click at [672, 286] on html "Company Fit & Outreach Navigation Dashboard Data Ingestion People & Companies R…" at bounding box center [652, 255] width 704 height 563
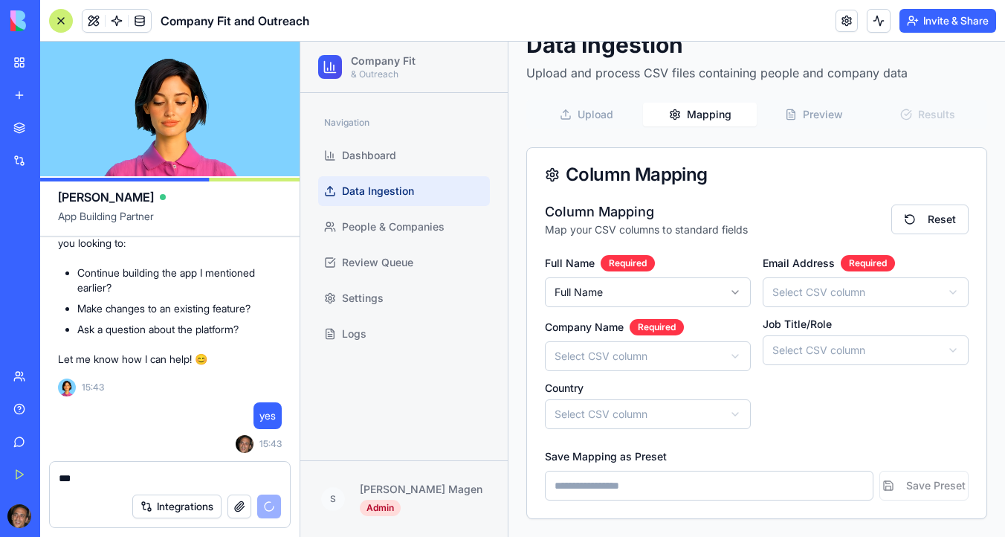
click at [800, 294] on html "Company Fit & Outreach Navigation Dashboard Data Ingestion People & Companies R…" at bounding box center [652, 255] width 704 height 563
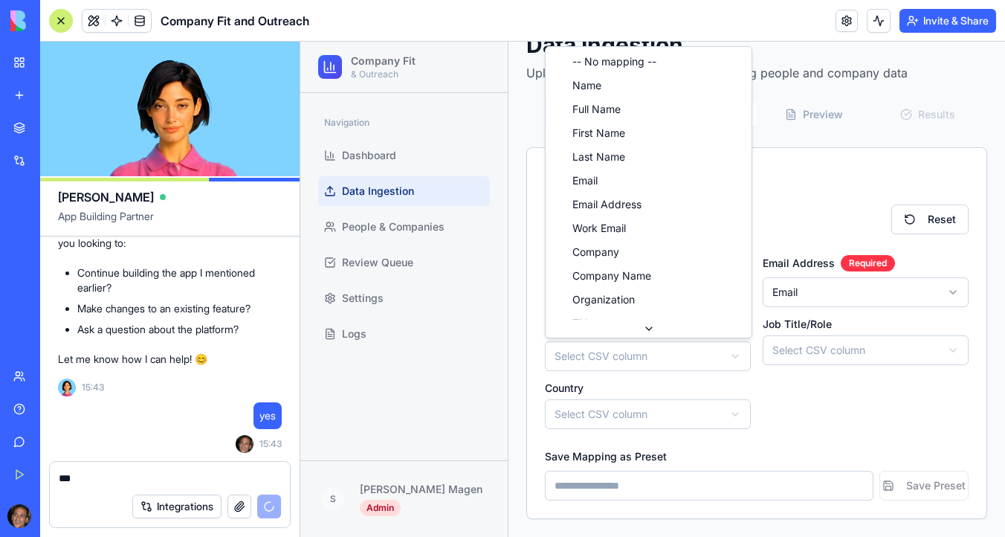
click at [643, 364] on html "Company Fit & Outreach Navigation Dashboard Data Ingestion People & Companies R…" at bounding box center [652, 255] width 704 height 563
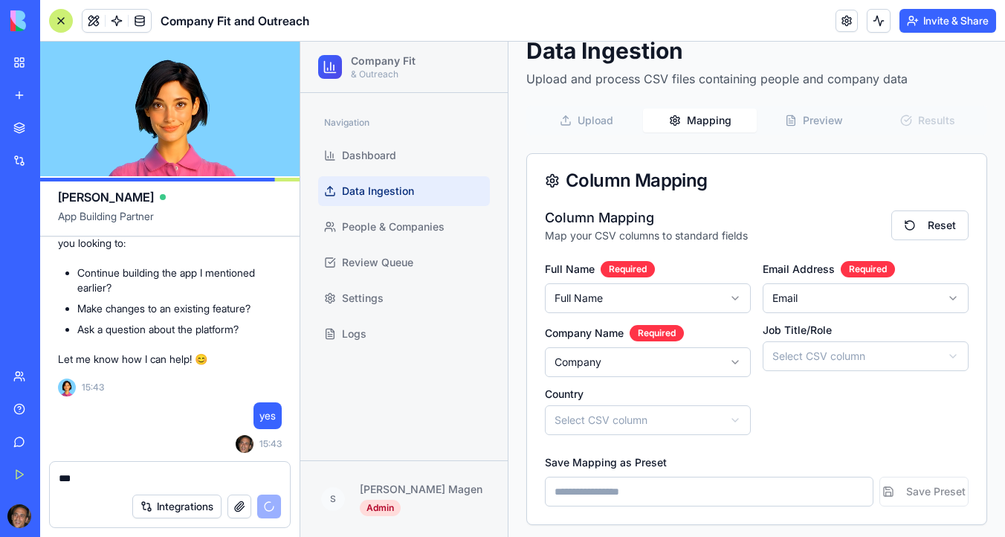
click at [820, 360] on html "Company Fit & Outreach Navigation Dashboard Data Ingestion People & Companies R…" at bounding box center [652, 261] width 704 height 563
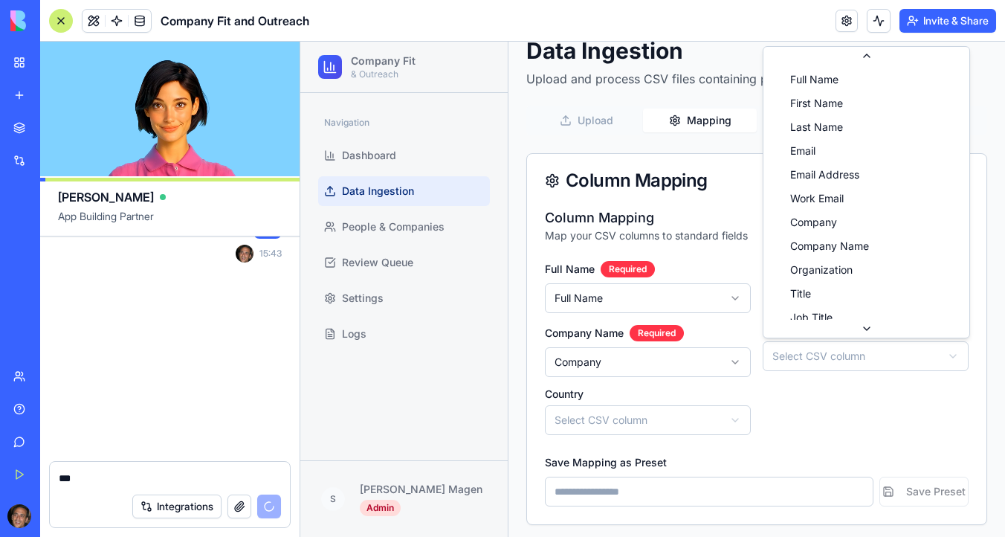
scroll to position [95, 0]
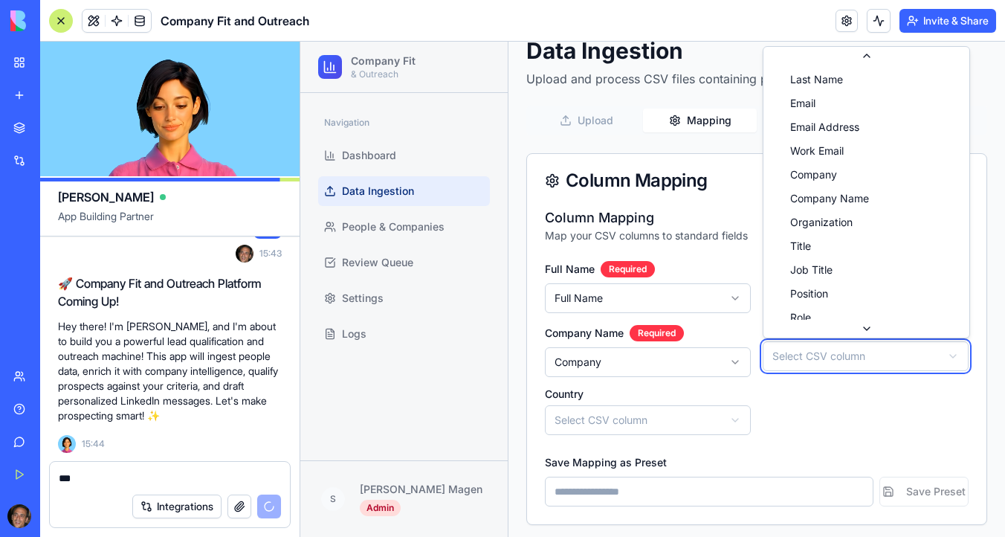
click at [829, 363] on html "Company Fit & Outreach Navigation Dashboard Data Ingestion People & Companies R…" at bounding box center [652, 261] width 704 height 563
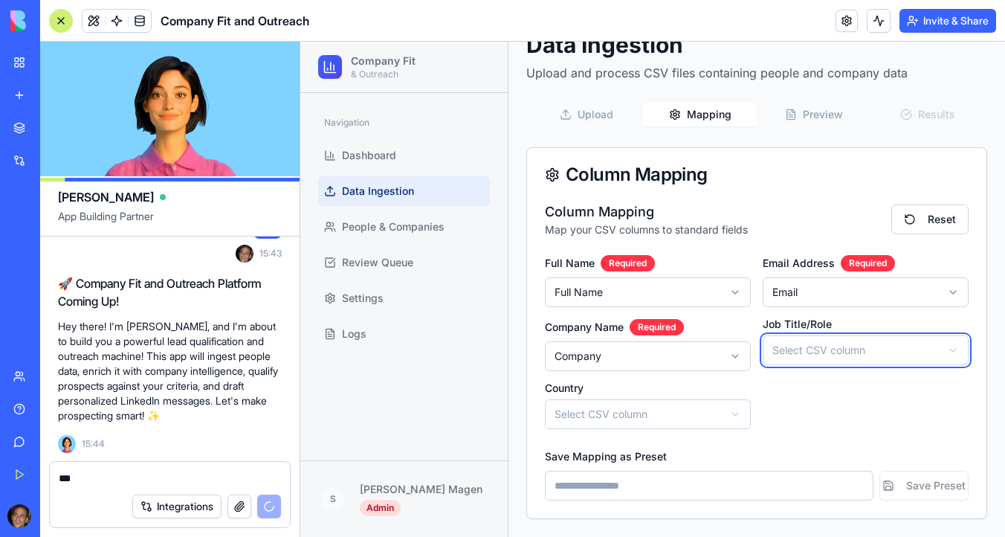
scroll to position [5063, 0]
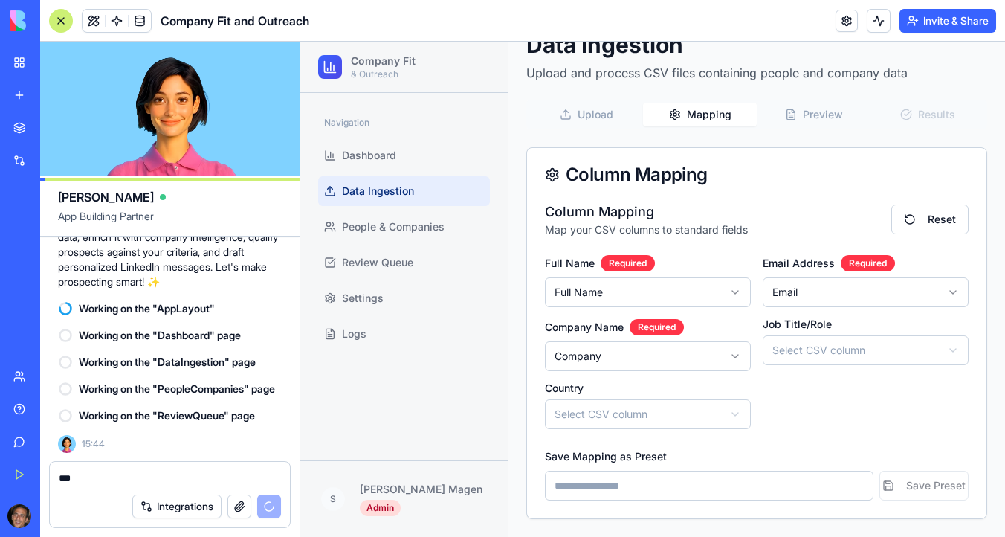
click at [395, 187] on span "Data Ingestion" at bounding box center [378, 191] width 72 height 15
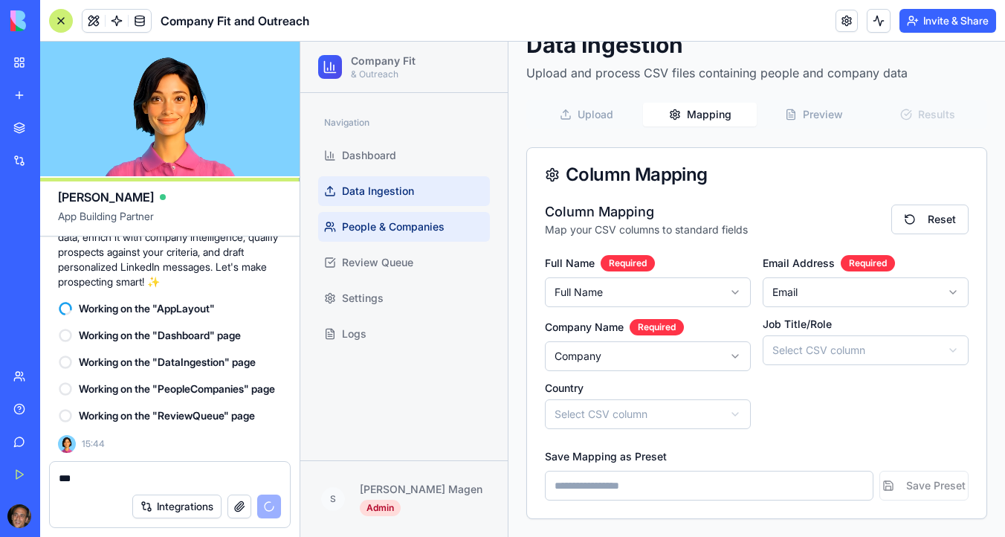
click at [399, 234] on link "People & Companies" at bounding box center [404, 227] width 172 height 30
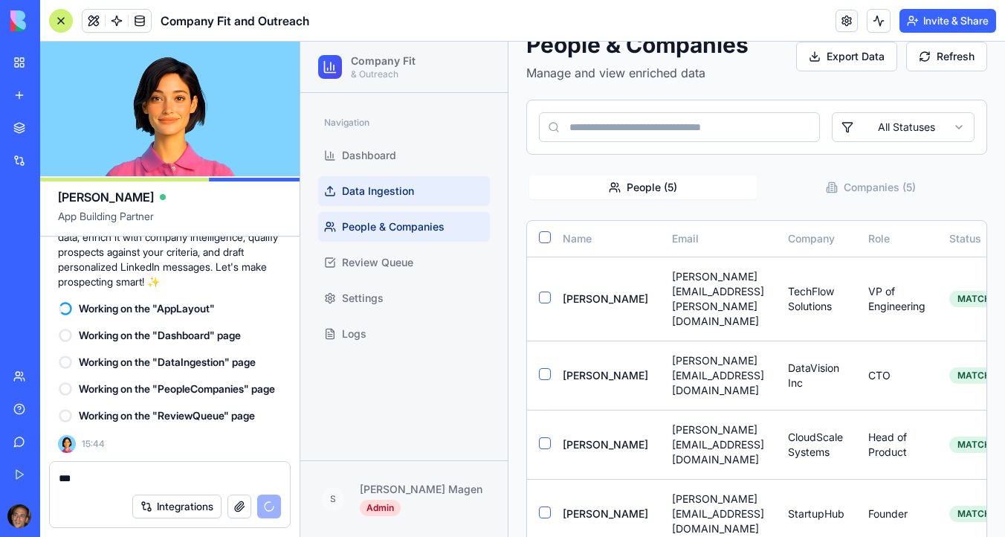
click at [400, 194] on span "Data Ingestion" at bounding box center [378, 191] width 72 height 15
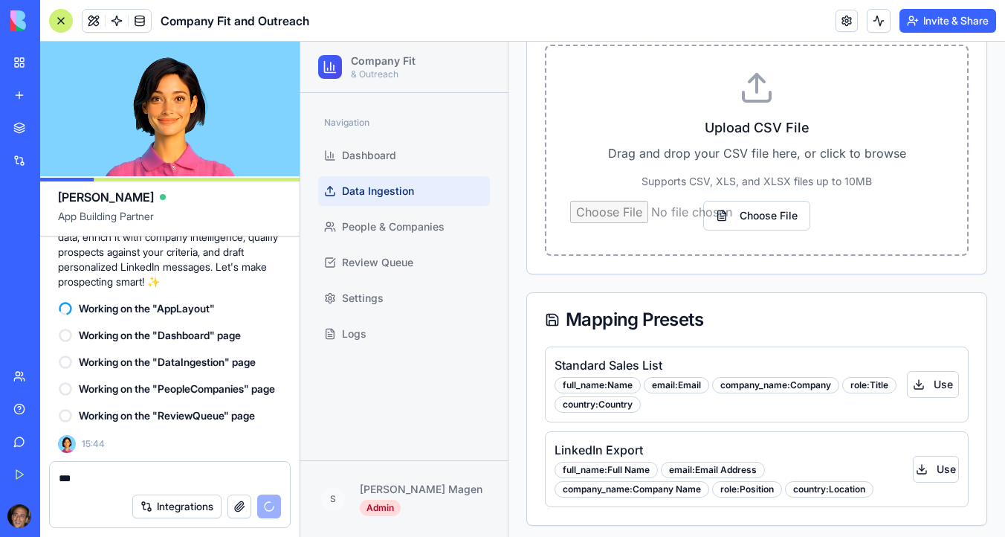
scroll to position [231, 0]
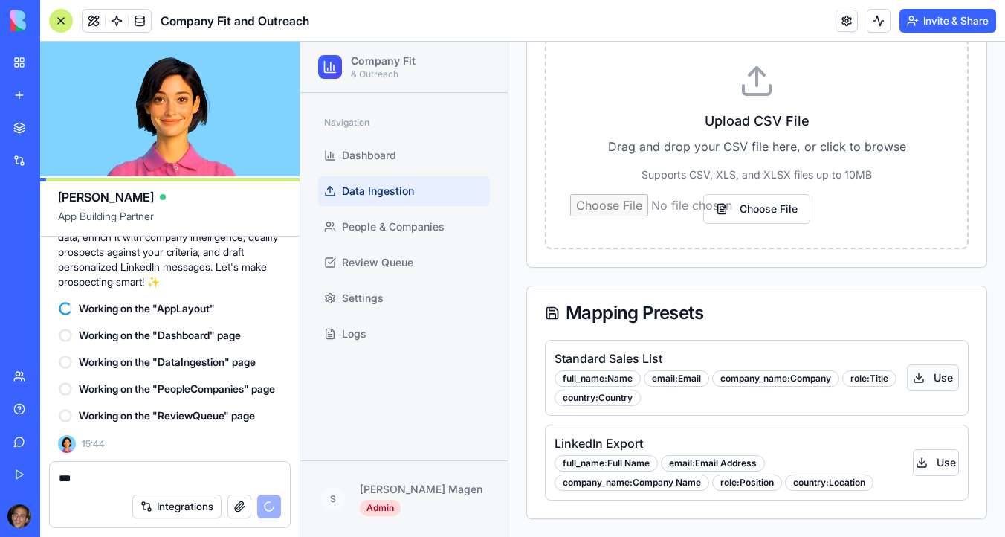
click at [939, 373] on button "Use" at bounding box center [933, 377] width 52 height 27
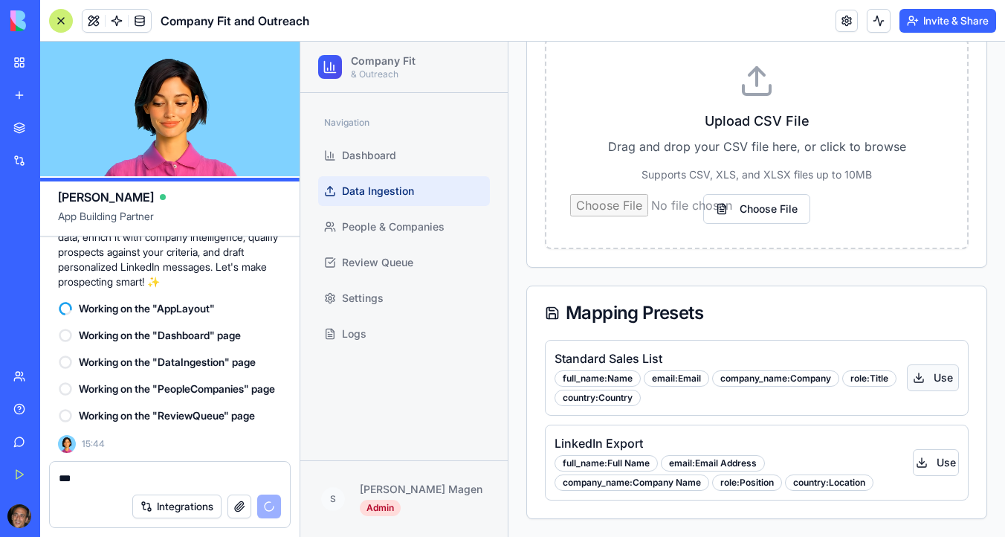
click at [927, 381] on button "Use" at bounding box center [933, 377] width 52 height 27
click at [924, 467] on button "Use" at bounding box center [936, 462] width 46 height 27
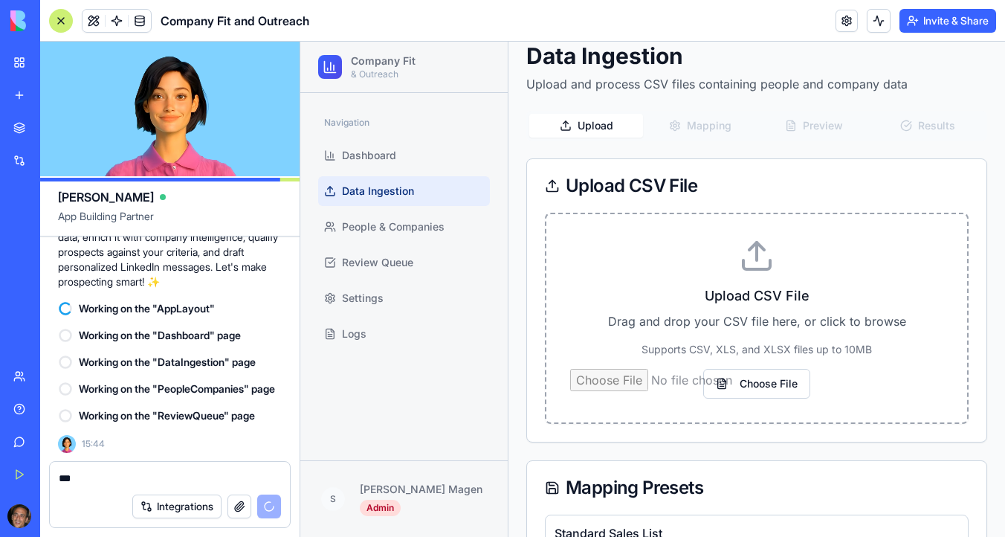
scroll to position [76, 0]
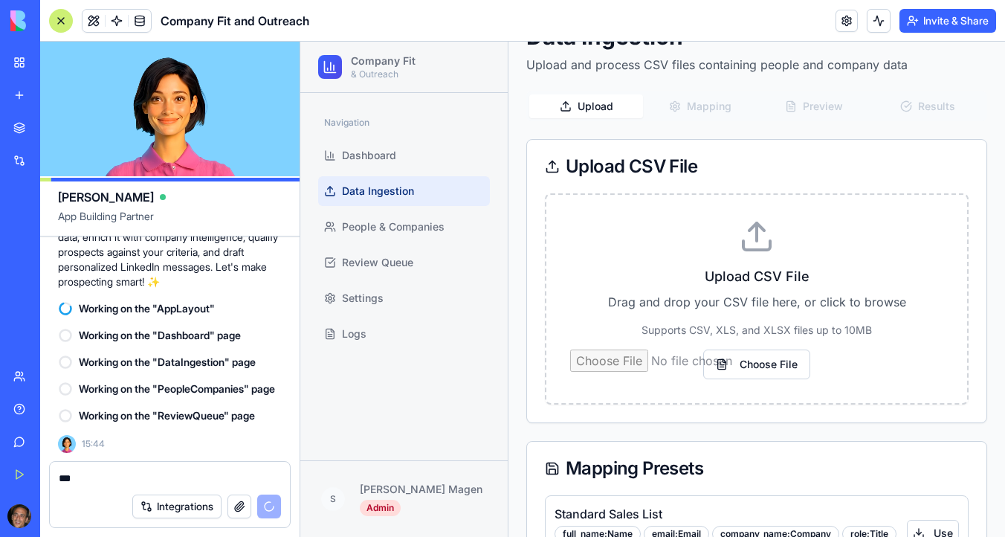
click at [719, 108] on div "Upload Mapping Preview Results" at bounding box center [756, 106] width 461 height 30
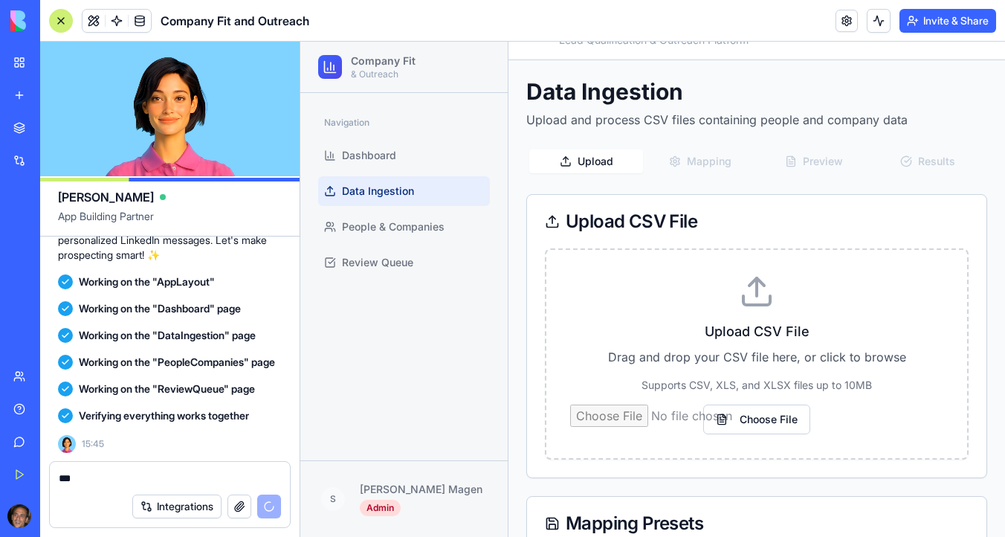
scroll to position [5467, 0]
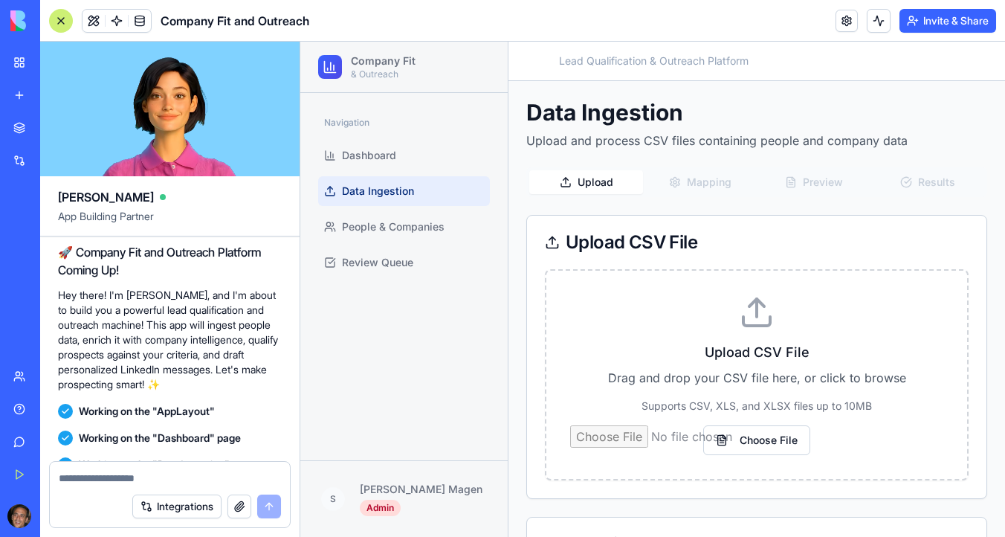
scroll to position [4649, 0]
click at [781, 444] on input "Choose File" at bounding box center [756, 440] width 373 height 30
type input "**********"
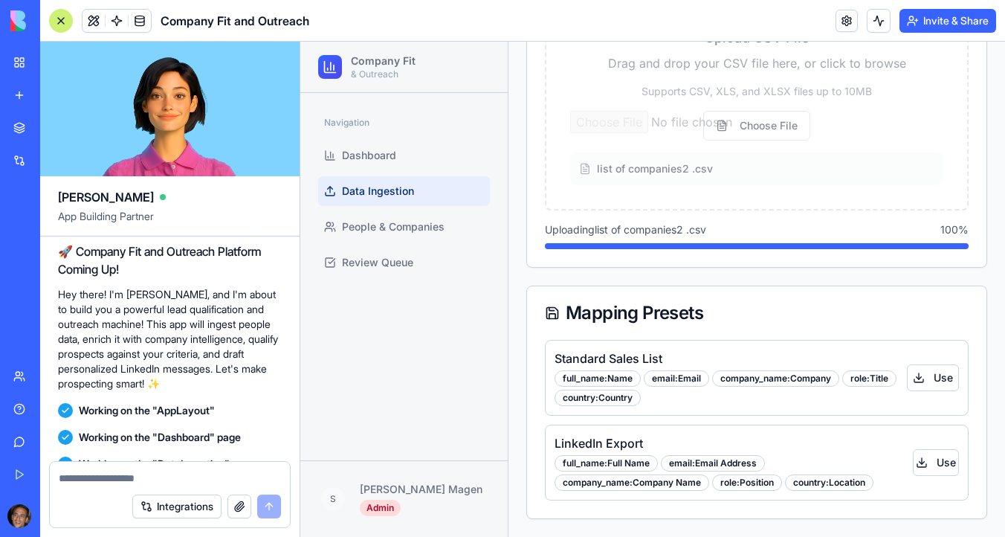
scroll to position [68, 0]
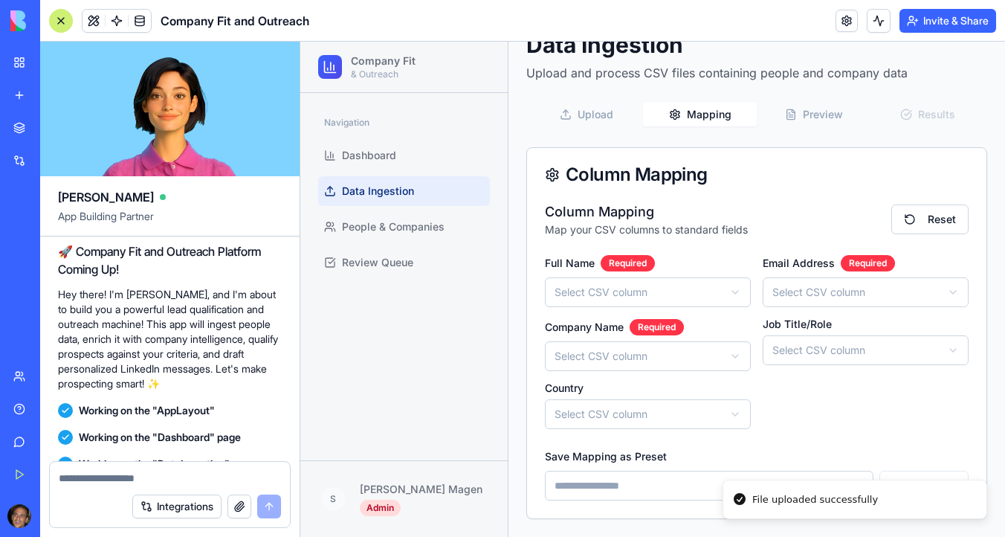
click at [646, 292] on html "Company Fit & Outreach Navigation Dashboard Data Ingestion People & Companies R…" at bounding box center [652, 255] width 704 height 563
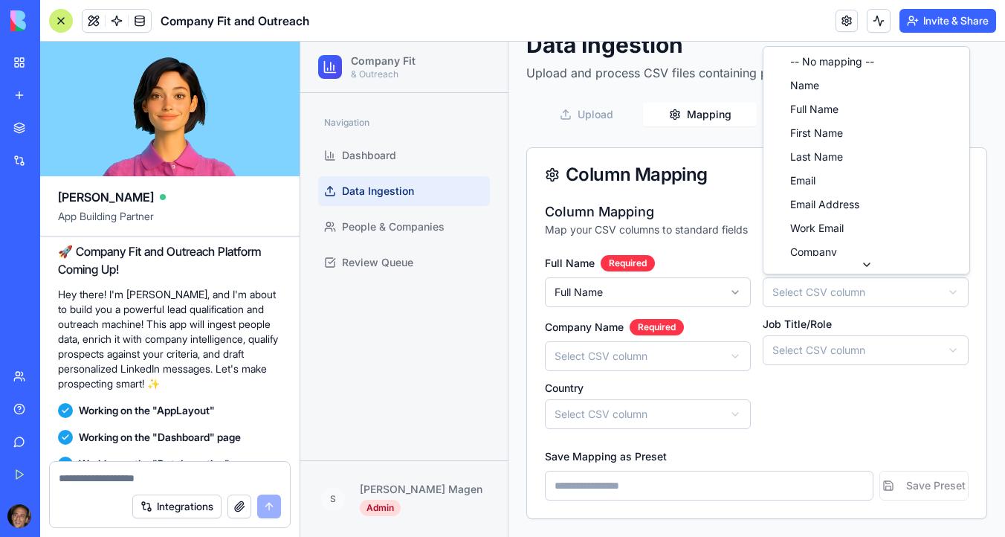
click at [907, 282] on html "Company Fit & Outreach Navigation Dashboard Data Ingestion People & Companies R…" at bounding box center [652, 255] width 704 height 563
click at [862, 299] on html "Company Fit & Outreach Navigation Dashboard Data Ingestion People & Companies R…" at bounding box center [652, 255] width 704 height 563
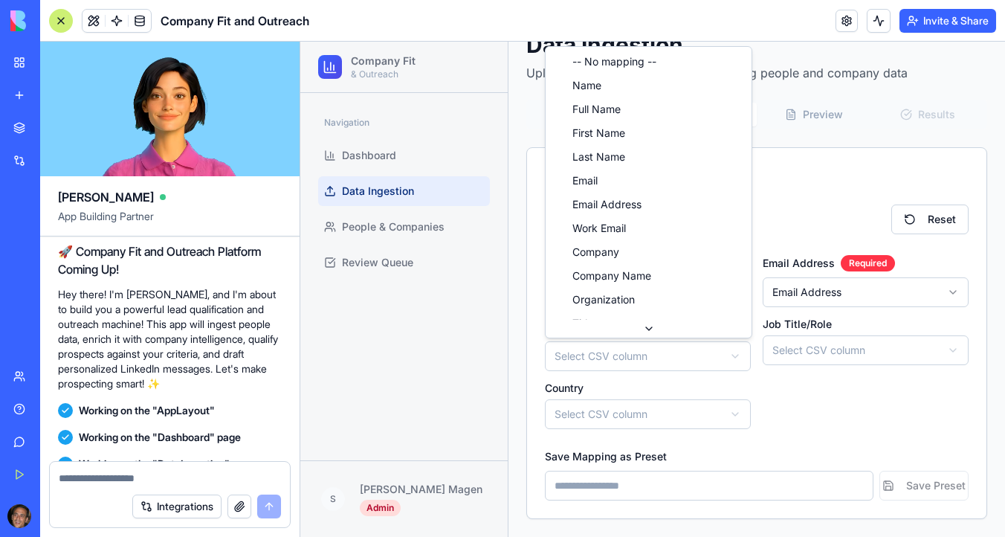
click at [699, 349] on html "Company Fit & Outreach Navigation Dashboard Data Ingestion People & Companies R…" at bounding box center [652, 255] width 704 height 563
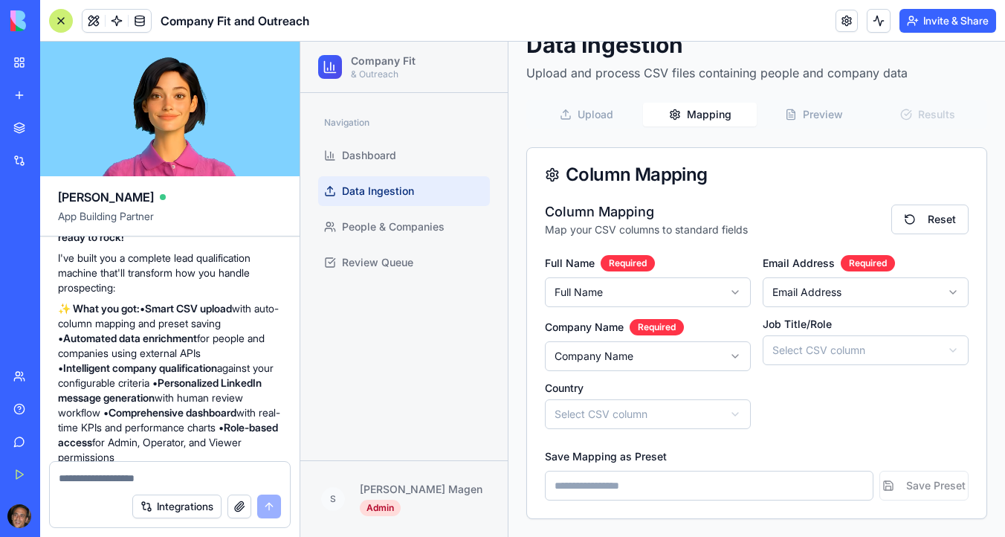
scroll to position [5018, 0]
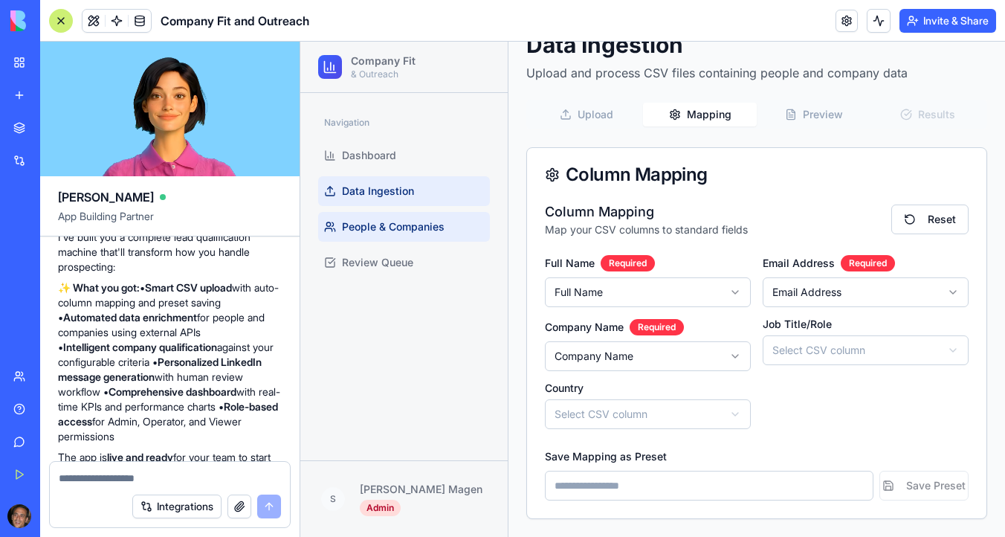
click at [425, 221] on span "People & Companies" at bounding box center [393, 226] width 103 height 15
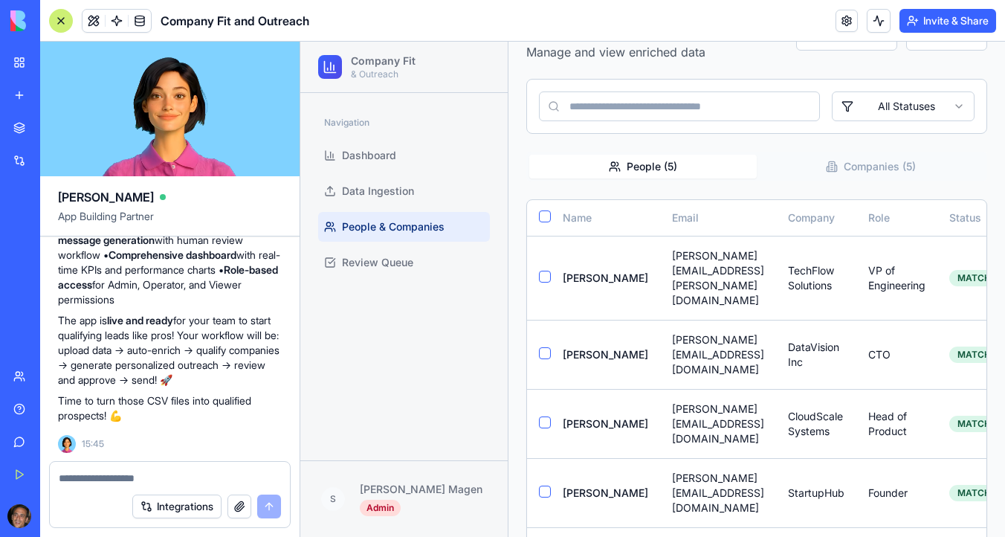
scroll to position [5467, 0]
click at [455, 184] on link "Data Ingestion" at bounding box center [404, 191] width 172 height 30
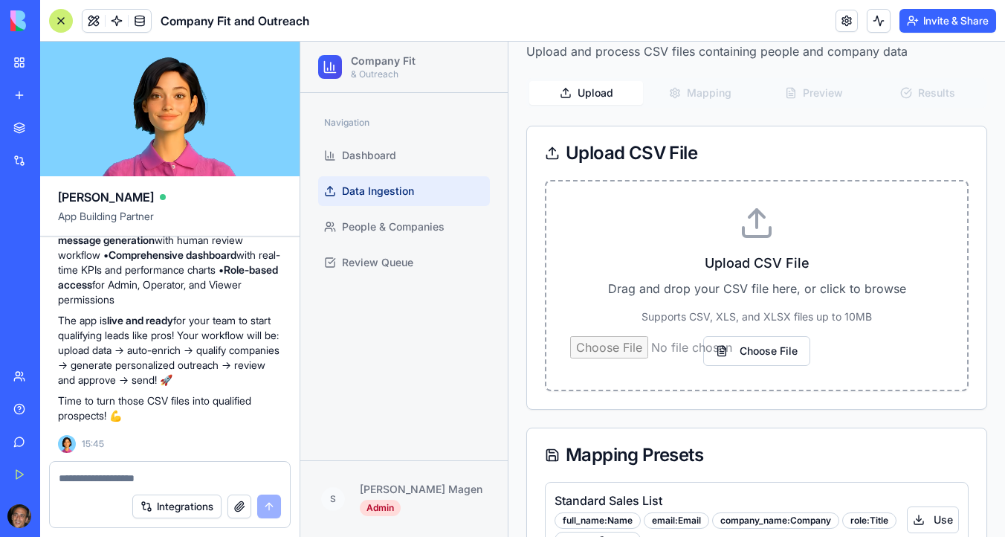
scroll to position [88, 0]
click at [611, 97] on button "Upload" at bounding box center [586, 94] width 114 height 24
click at [769, 355] on input "Choose File" at bounding box center [756, 352] width 373 height 30
type input "**********"
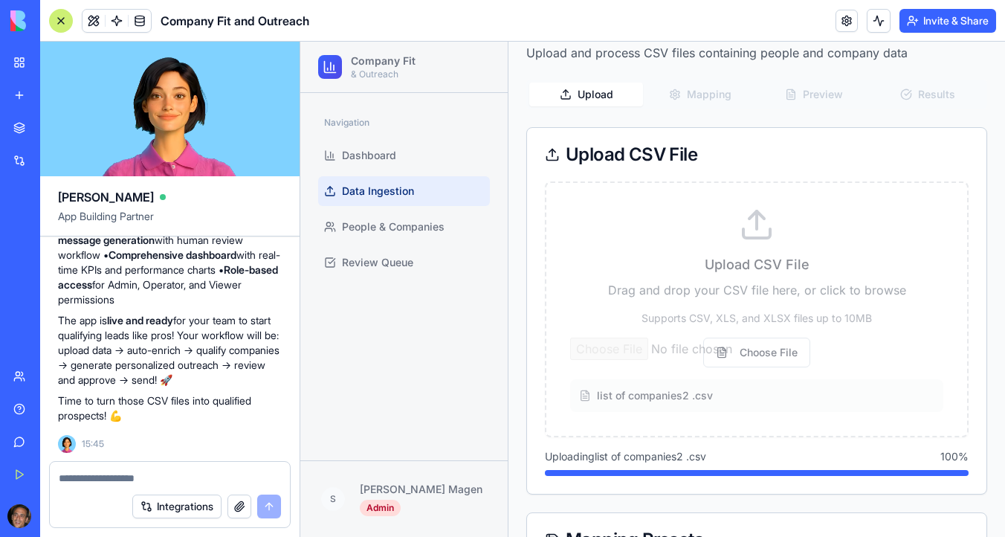
scroll to position [68, 0]
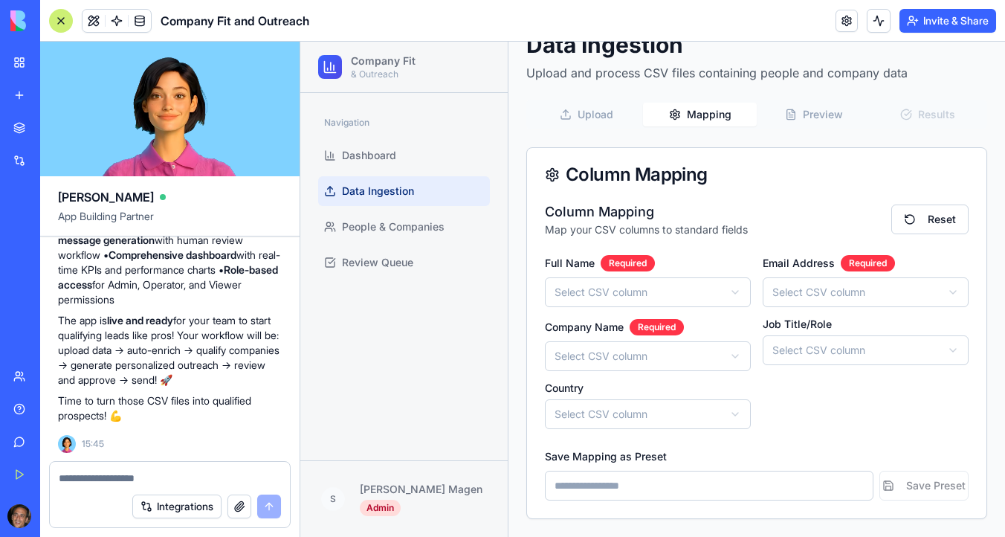
click at [622, 296] on html "Company Fit & Outreach Navigation Dashboard Data Ingestion People & Companies R…" at bounding box center [652, 255] width 704 height 563
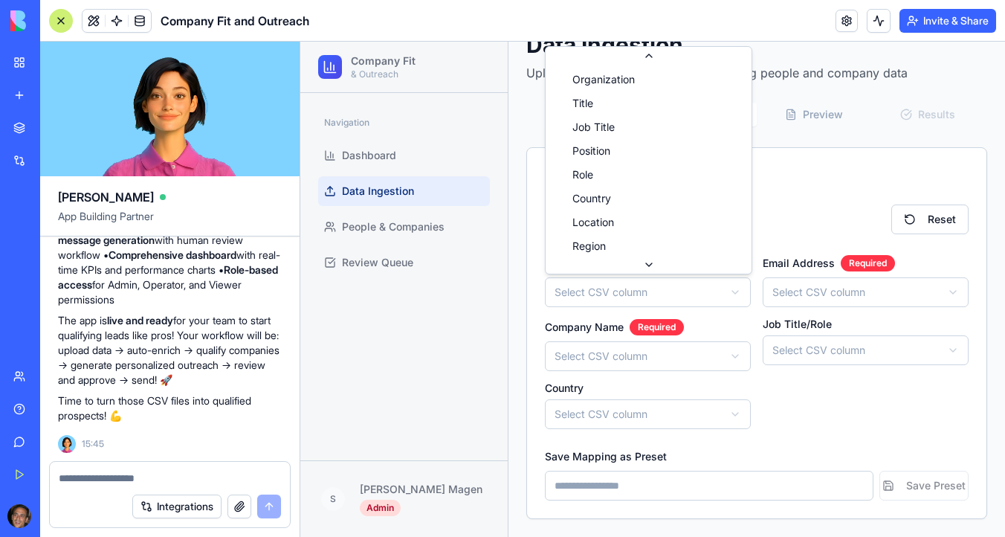
scroll to position [225, 0]
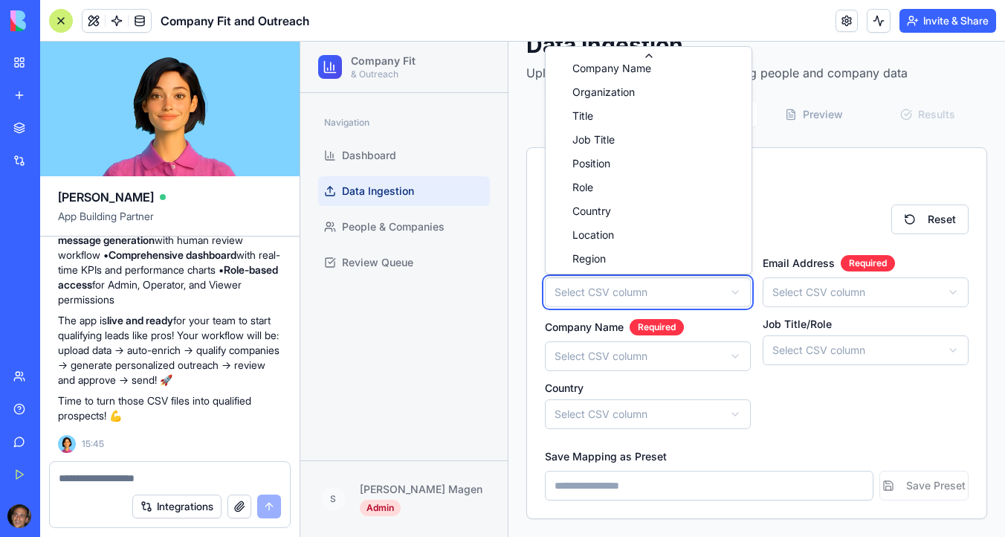
click at [622, 301] on html "Company Fit & Outreach Navigation Dashboard Data Ingestion People & Companies R…" at bounding box center [652, 255] width 704 height 563
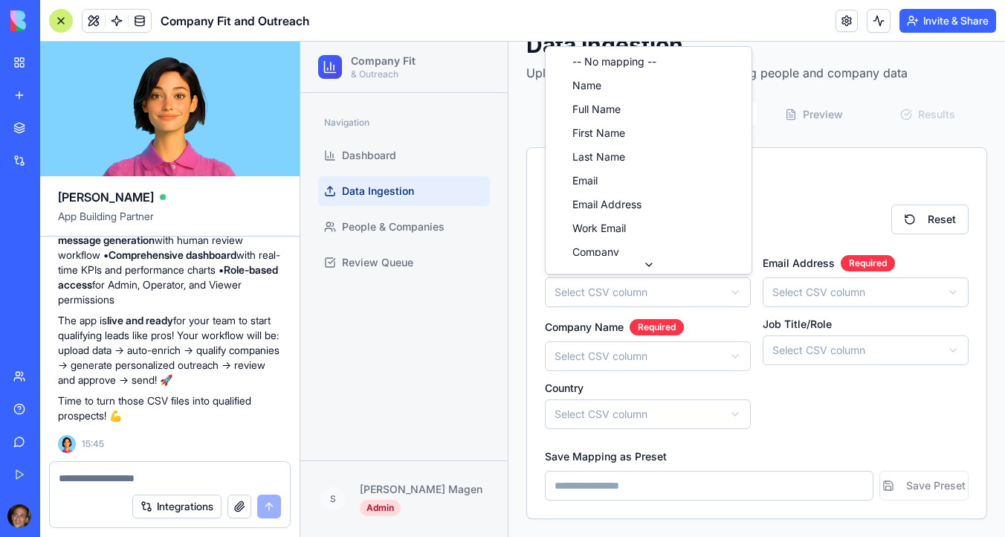
click at [622, 301] on html "Company Fit & Outreach Navigation Dashboard Data Ingestion People & Companies R…" at bounding box center [652, 255] width 704 height 563
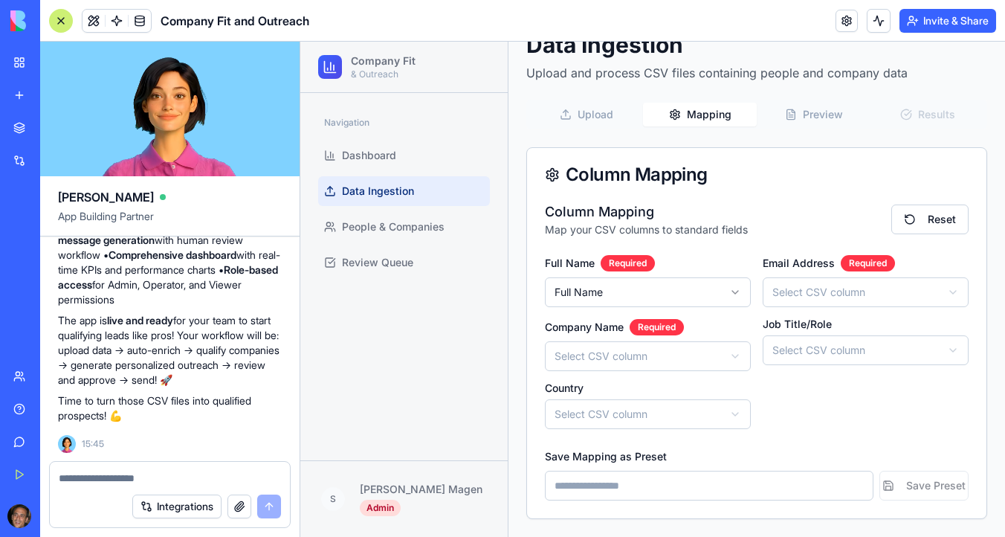
click at [804, 297] on html "Company Fit & Outreach Navigation Dashboard Data Ingestion People & Companies R…" at bounding box center [652, 255] width 704 height 563
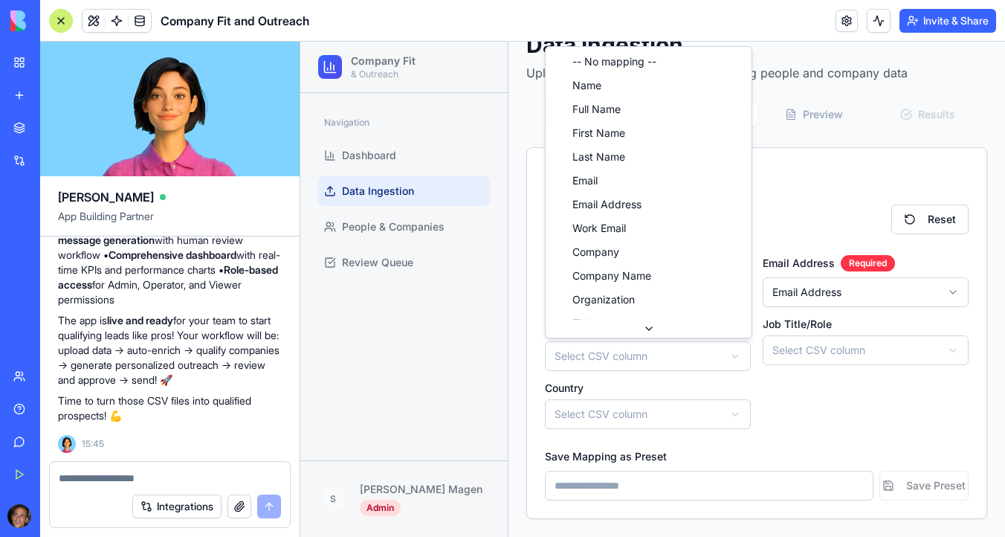
click at [669, 359] on html "Company Fit & Outreach Navigation Dashboard Data Ingestion People & Companies R…" at bounding box center [652, 255] width 704 height 563
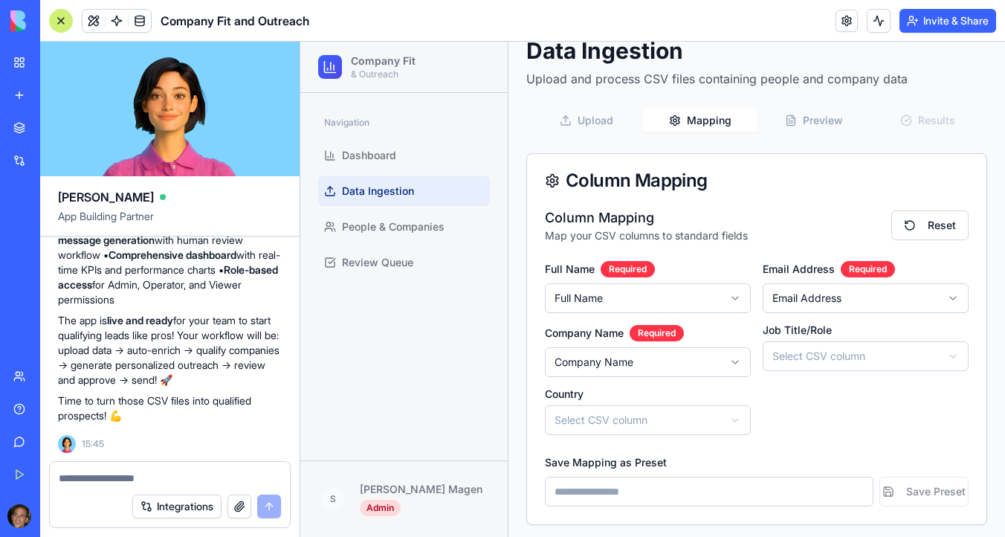
scroll to position [68, 0]
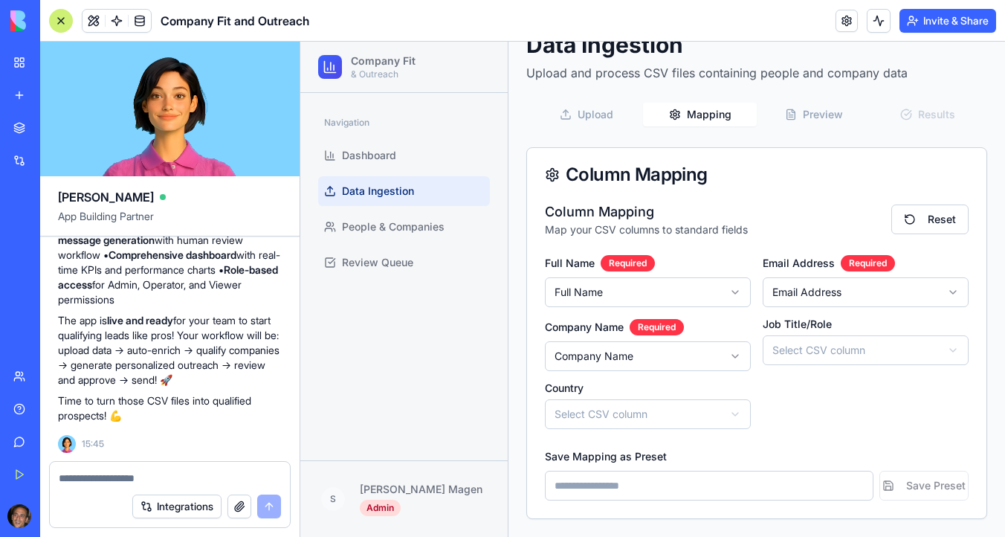
click at [726, 485] on input at bounding box center [709, 485] width 328 height 30
type input "*"
type input "********"
click at [937, 489] on button "Save Preset" at bounding box center [923, 485] width 89 height 30
click at [921, 486] on button "Save Preset" at bounding box center [923, 485] width 89 height 30
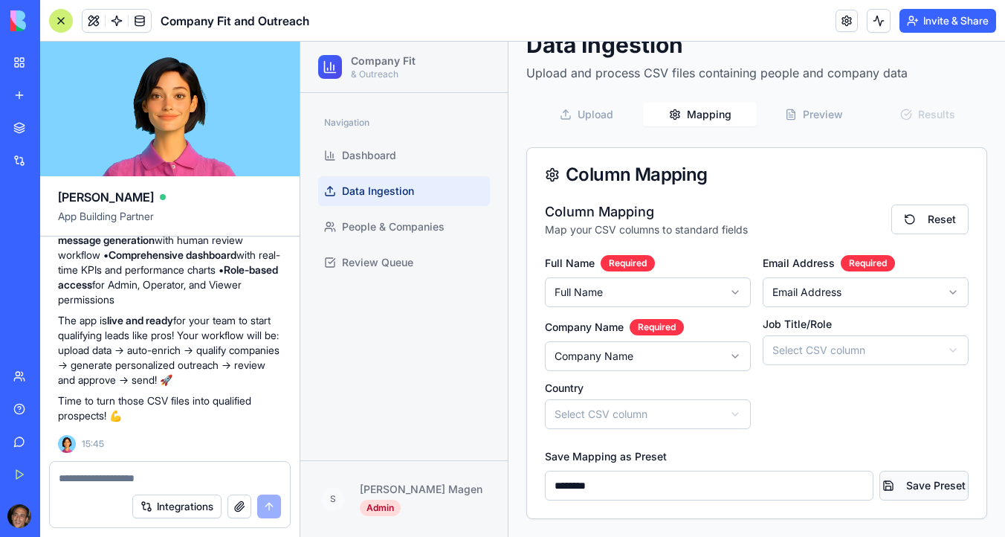
click at [920, 486] on button "Save Preset" at bounding box center [923, 485] width 89 height 30
click at [127, 480] on textarea at bounding box center [170, 477] width 222 height 15
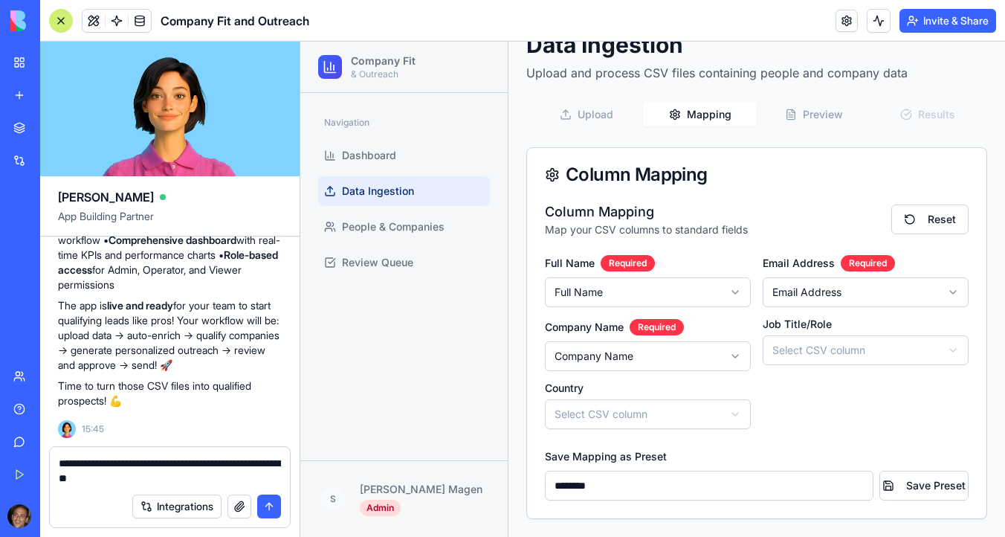
type textarea "**********"
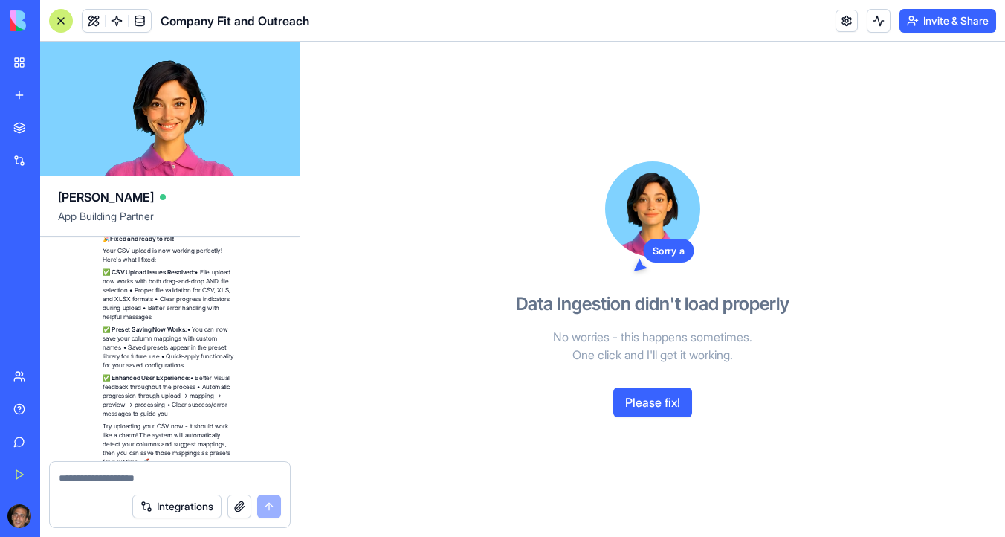
scroll to position [6139, 0]
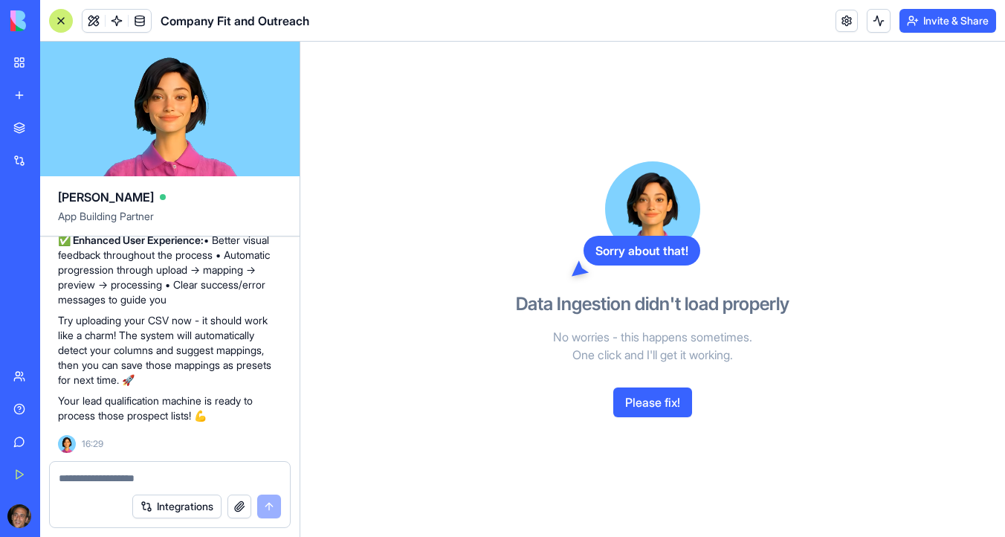
click at [649, 396] on button "Please fix!" at bounding box center [652, 402] width 79 height 30
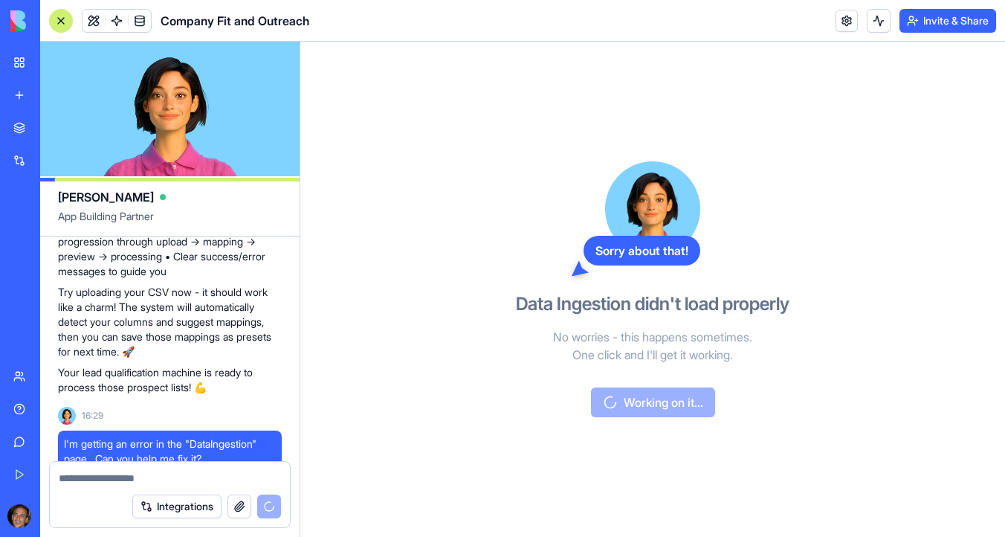
scroll to position [5710, 0]
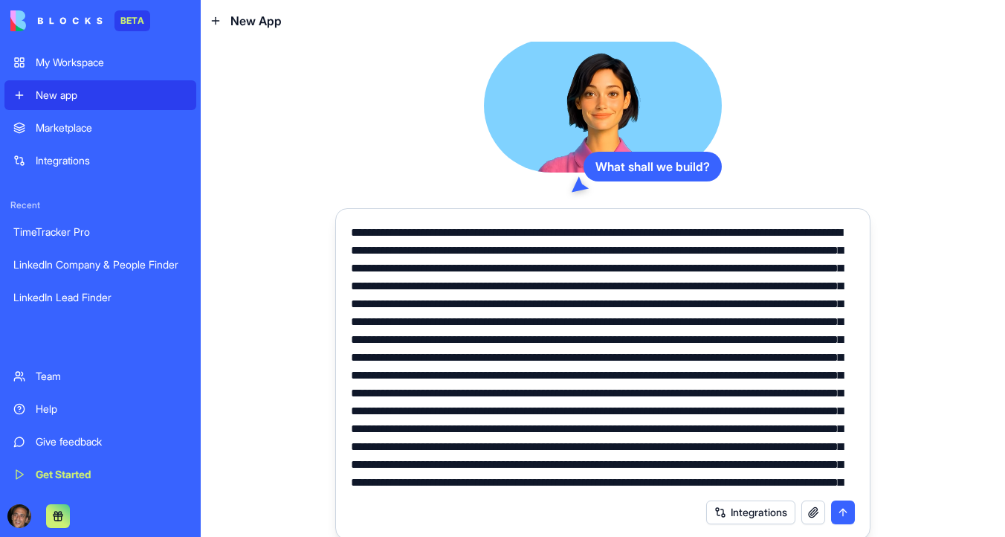
scroll to position [161, 0]
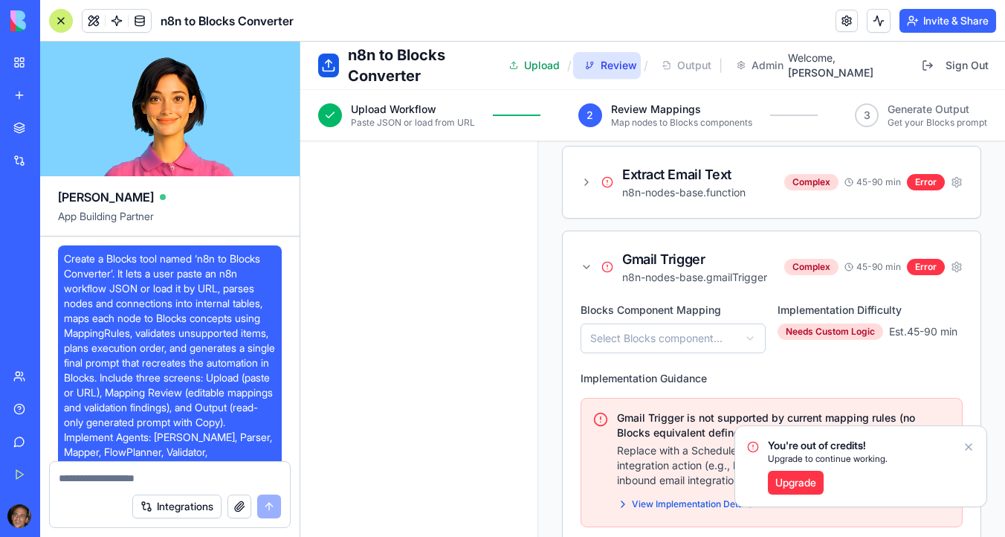
scroll to position [6089, 0]
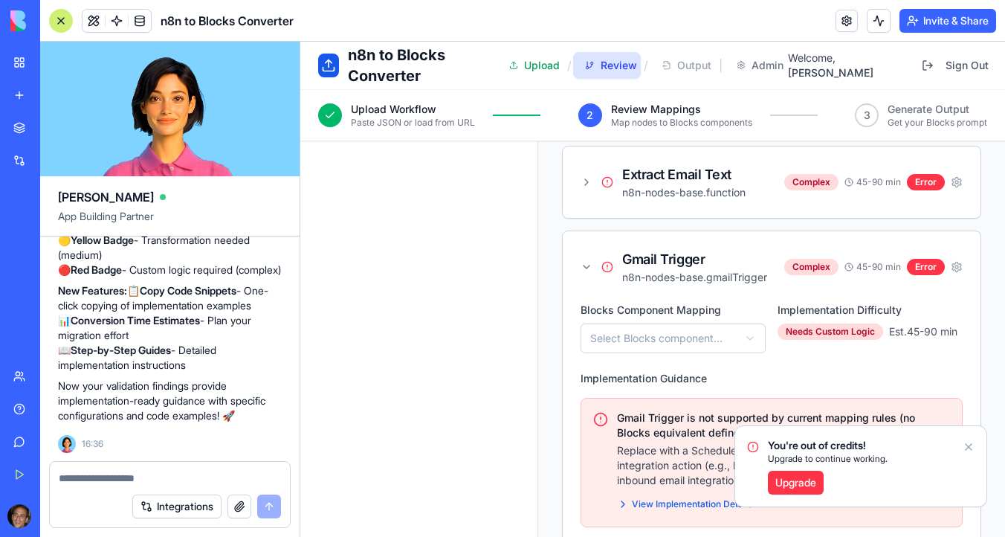
click at [965, 443] on icon "Notifications alt+T" at bounding box center [968, 447] width 12 height 12
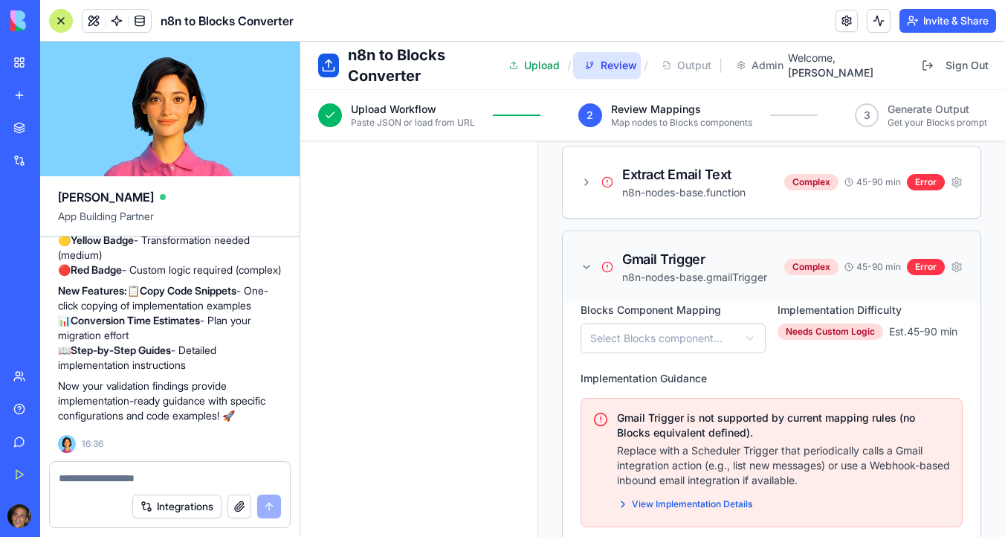
click at [959, 259] on div "Complex 45-90 min Error" at bounding box center [873, 267] width 178 height 16
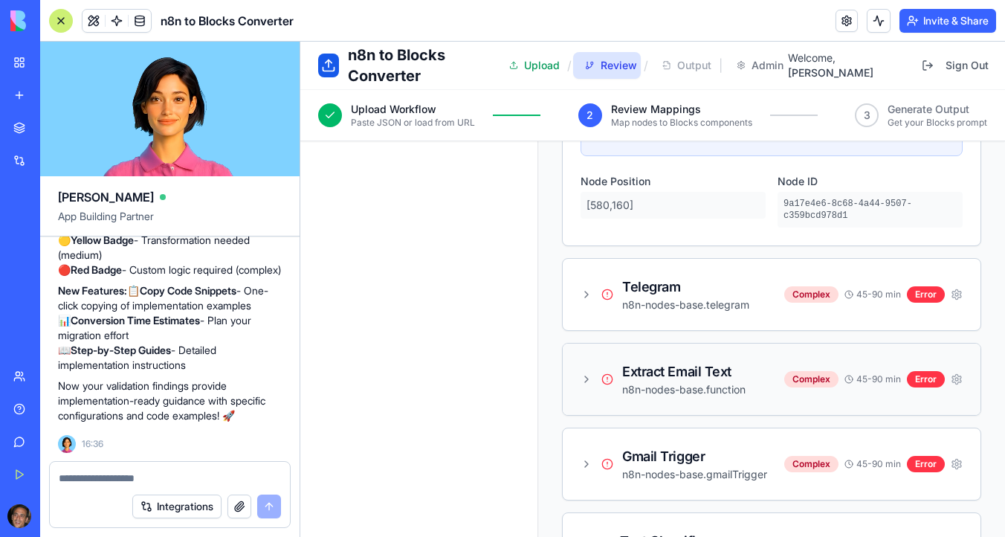
scroll to position [4706, 0]
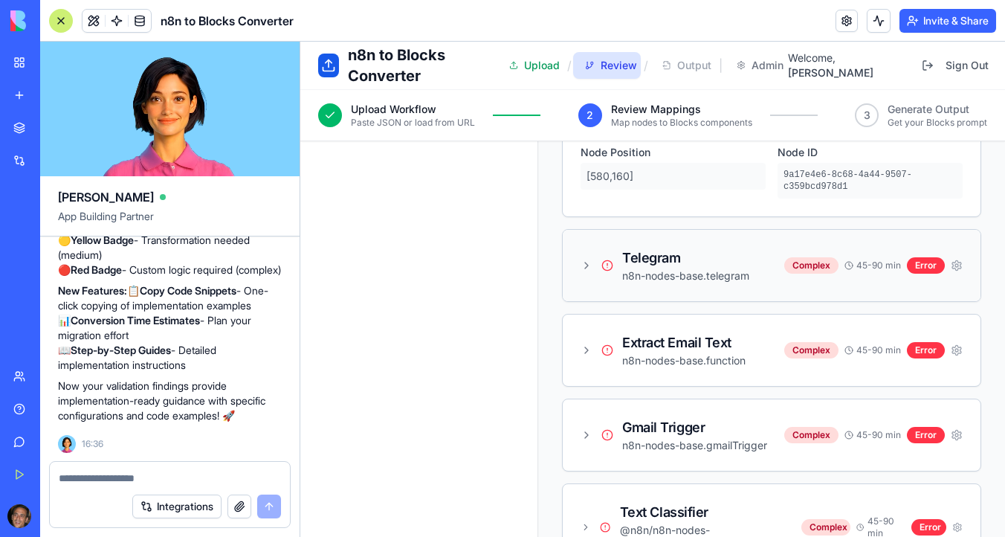
click at [955, 265] on circle at bounding box center [956, 265] width 3 height 3
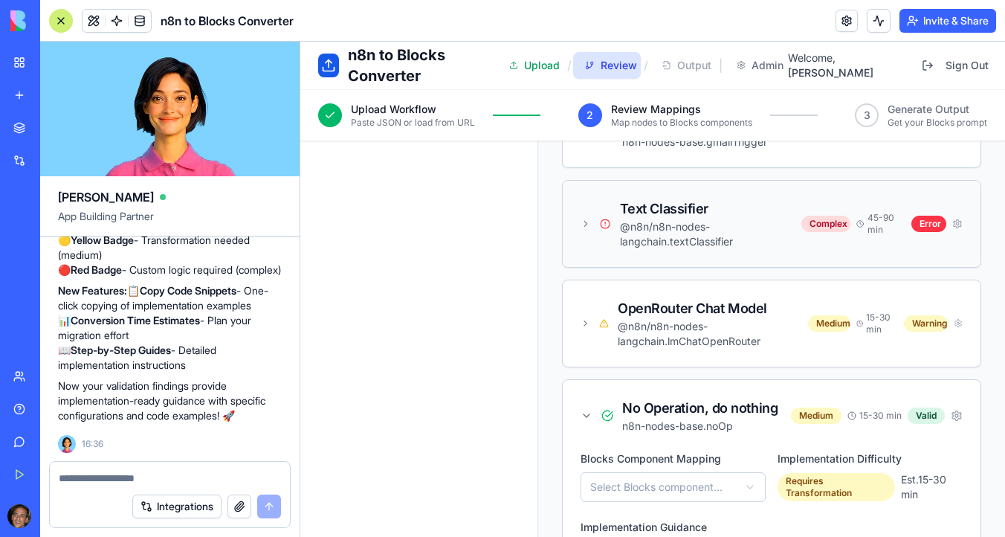
click at [962, 219] on icon at bounding box center [957, 224] width 10 height 12
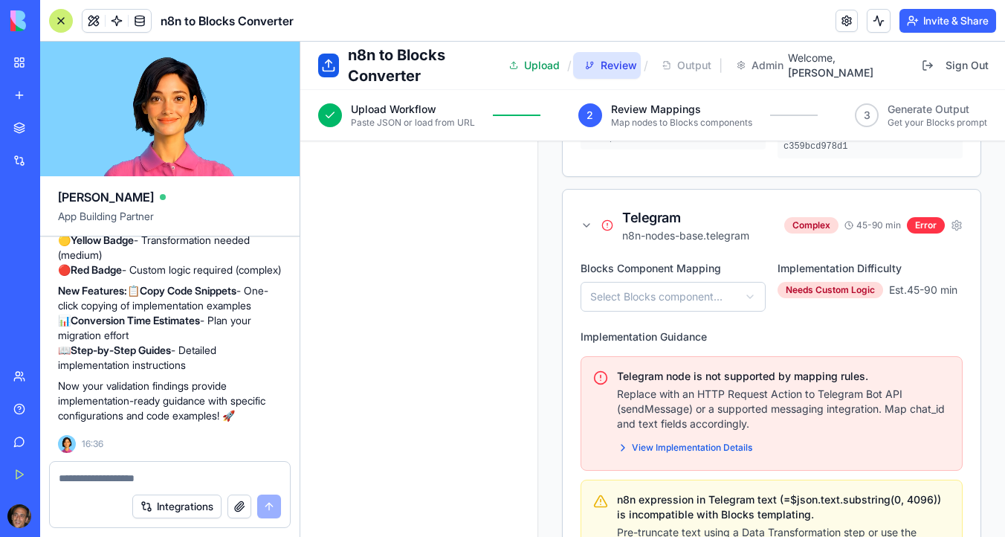
scroll to position [3397, 0]
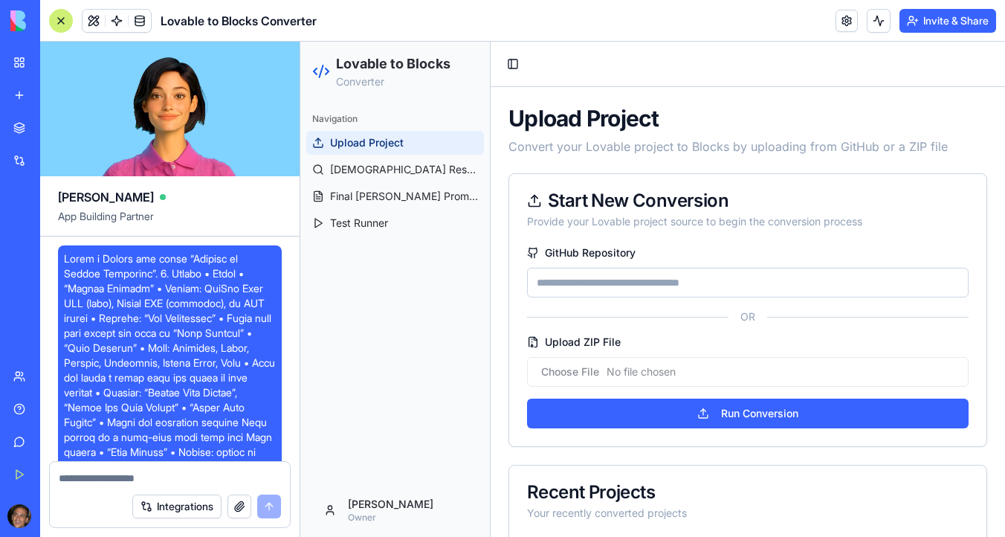
scroll to position [2941, 0]
